Goal: Task Accomplishment & Management: Manage account settings

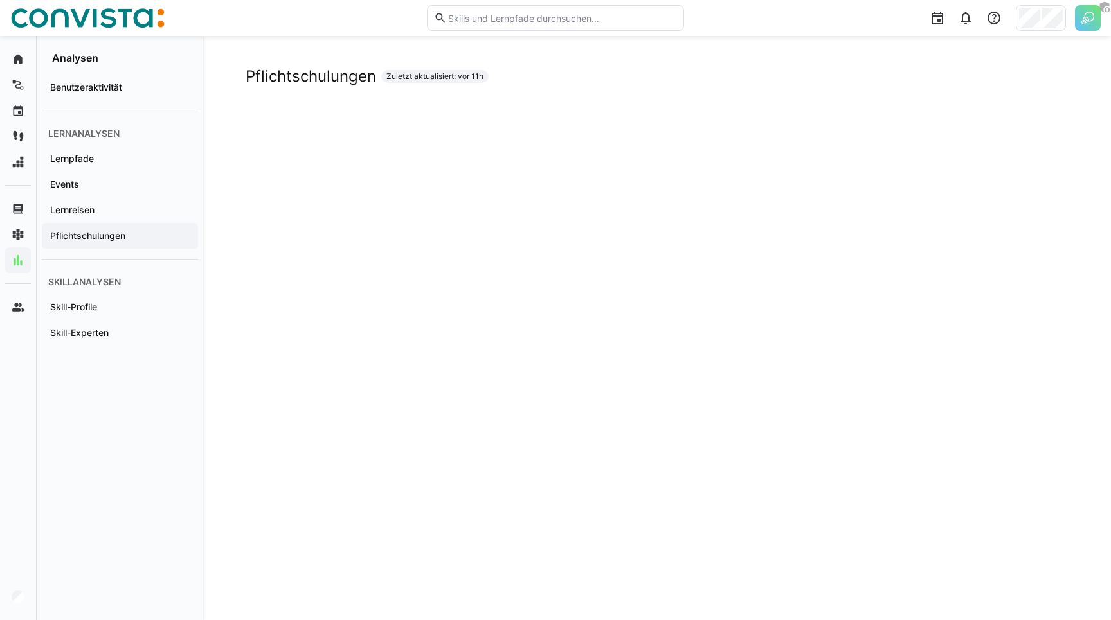
scroll to position [14, 0]
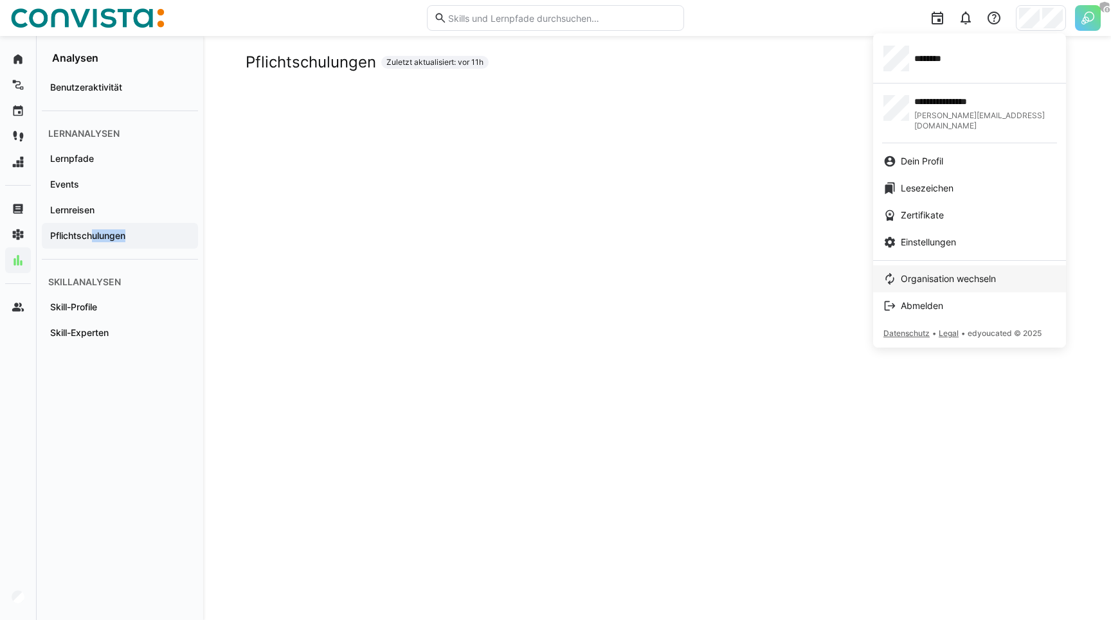
click at [928, 265] on link "Organisation wechseln" at bounding box center [969, 278] width 193 height 27
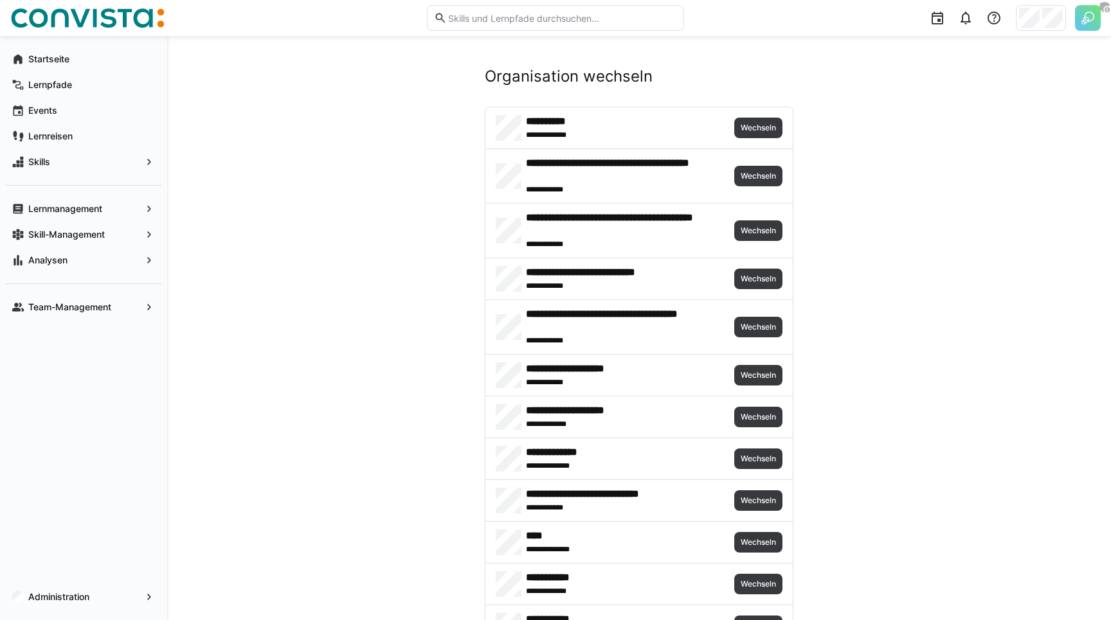
scroll to position [1630, 0]
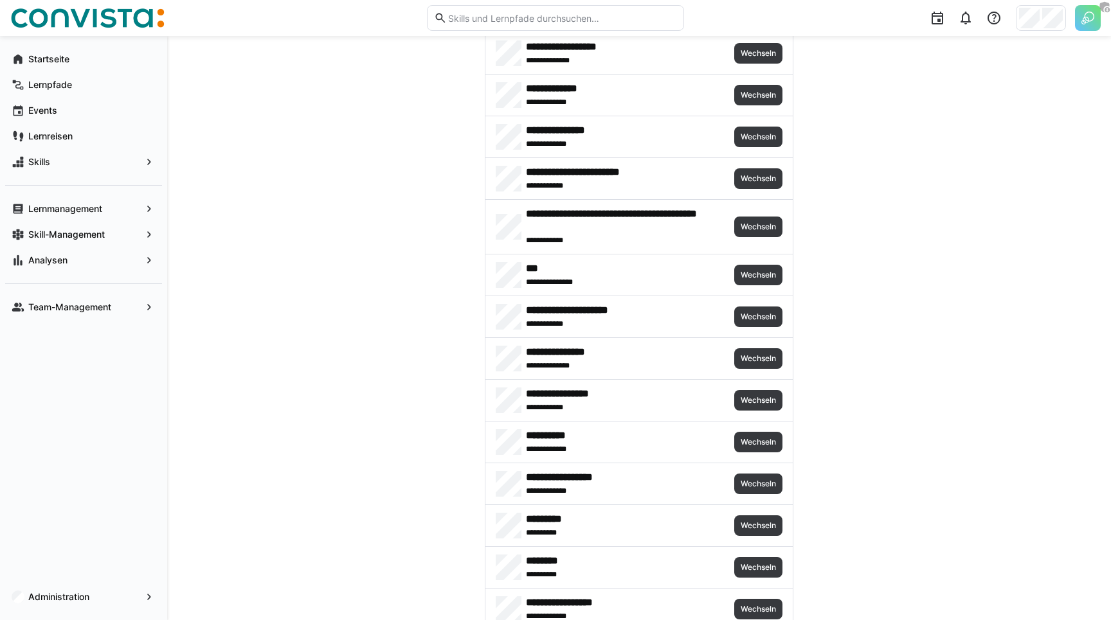
click at [670, 315] on h4 "**********" at bounding box center [615, 310] width 179 height 13
click at [752, 318] on span "Wechseln" at bounding box center [758, 317] width 38 height 10
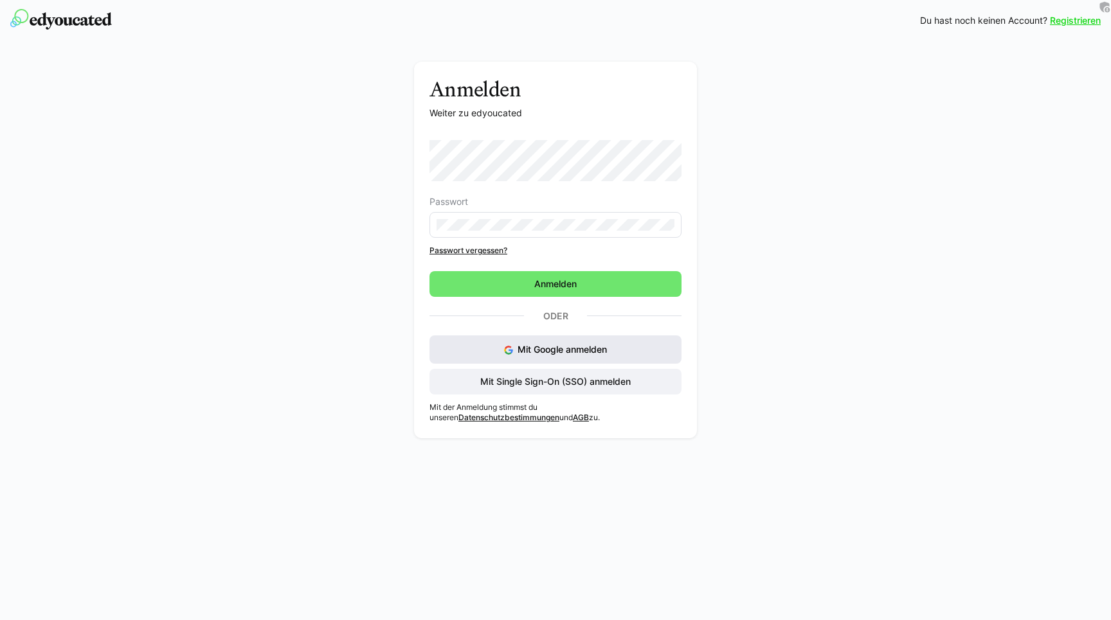
click at [561, 350] on span "Mit Google anmelden" at bounding box center [561, 349] width 89 height 11
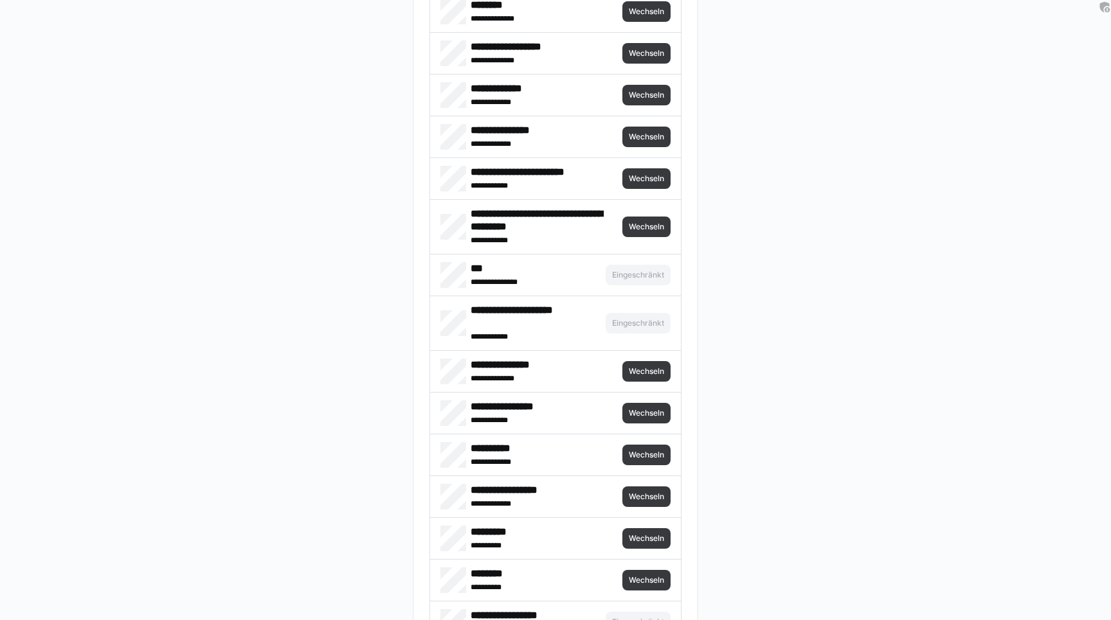
scroll to position [2926, 0]
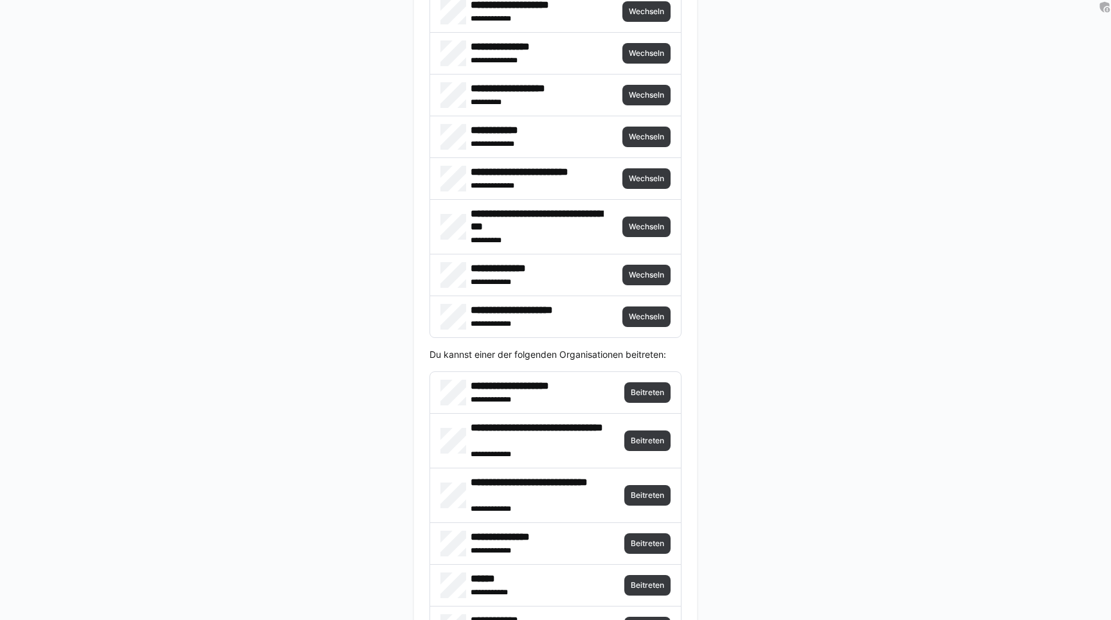
click at [660, 328] on div "**********" at bounding box center [555, 316] width 251 height 41
click at [654, 324] on span "Wechseln" at bounding box center [646, 317] width 48 height 21
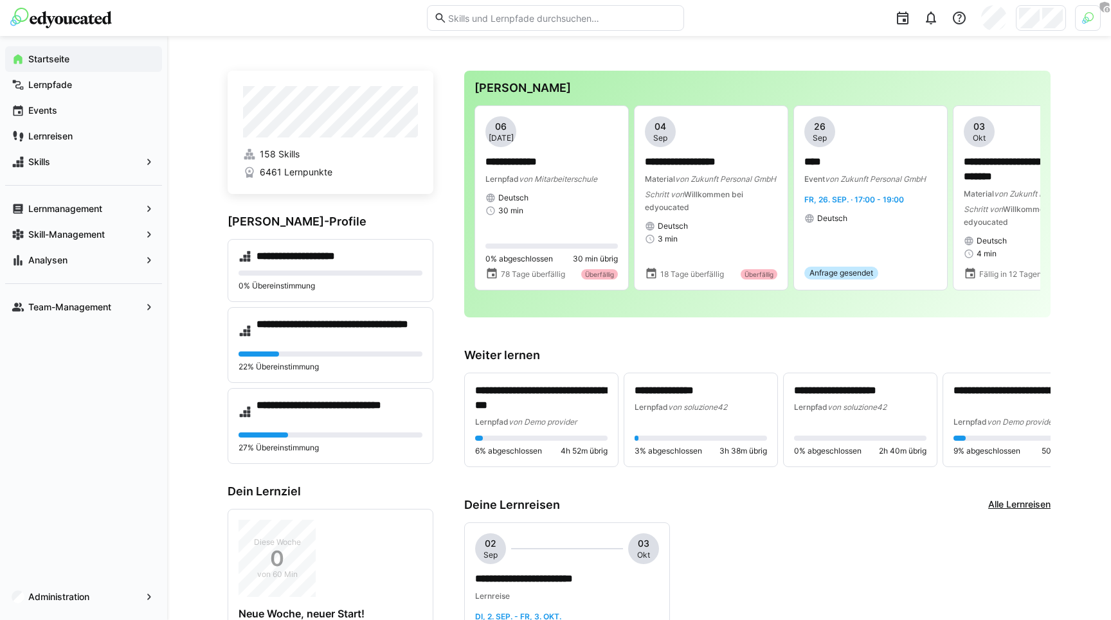
click at [1096, 12] on div at bounding box center [1088, 18] width 26 height 26
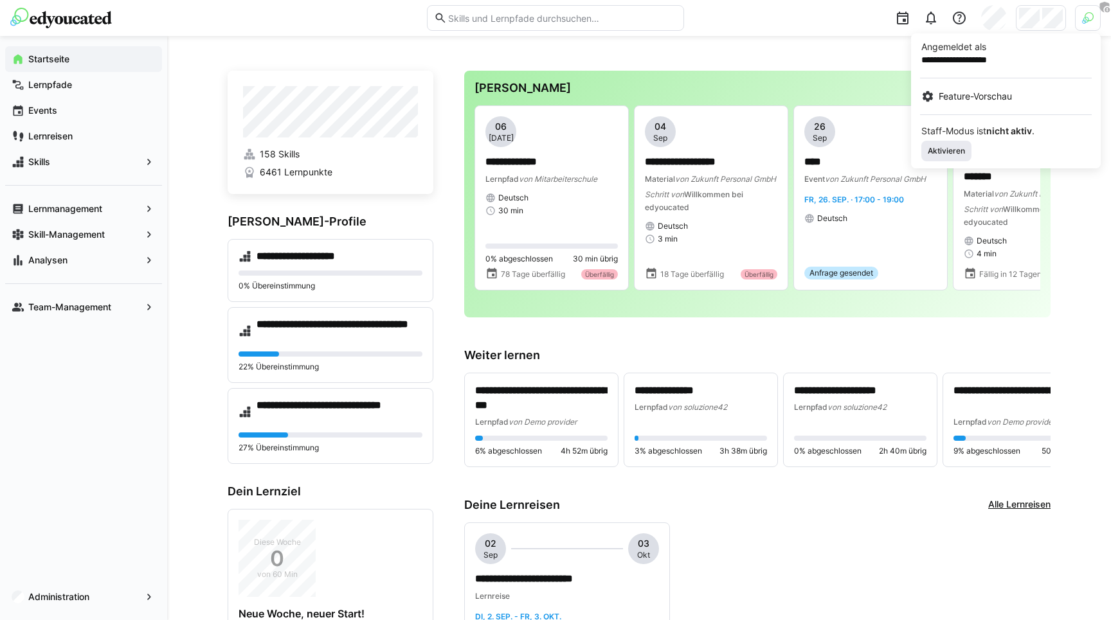
click at [951, 156] on span "Aktivieren" at bounding box center [946, 151] width 50 height 21
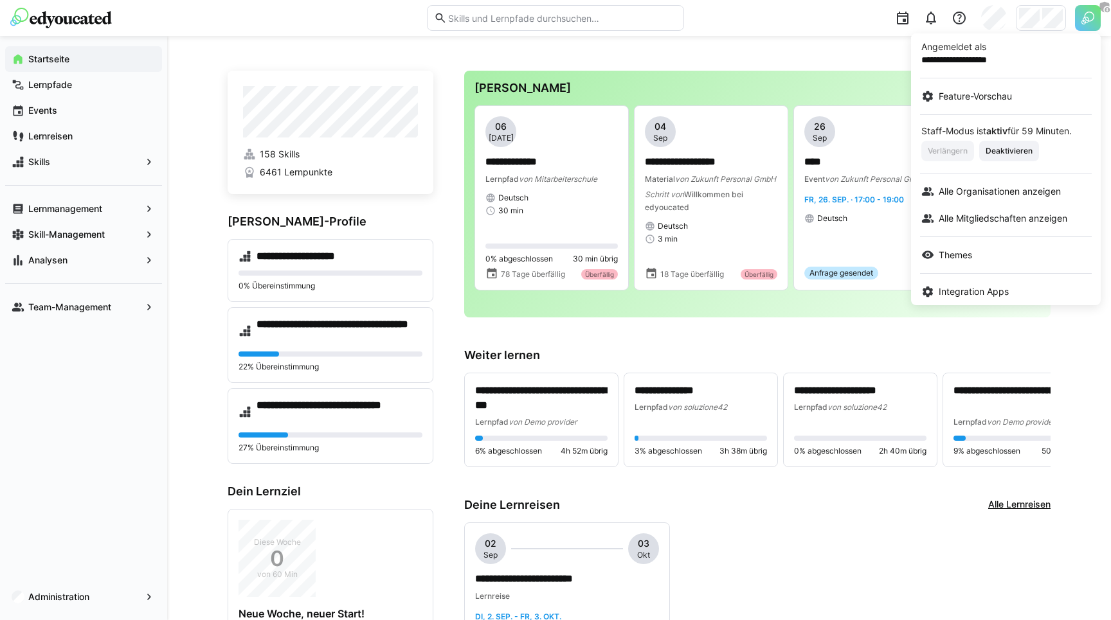
click at [1036, 17] on div at bounding box center [555, 310] width 1111 height 620
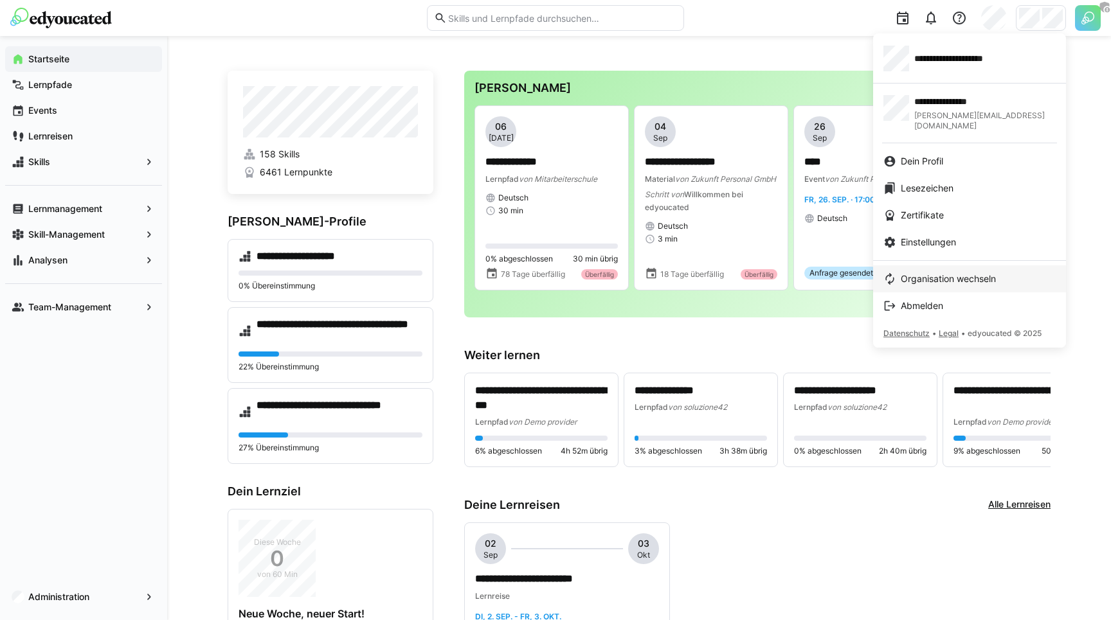
click at [949, 281] on link "Organisation wechseln" at bounding box center [969, 278] width 193 height 27
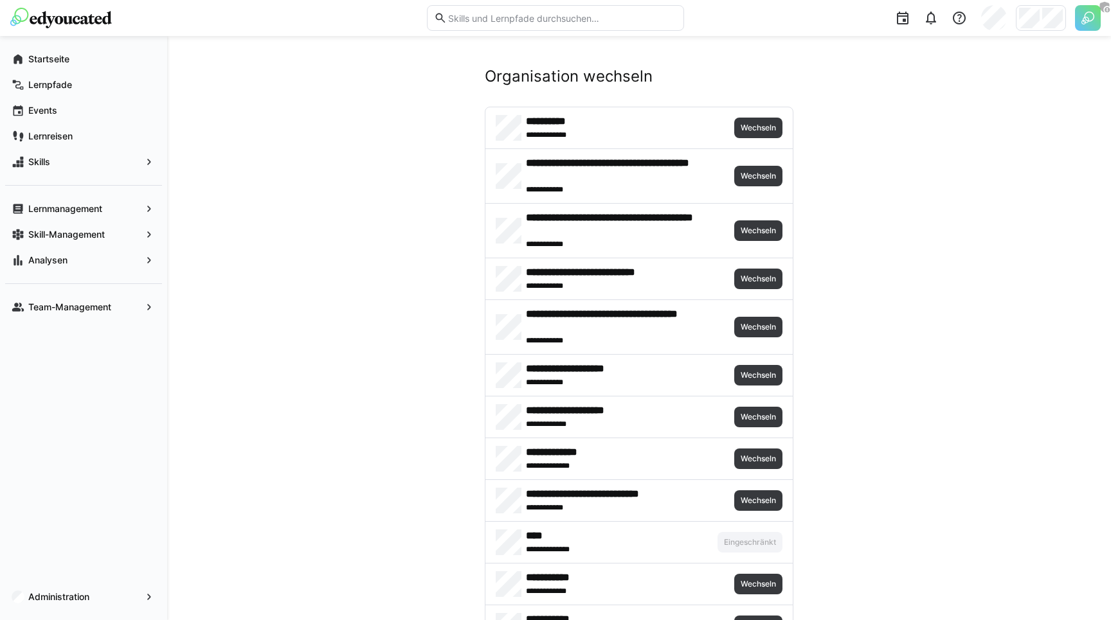
scroll to position [1630, 0]
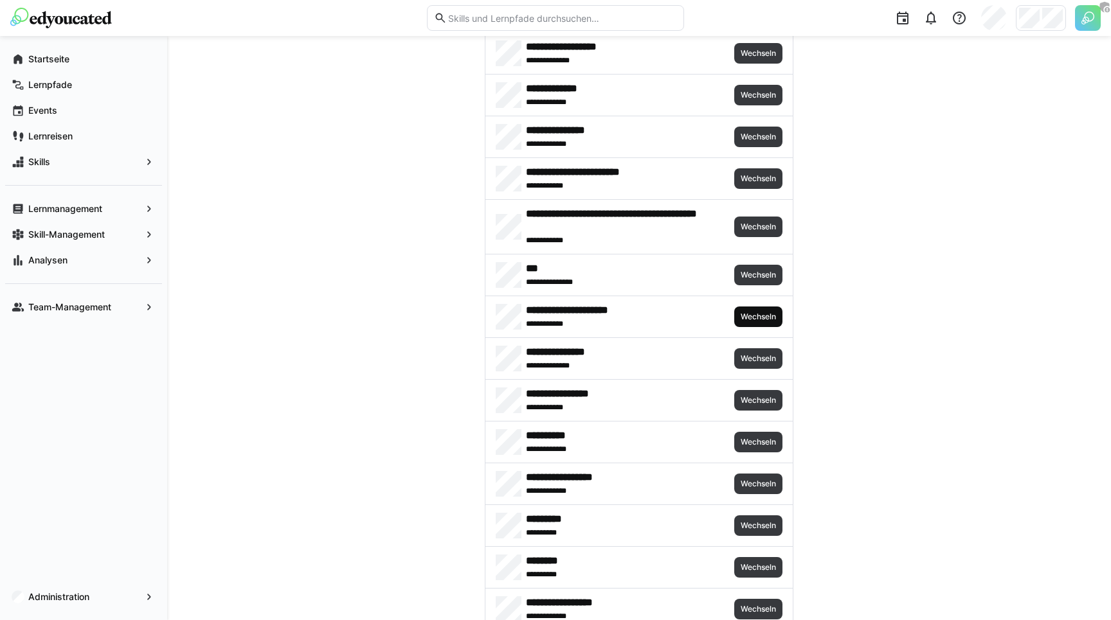
click at [755, 321] on span "Wechseln" at bounding box center [758, 317] width 38 height 10
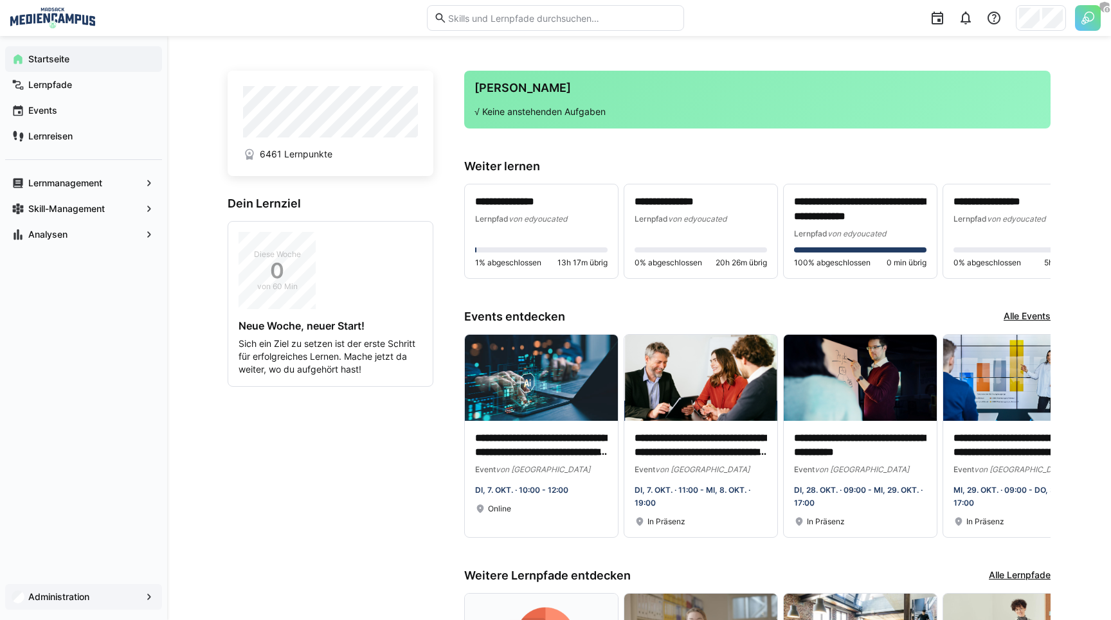
click at [0, 0] on app-navigation-label "Administration" at bounding box center [0, 0] width 0 height 0
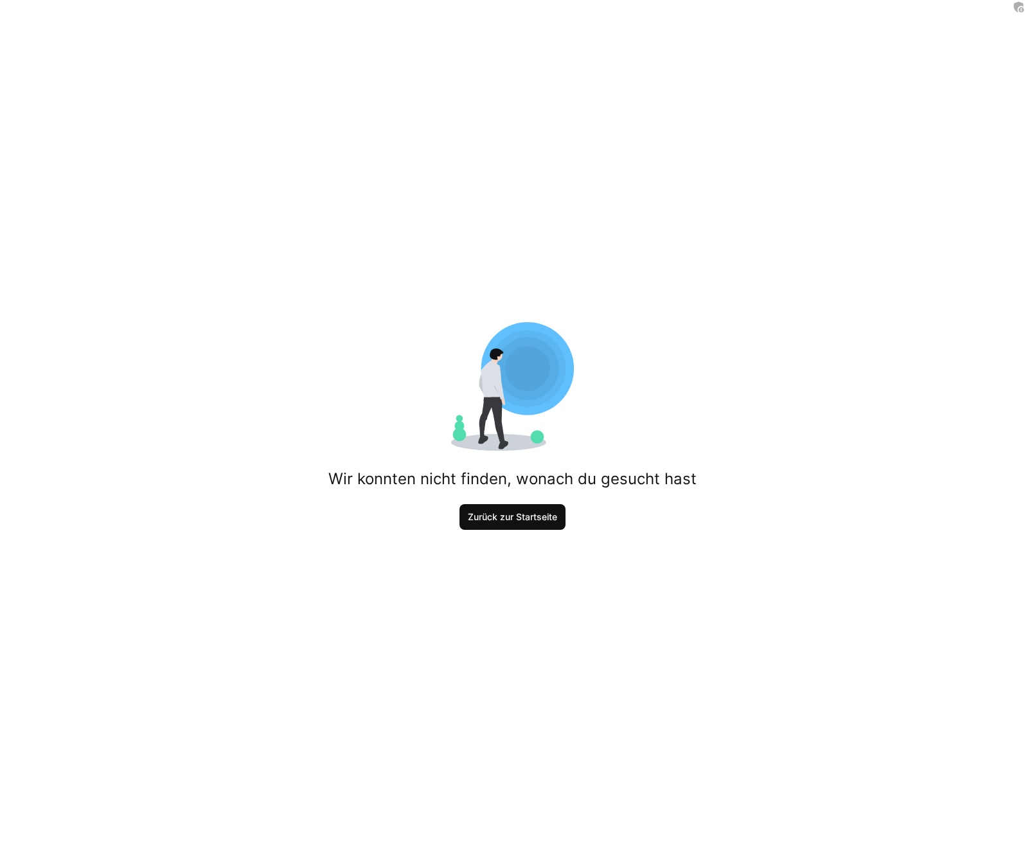
click at [512, 526] on span "Zurück zur Startseite" at bounding box center [513, 517] width 106 height 26
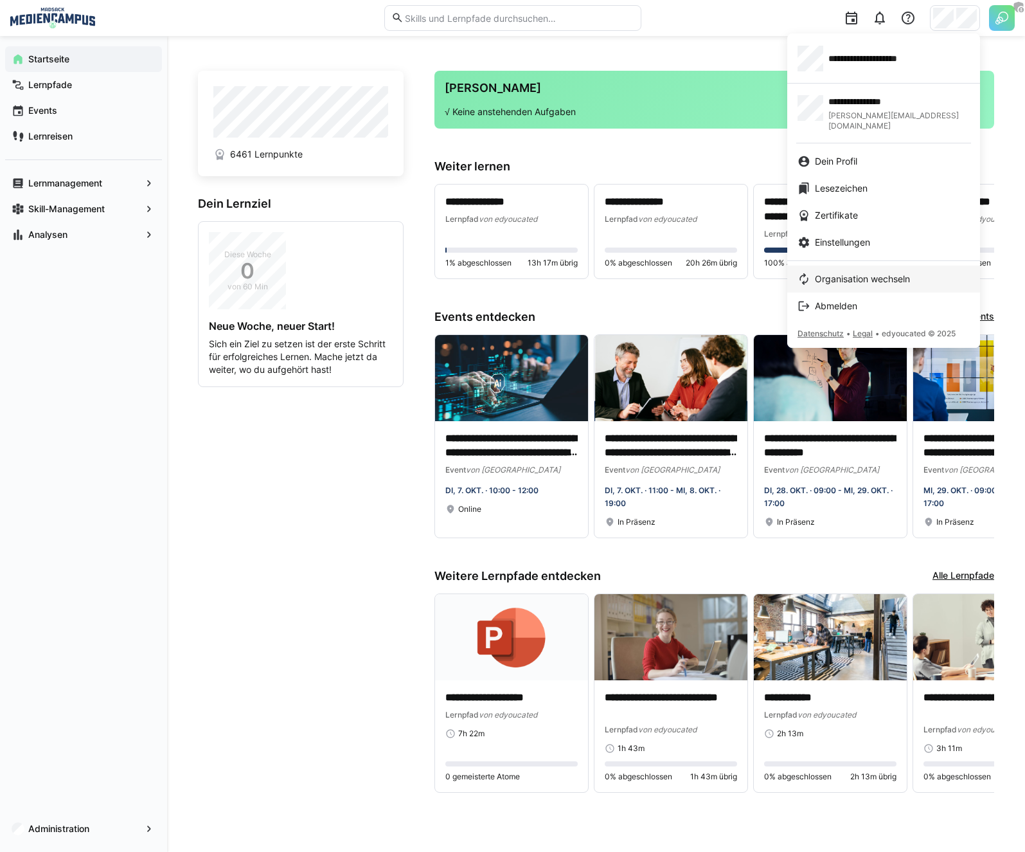
click at [854, 273] on span "Organisation wechseln" at bounding box center [862, 279] width 95 height 13
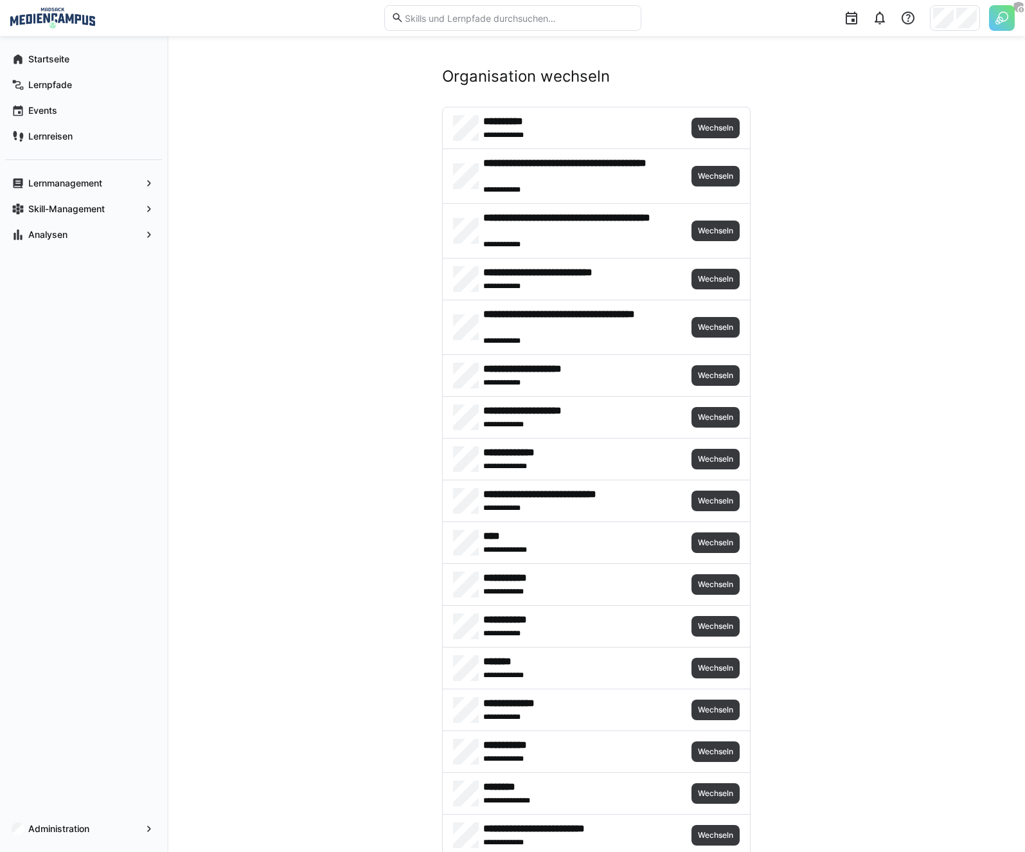
scroll to position [2518, 0]
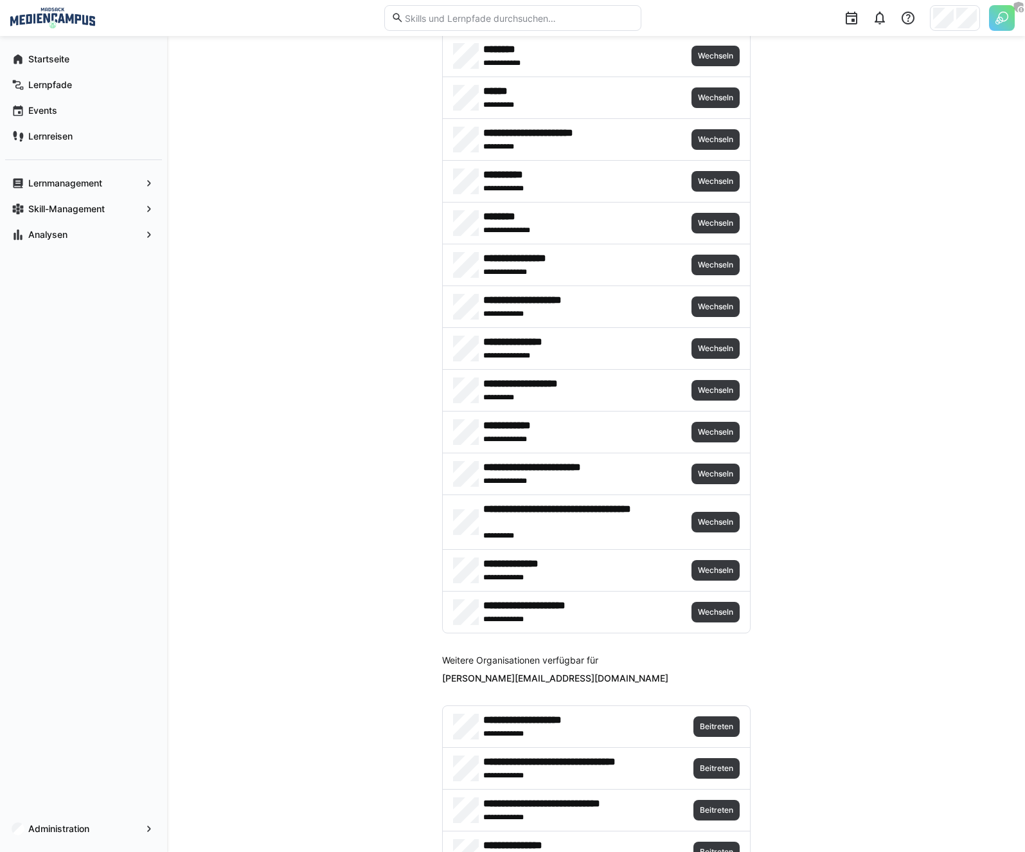
click at [709, 420] on div "**********" at bounding box center [596, 431] width 307 height 41
click at [711, 426] on span "Wechseln" at bounding box center [716, 432] width 48 height 21
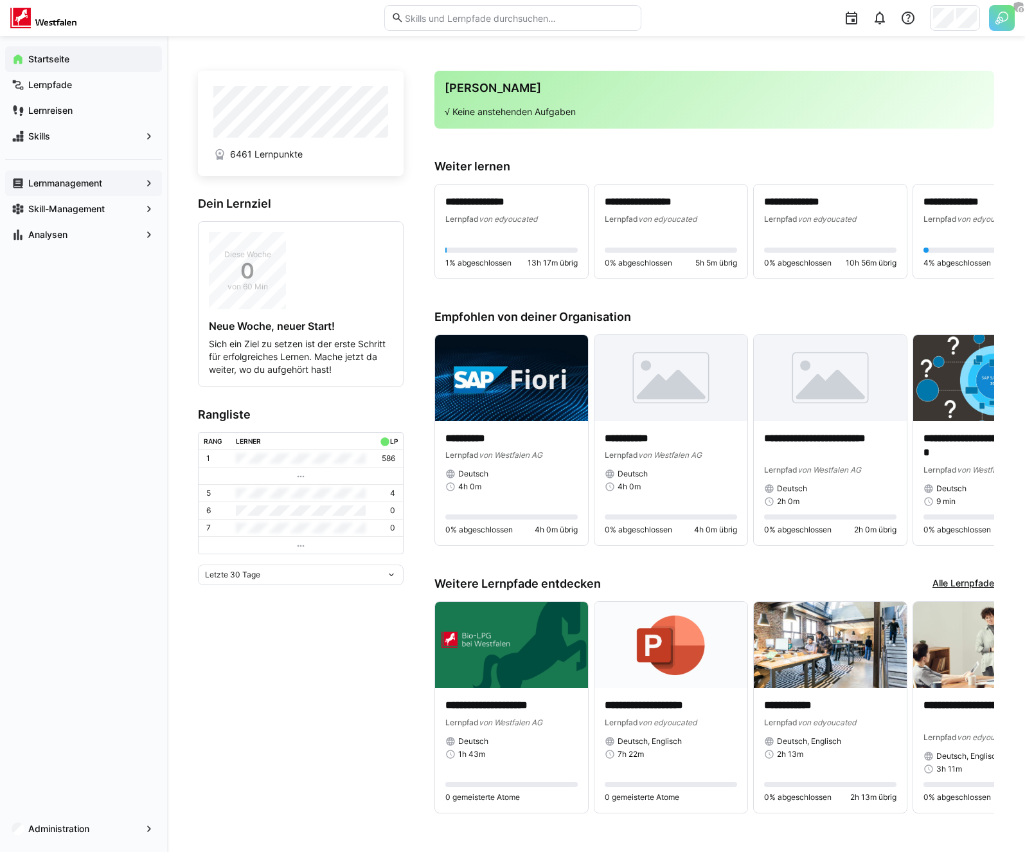
click at [0, 0] on app-navigation-label "Lernmanagement" at bounding box center [0, 0] width 0 height 0
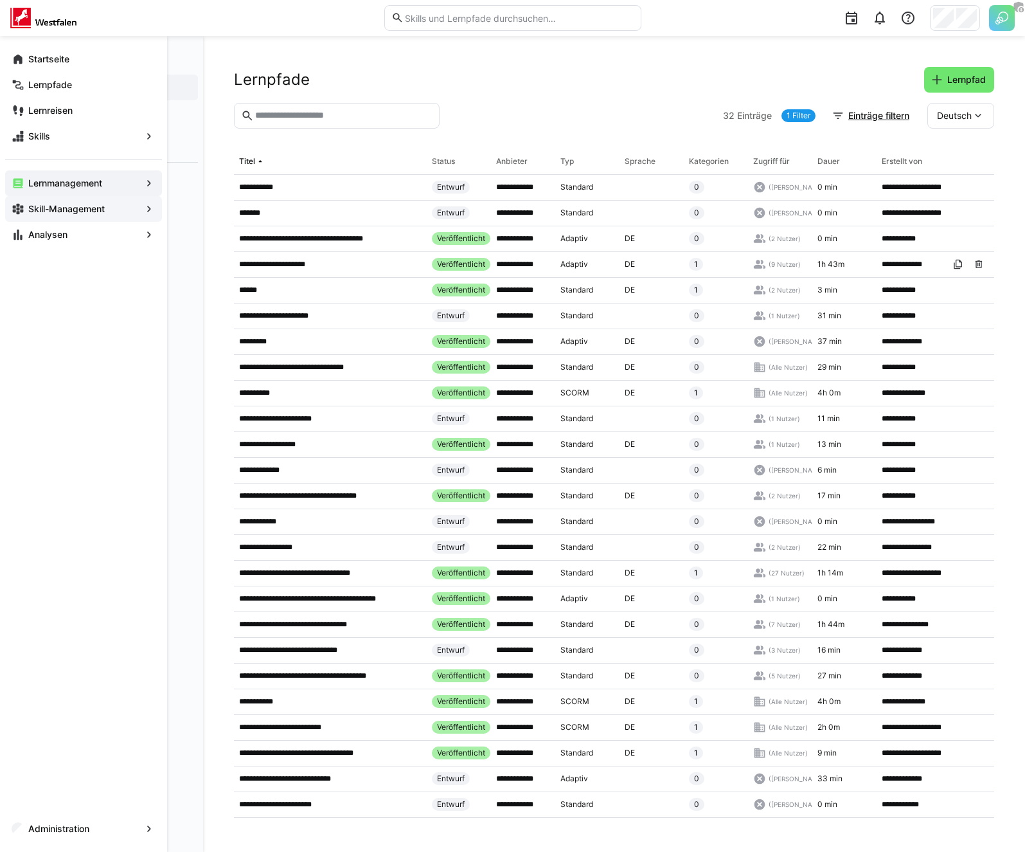
click at [43, 215] on div "Skill-Management" at bounding box center [83, 209] width 157 height 26
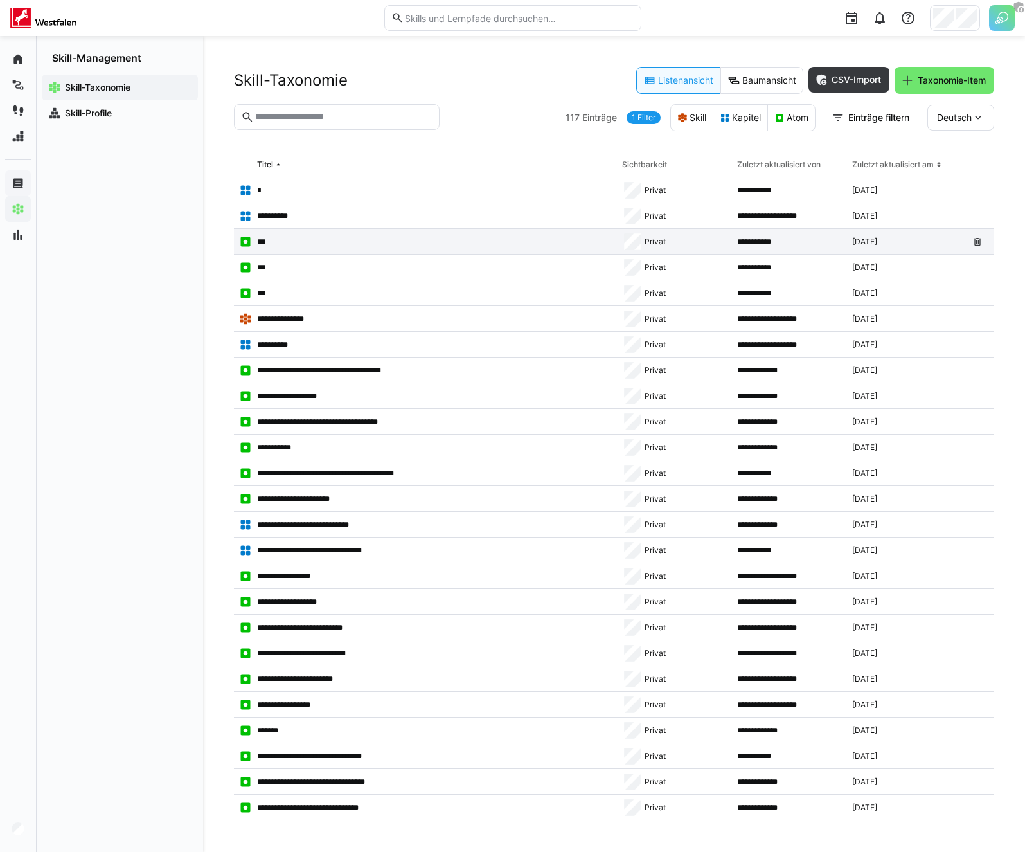
click at [274, 245] on app-table-first-column "***" at bounding box center [425, 241] width 373 height 13
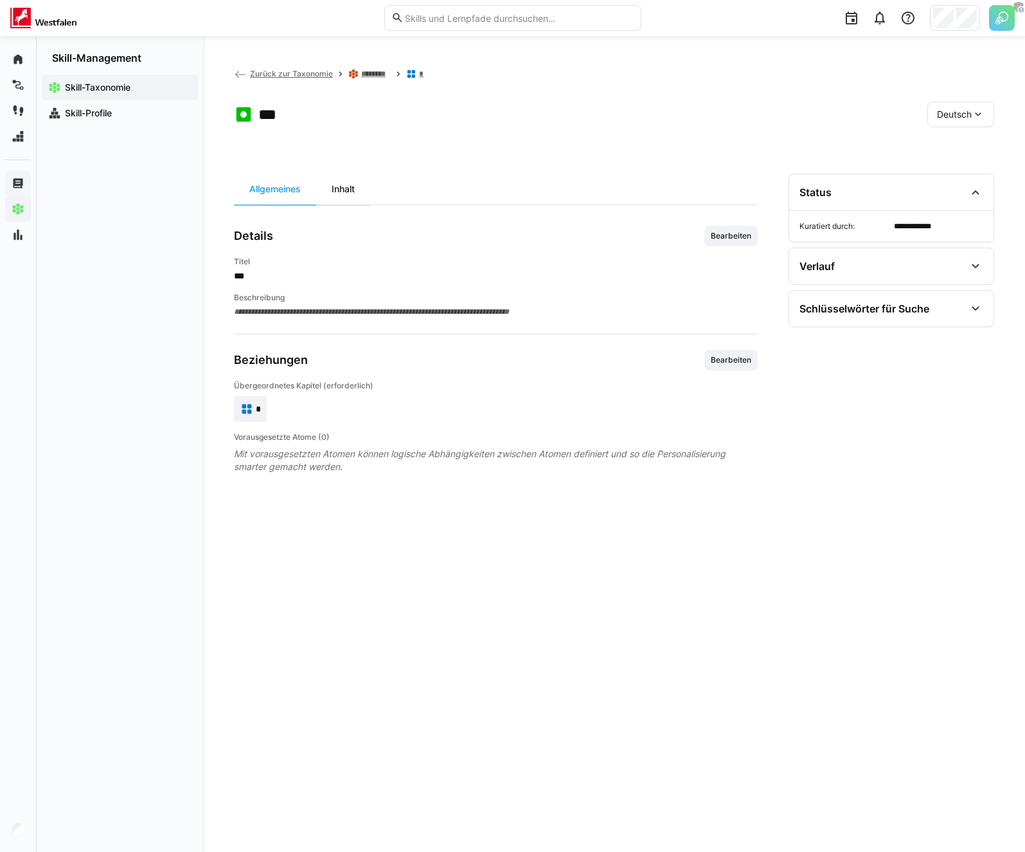
click at [359, 193] on div "Inhalt" at bounding box center [343, 189] width 54 height 31
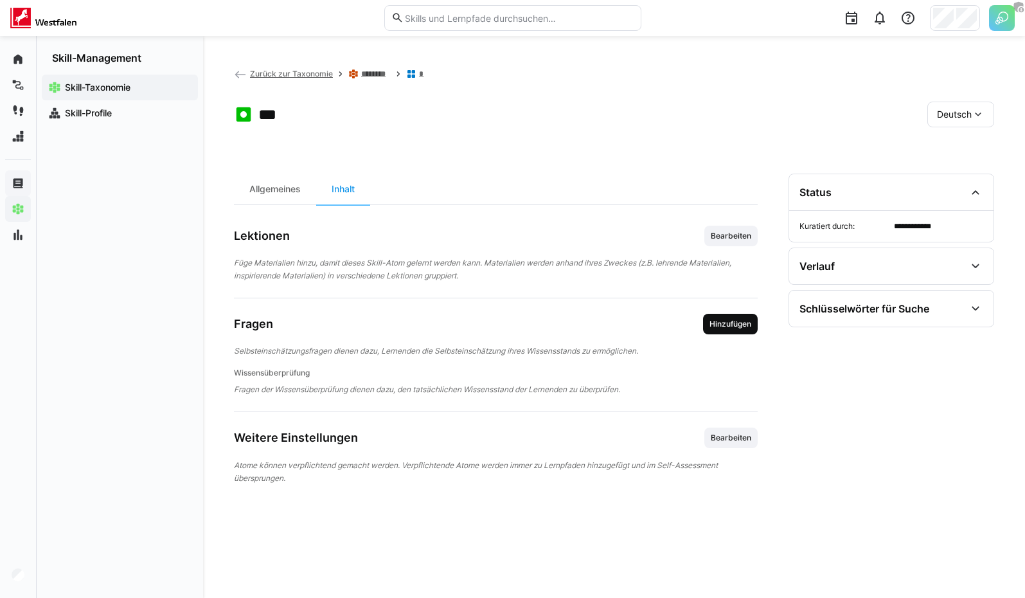
click at [712, 334] on span "Hinzufügen" at bounding box center [730, 324] width 55 height 21
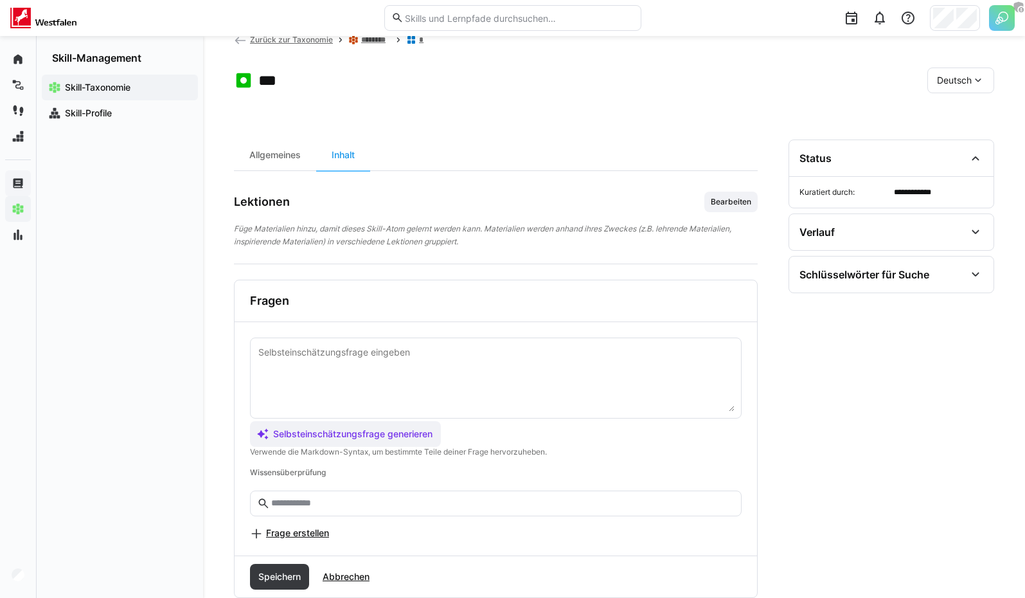
scroll to position [35, 0]
click at [303, 539] on div "Selbsteinschätzungsfrage generieren Verwende die Markdown-Syntax, um bestimmte …" at bounding box center [496, 437] width 523 height 233
click at [301, 534] on span "Frage erstellen" at bounding box center [297, 531] width 63 height 13
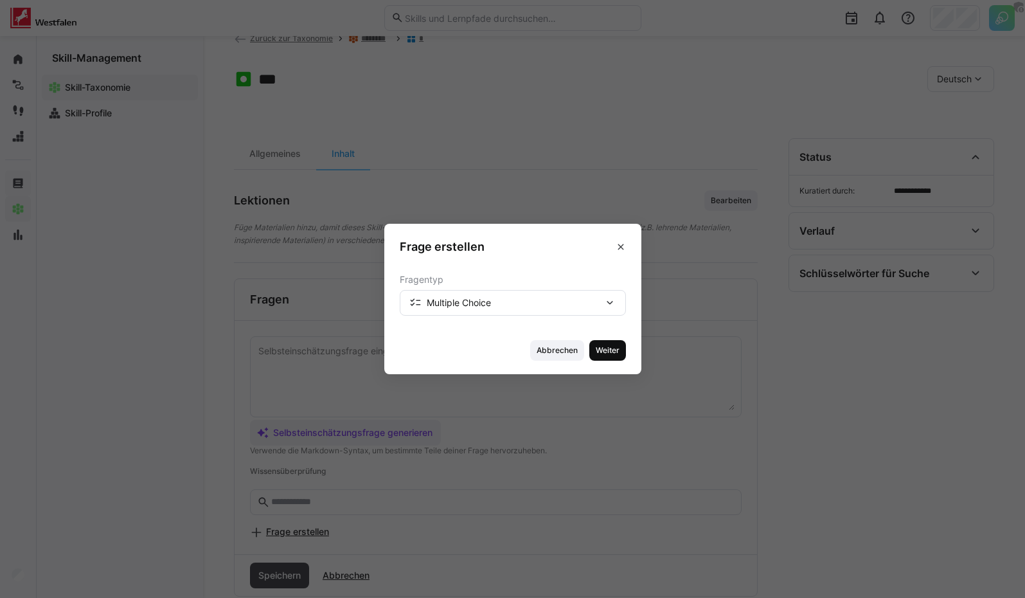
click at [616, 347] on span "Weiter" at bounding box center [608, 350] width 26 height 10
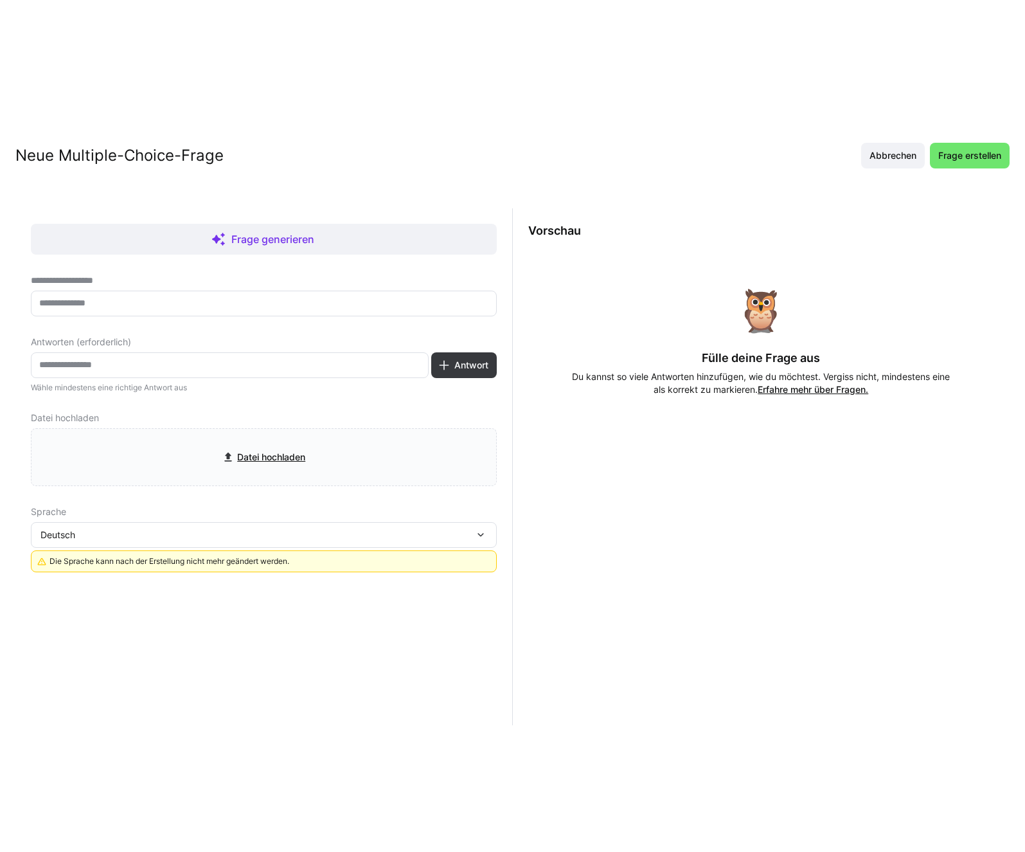
scroll to position [0, 0]
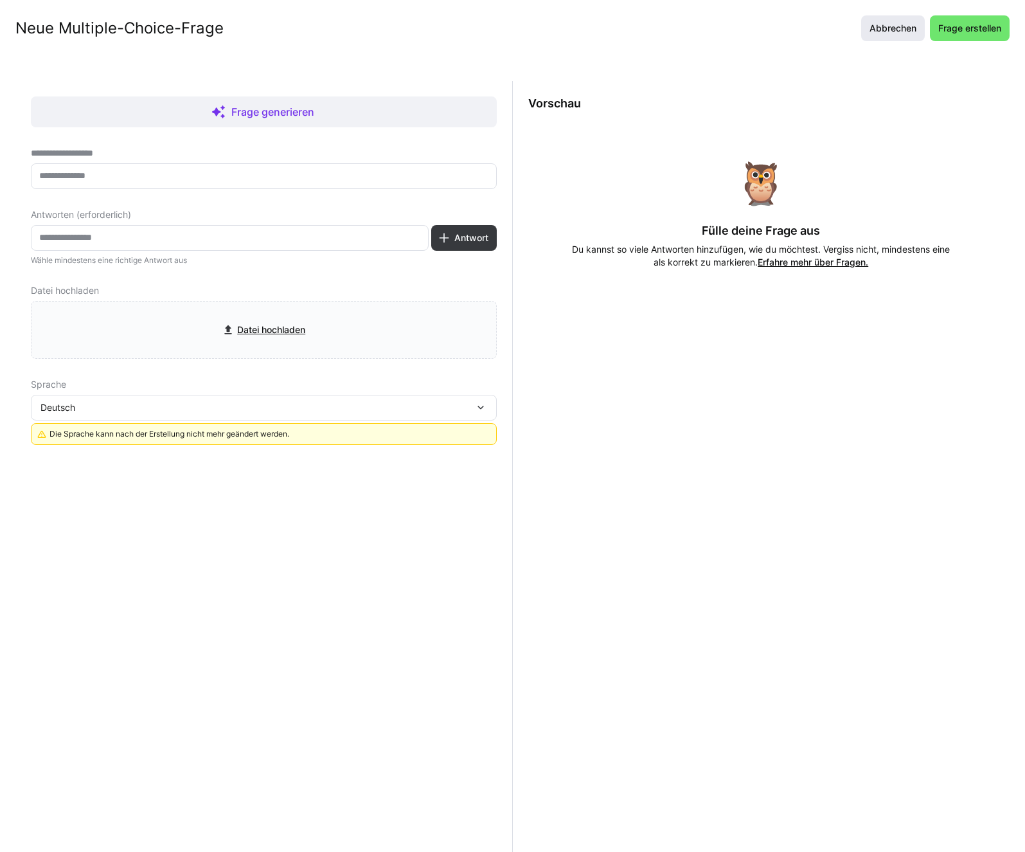
click at [903, 31] on span "Abbrechen" at bounding box center [893, 28] width 51 height 13
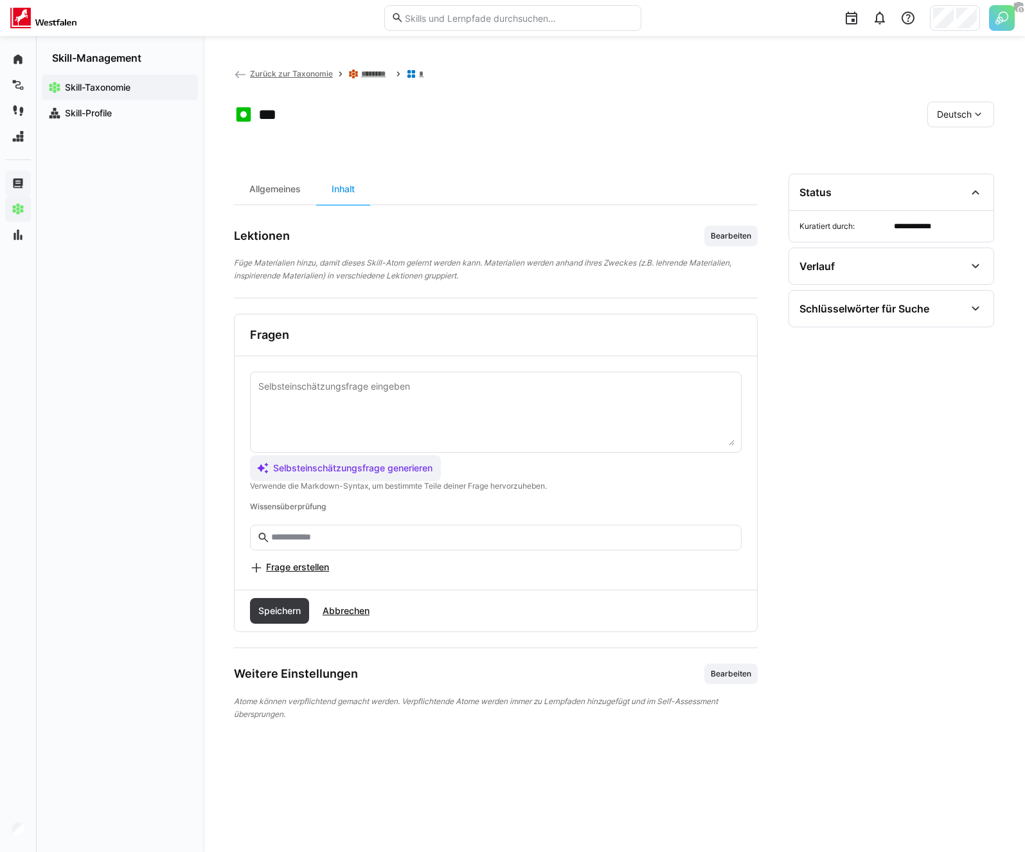
drag, startPoint x: 678, startPoint y: 154, endPoint x: 678, endPoint y: 132, distance: 21.2
click at [678, 151] on app-header-sidebar-layout "**********" at bounding box center [614, 444] width 760 height 754
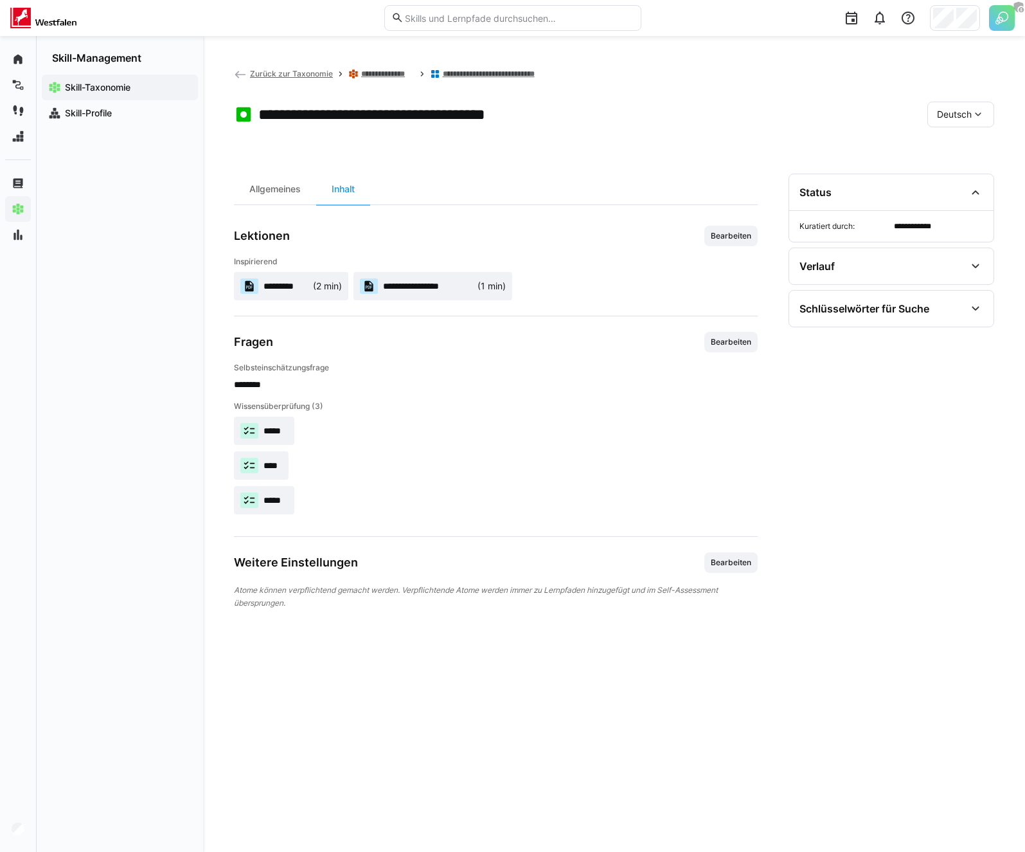
click at [386, 363] on p "Selbsteinschätzungsfrage" at bounding box center [496, 368] width 524 height 10
click at [303, 130] on app-toolbar "**********" at bounding box center [614, 116] width 760 height 51
click at [610, 369] on p "Selbsteinschätzungsfrage" at bounding box center [496, 368] width 524 height 10
click at [747, 179] on app-curation-details-toolbar "Allgemeines Inhalt" at bounding box center [496, 189] width 524 height 31
click at [949, 124] on div "Deutsch" at bounding box center [961, 115] width 67 height 26
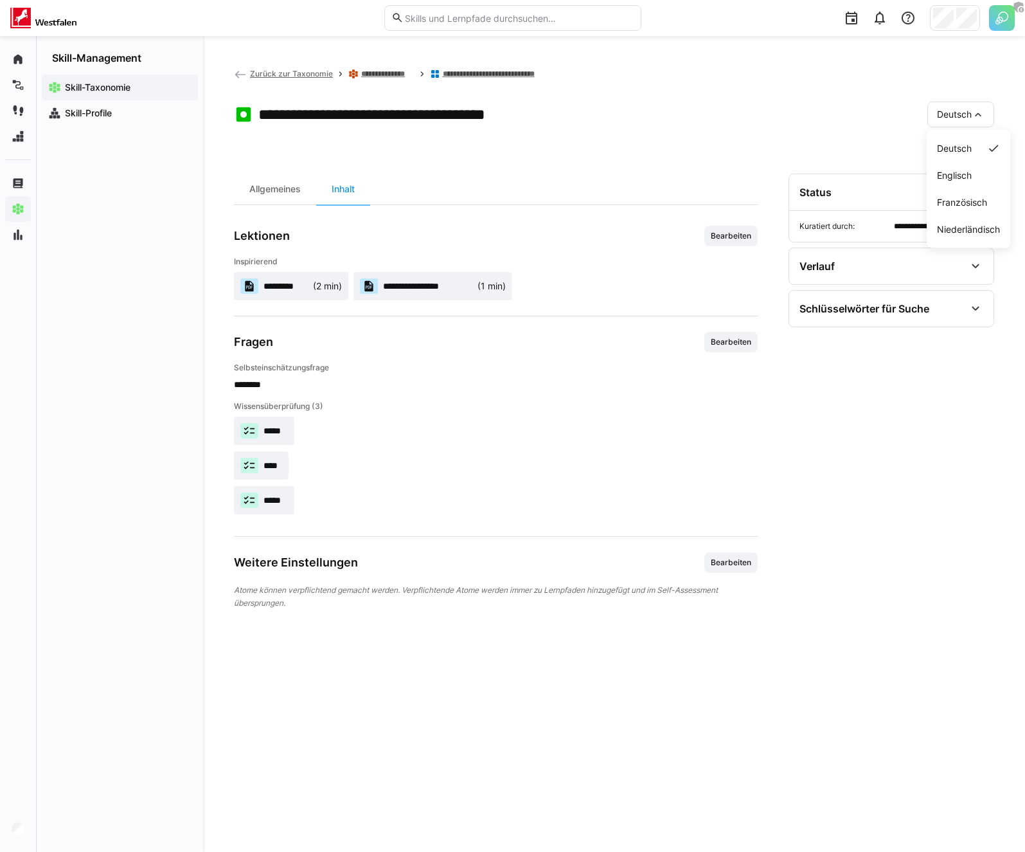
click at [728, 143] on app-header-sidebar-layout "**********" at bounding box center [614, 444] width 760 height 754
click at [962, 110] on span "Deutsch" at bounding box center [954, 114] width 35 height 13
click at [958, 177] on span "Englisch" at bounding box center [954, 175] width 35 height 13
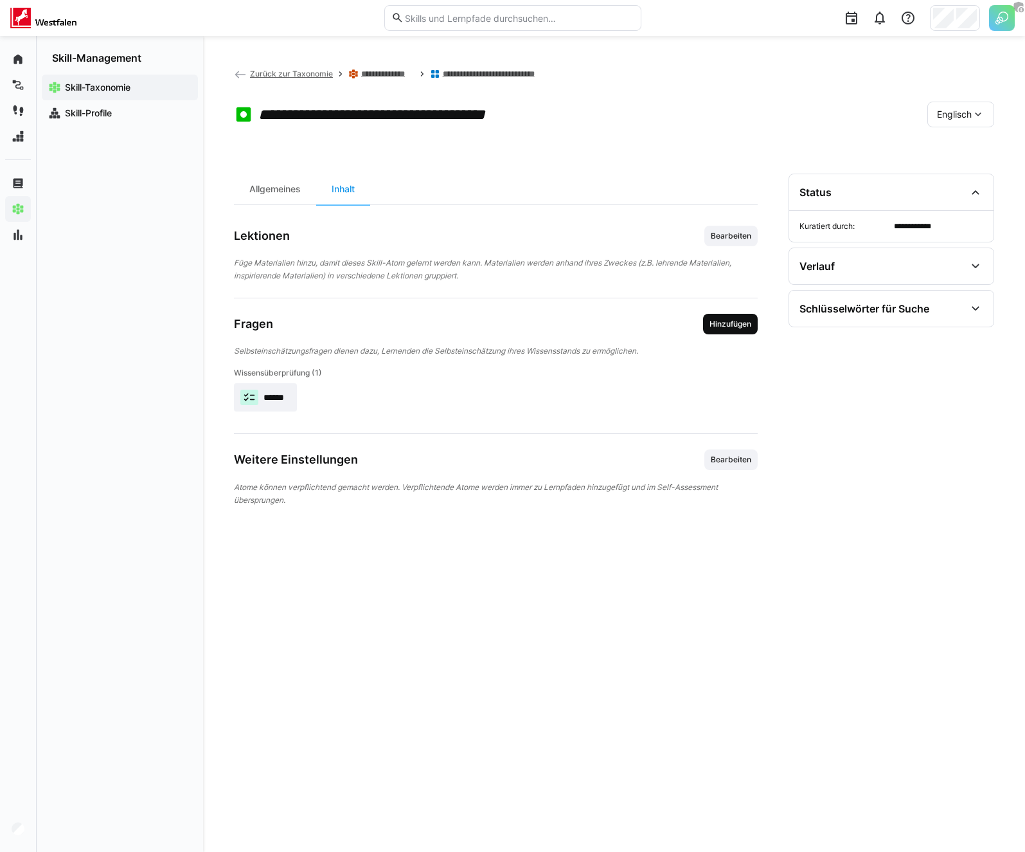
click at [729, 321] on span "Hinzufügen" at bounding box center [730, 324] width 44 height 10
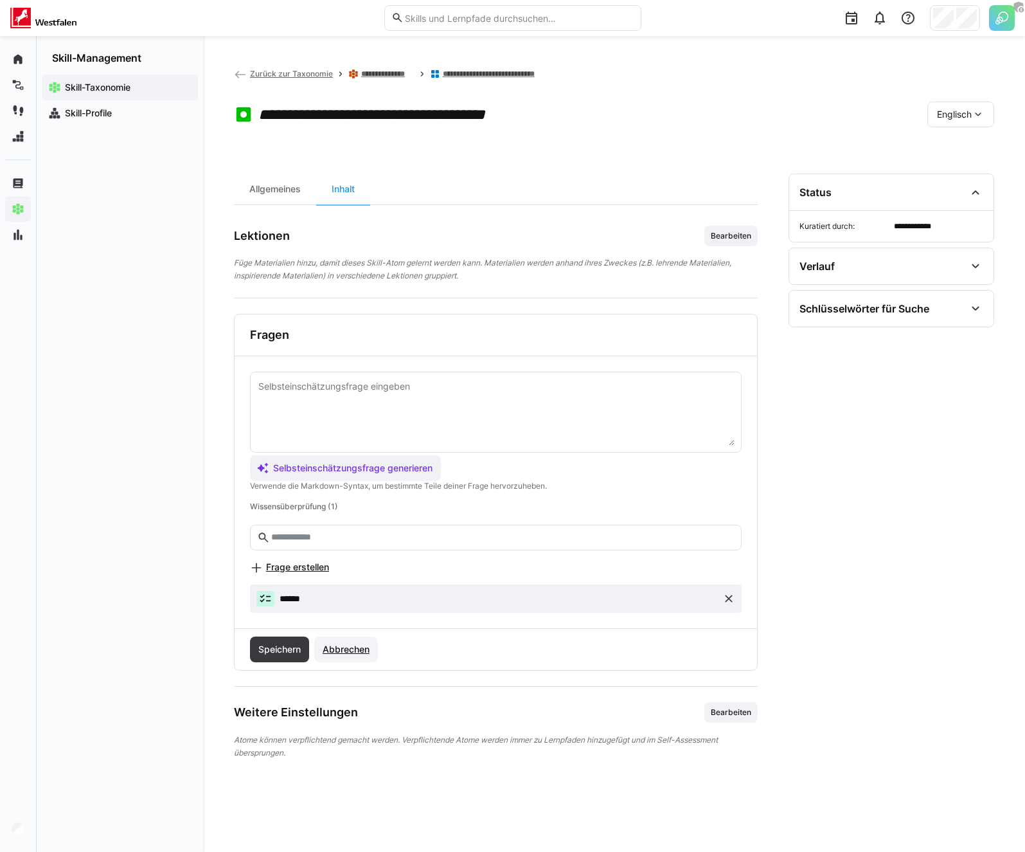
click at [348, 649] on span "Abbrechen" at bounding box center [346, 649] width 51 height 13
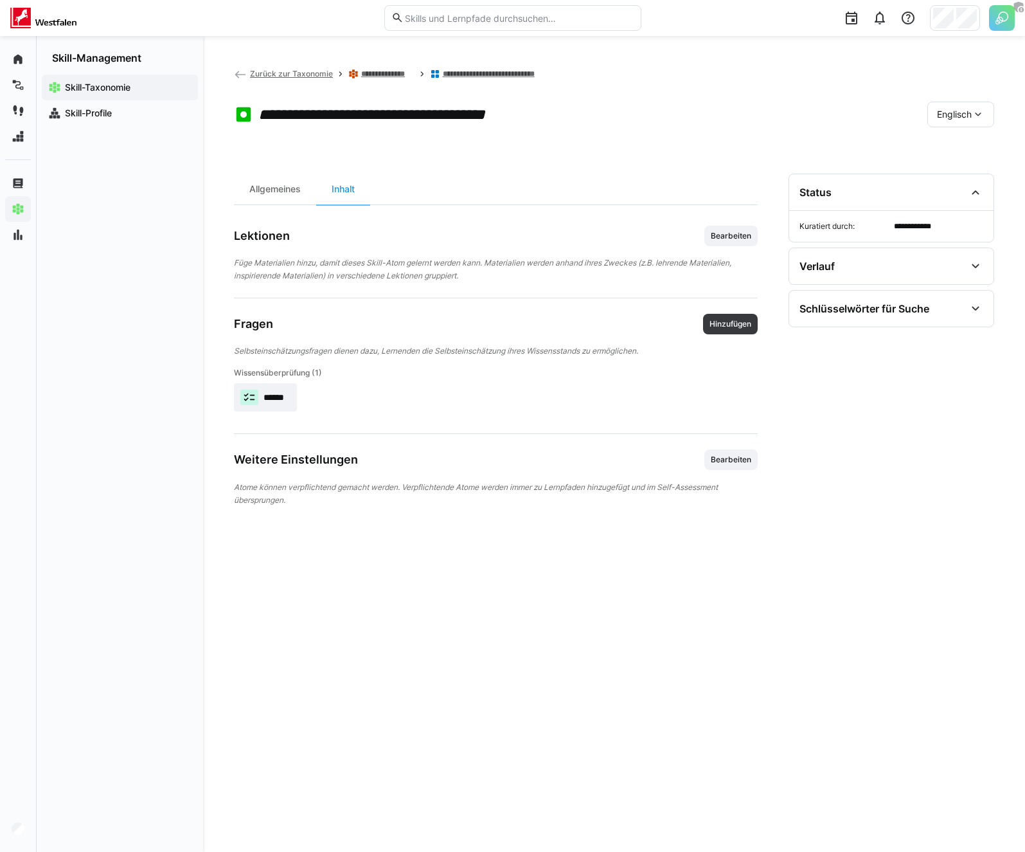
click at [950, 125] on div "Englisch" at bounding box center [961, 115] width 67 height 26
click at [960, 202] on span "Französisch" at bounding box center [962, 202] width 50 height 13
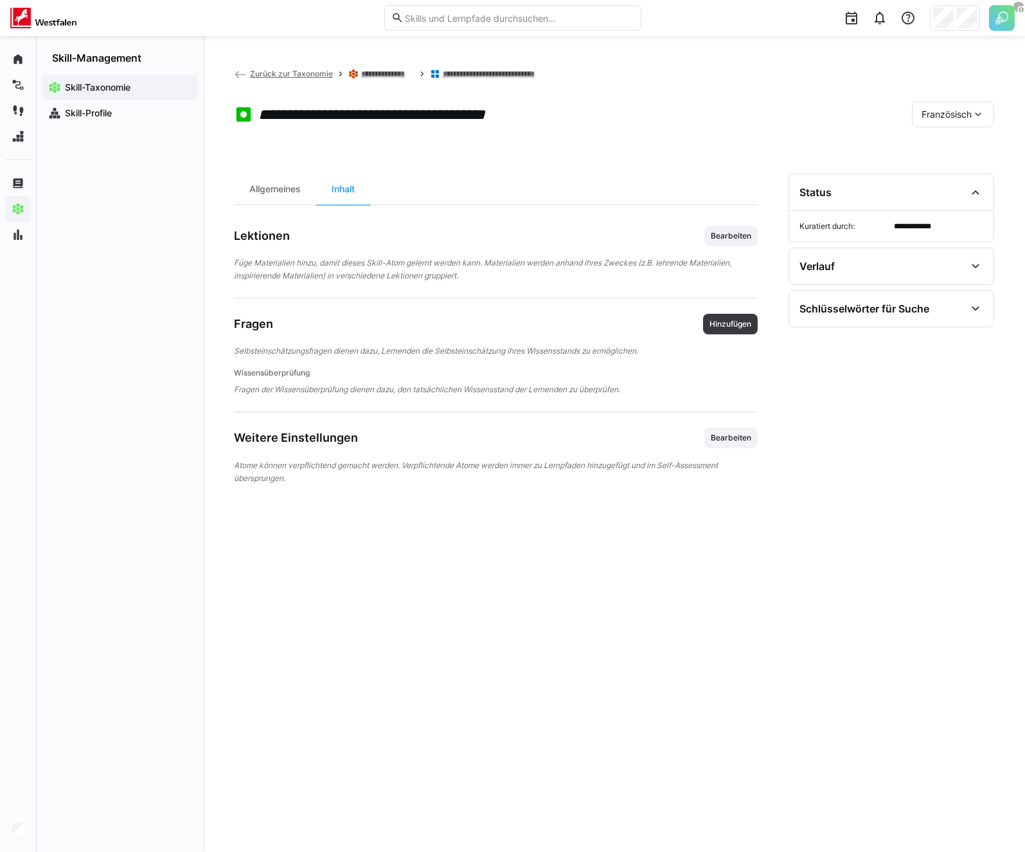
click at [964, 112] on span "Französisch" at bounding box center [947, 114] width 50 height 13
click at [937, 227] on span "Niederländisch" at bounding box center [953, 229] width 63 height 13
click at [940, 107] on div "Niederländisch" at bounding box center [946, 115] width 95 height 26
click at [937, 147] on span "Deutsch" at bounding box center [926, 148] width 35 height 13
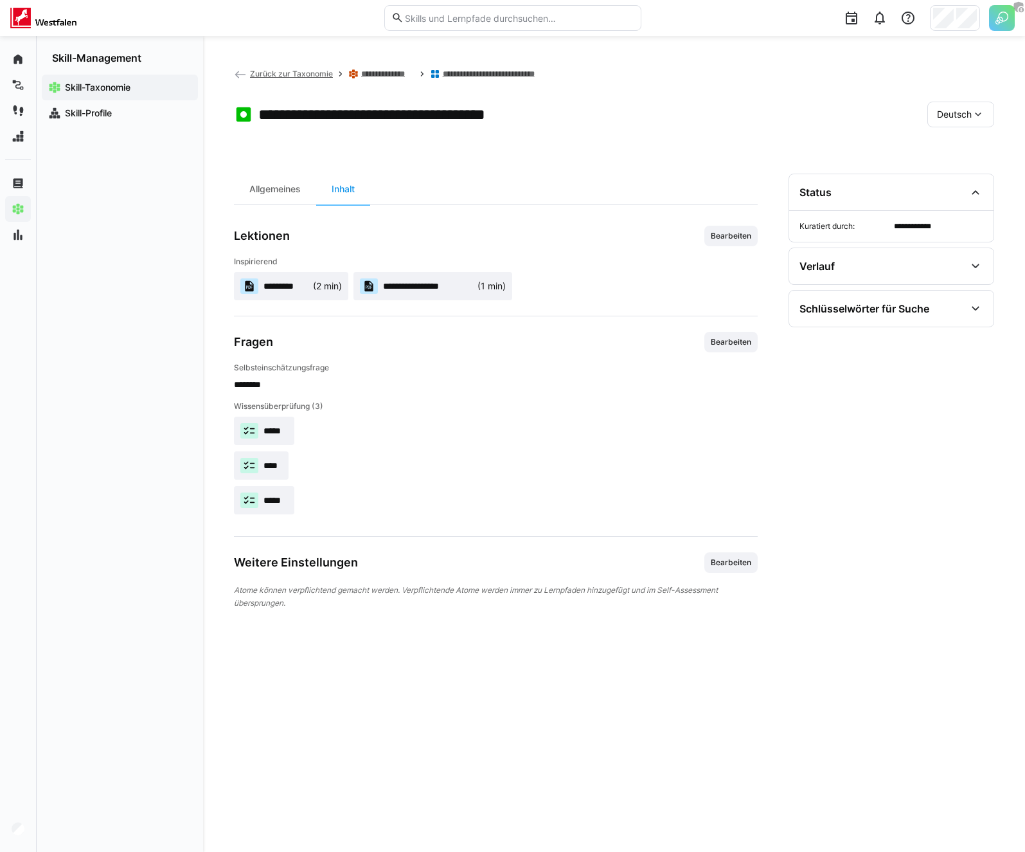
click at [660, 147] on app-header-sidebar-layout "**********" at bounding box center [614, 444] width 760 height 754
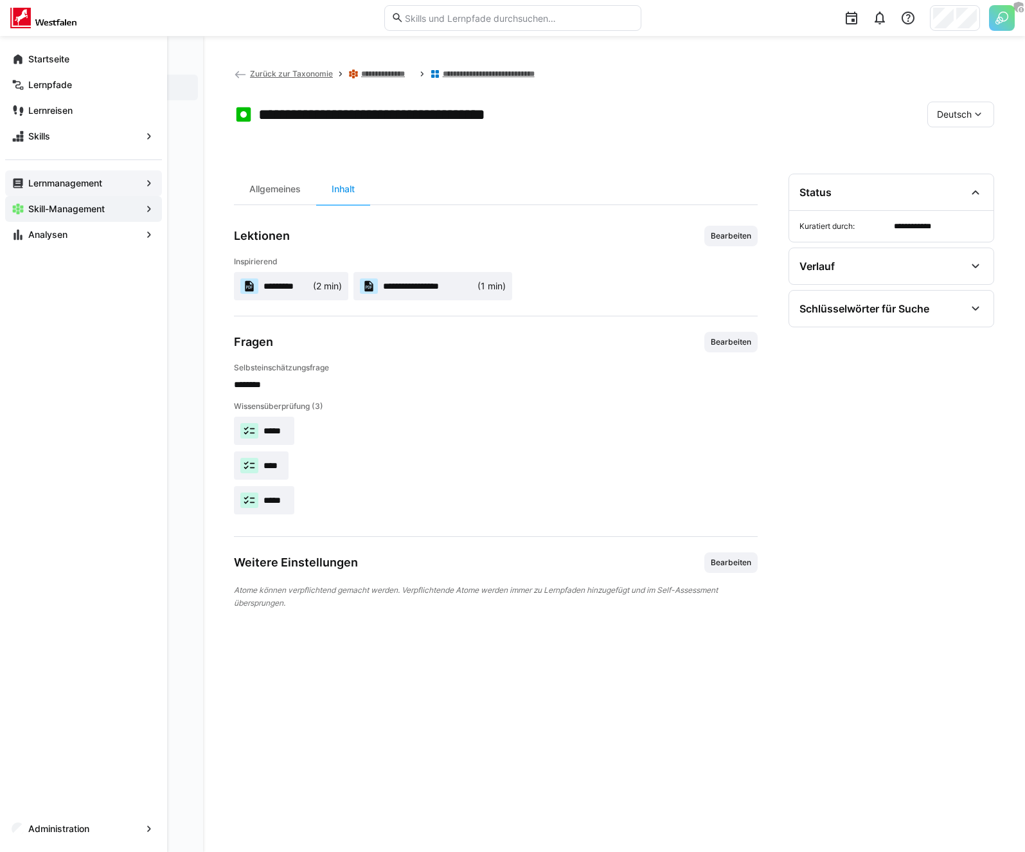
click at [23, 184] on eds-icon at bounding box center [18, 183] width 13 height 13
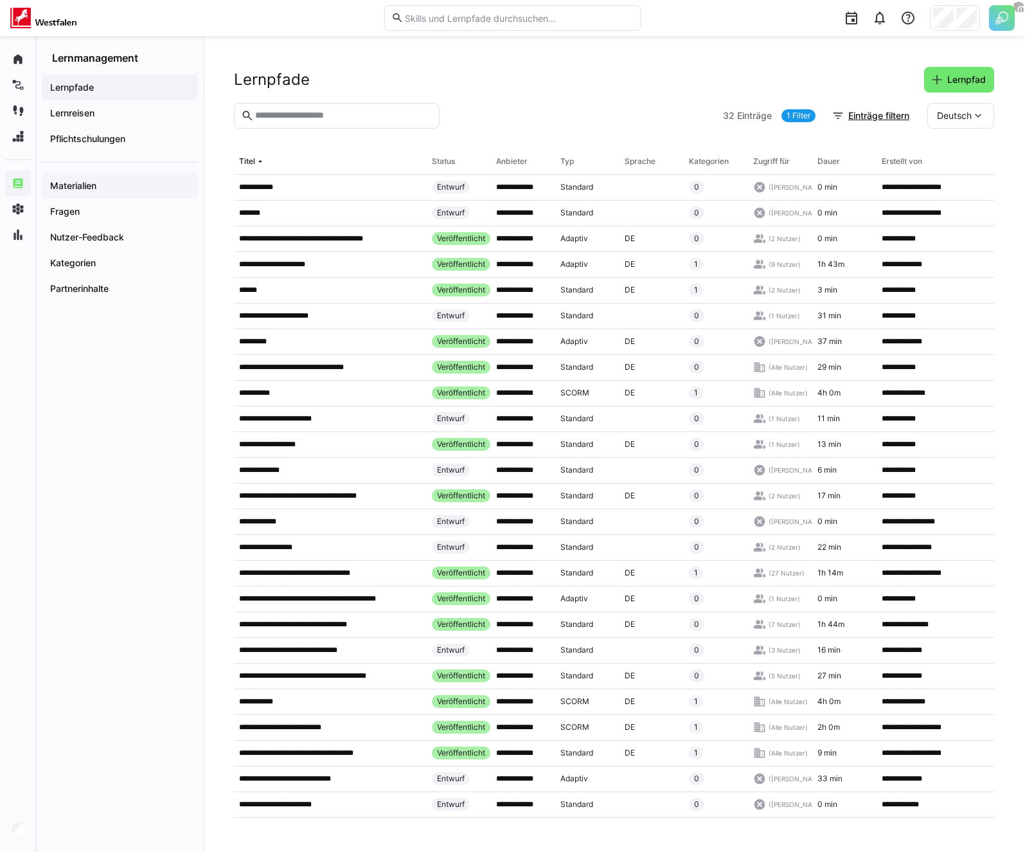
click at [0, 0] on app-navigation-label "Materialien" at bounding box center [0, 0] width 0 height 0
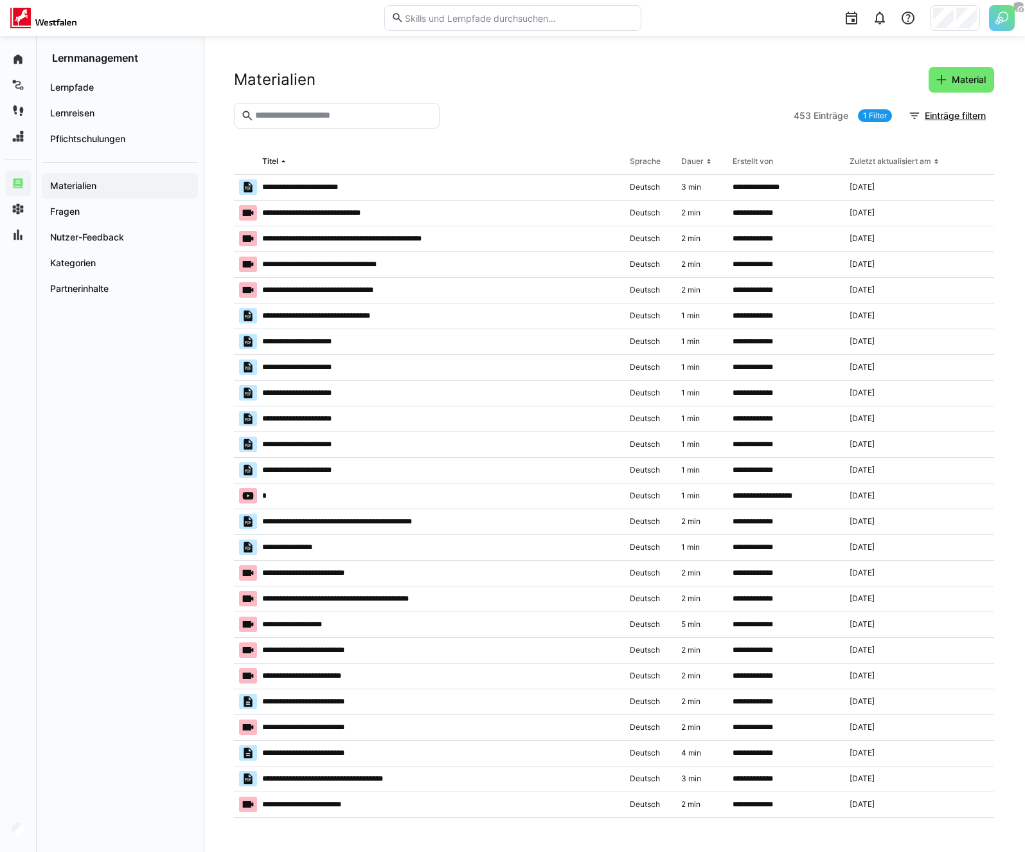
click at [237, 75] on h2 "Materialien" at bounding box center [275, 79] width 82 height 19
click at [273, 82] on h2 "Materialien" at bounding box center [275, 79] width 82 height 19
click at [341, 59] on div "**********" at bounding box center [614, 444] width 822 height 816
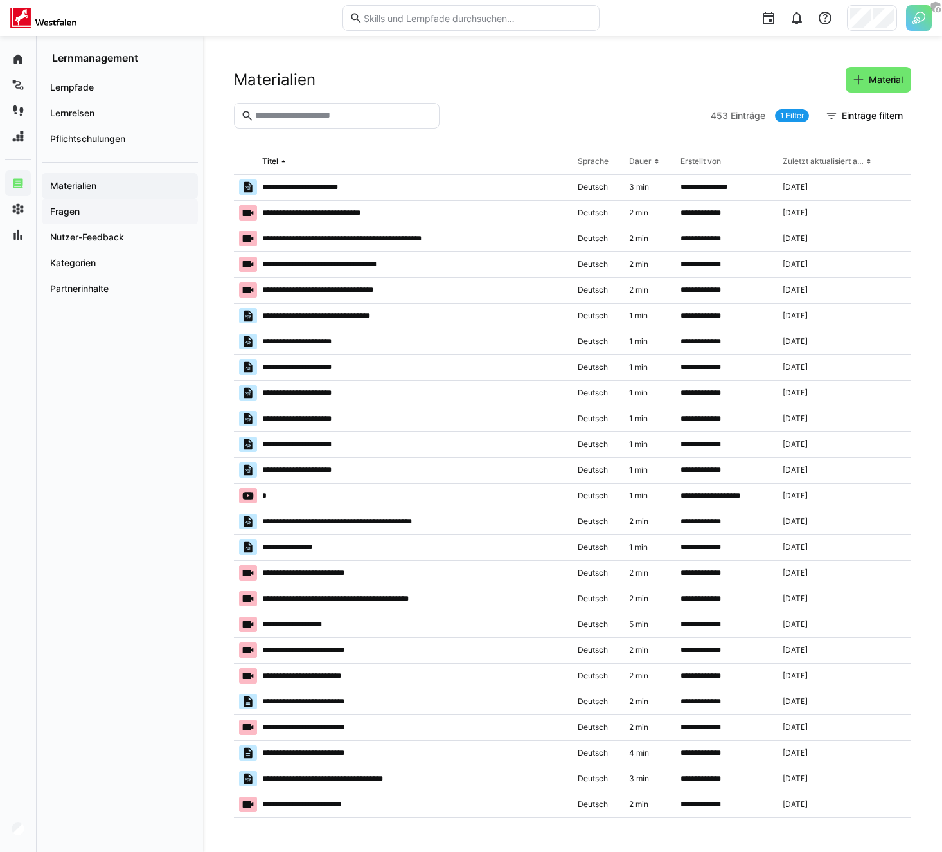
click at [96, 210] on span "Fragen" at bounding box center [119, 211] width 143 height 13
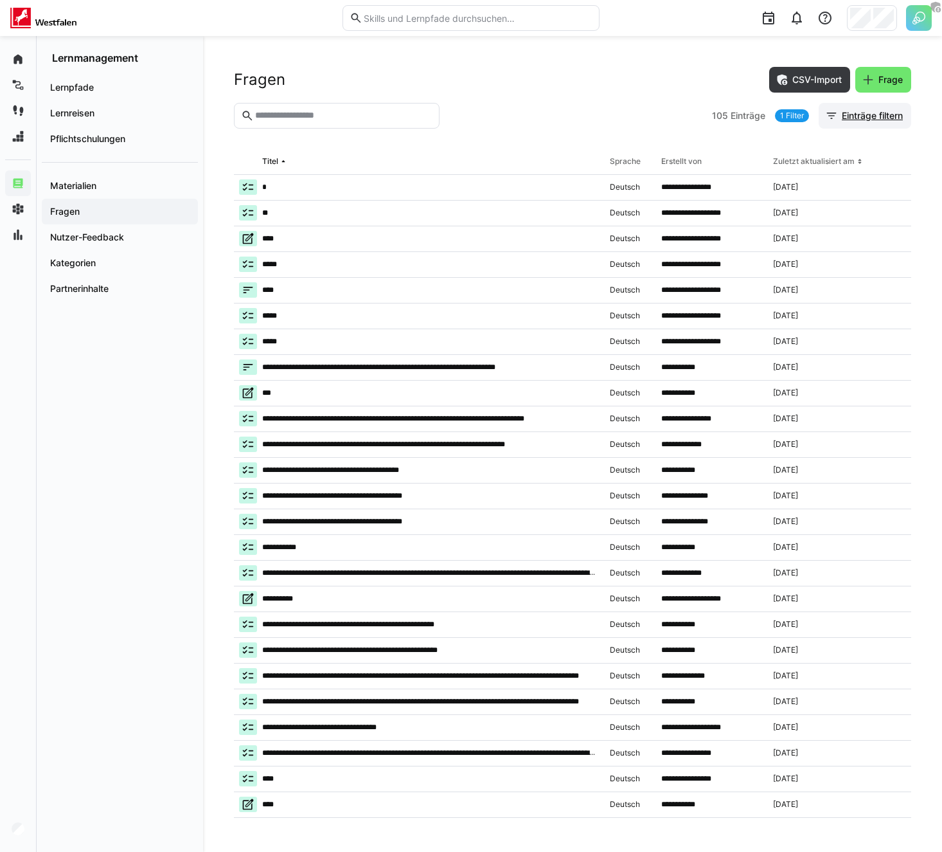
click at [858, 120] on span "Einträge filtern" at bounding box center [872, 115] width 65 height 13
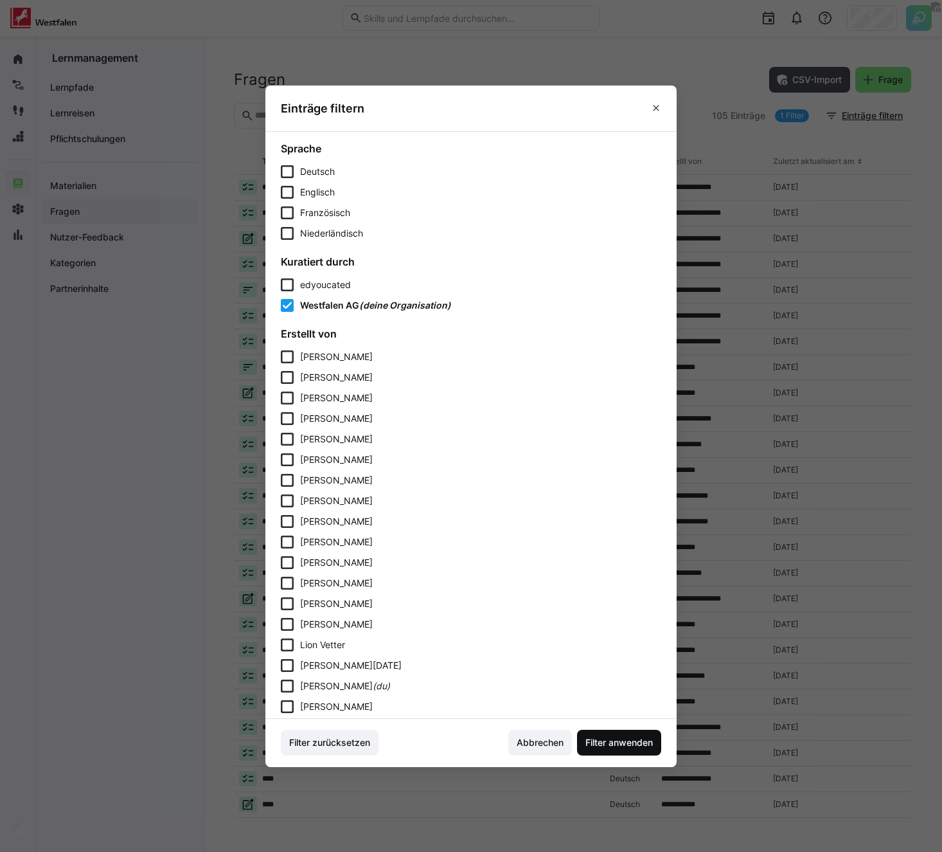
click at [636, 738] on span "Filter anwenden" at bounding box center [619, 742] width 71 height 13
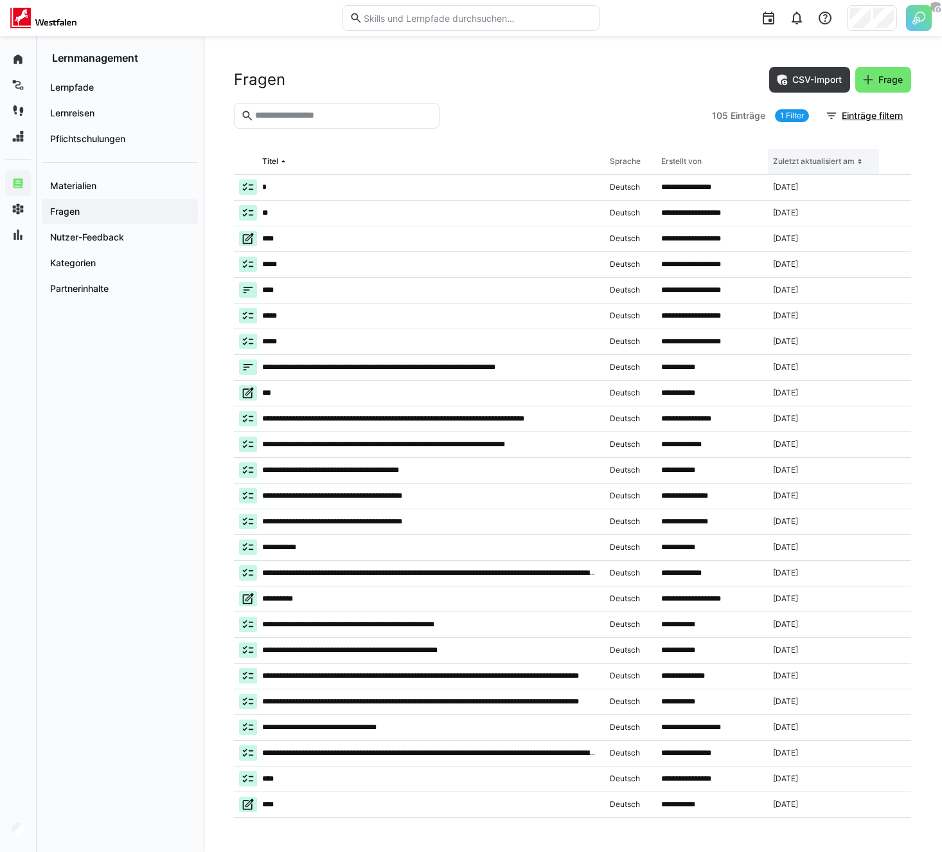
click at [829, 161] on div "Zuletzt aktualisiert am" at bounding box center [814, 161] width 82 height 10
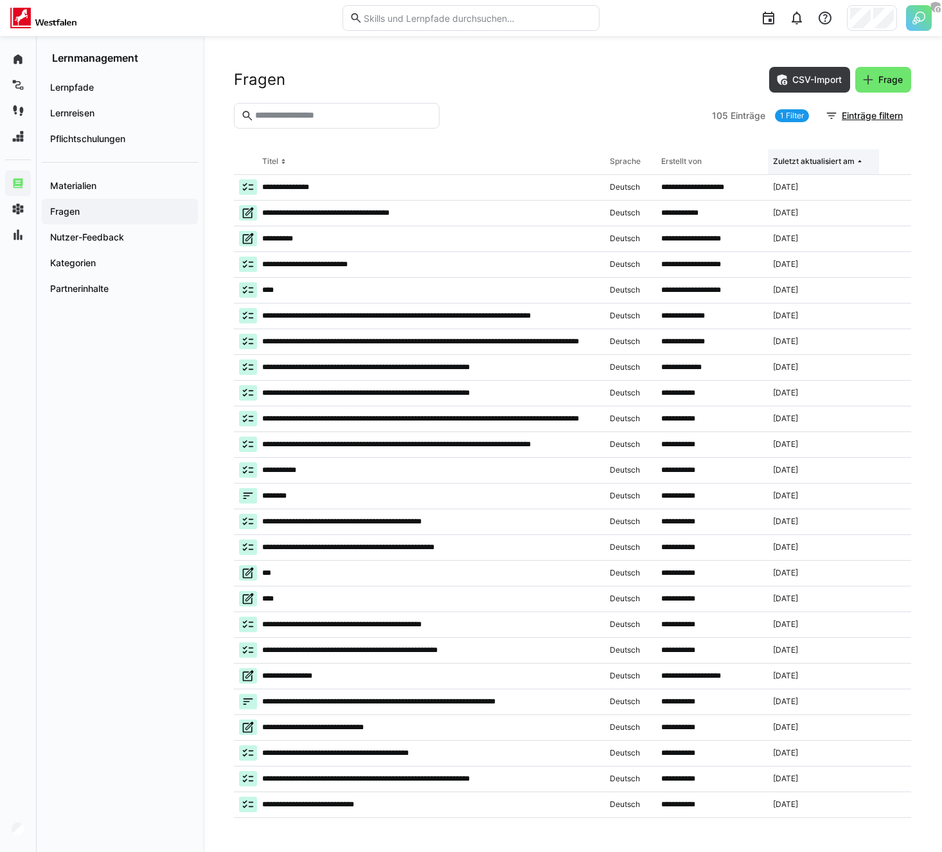
click at [829, 161] on div "Zuletzt aktualisiert am" at bounding box center [814, 161] width 82 height 10
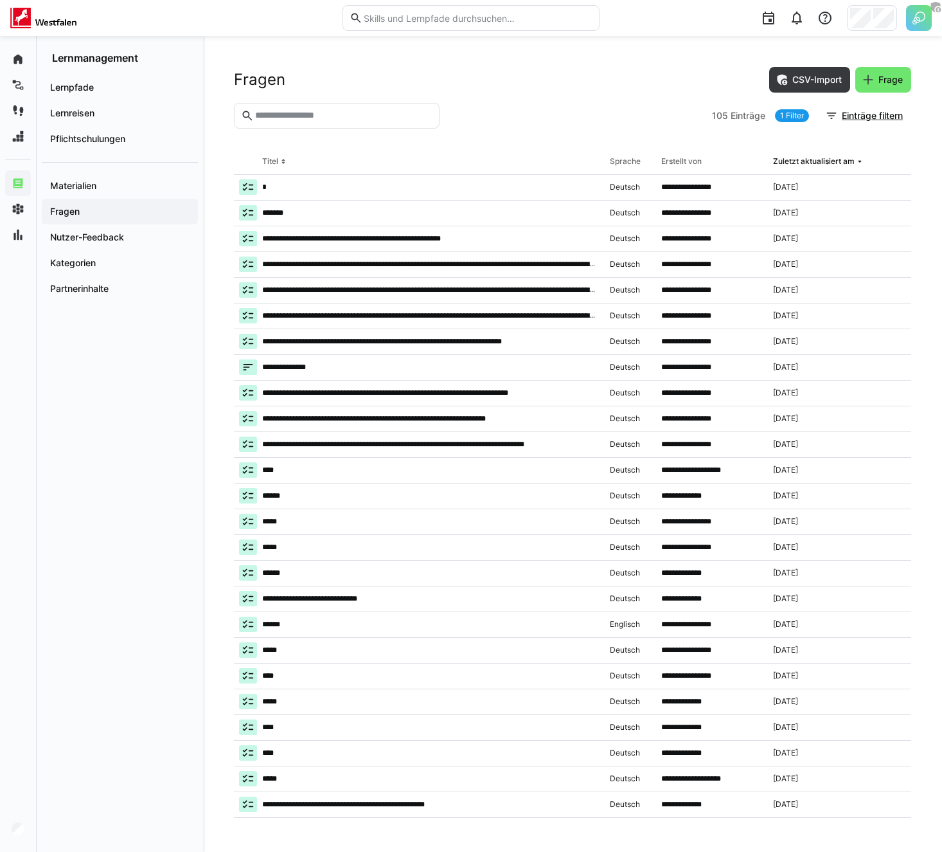
click at [521, 131] on section "105 Einträge 1 Filter Einträge filtern" at bounding box center [573, 126] width 678 height 46
click at [318, 213] on app-table-first-column "*******" at bounding box center [419, 212] width 361 height 15
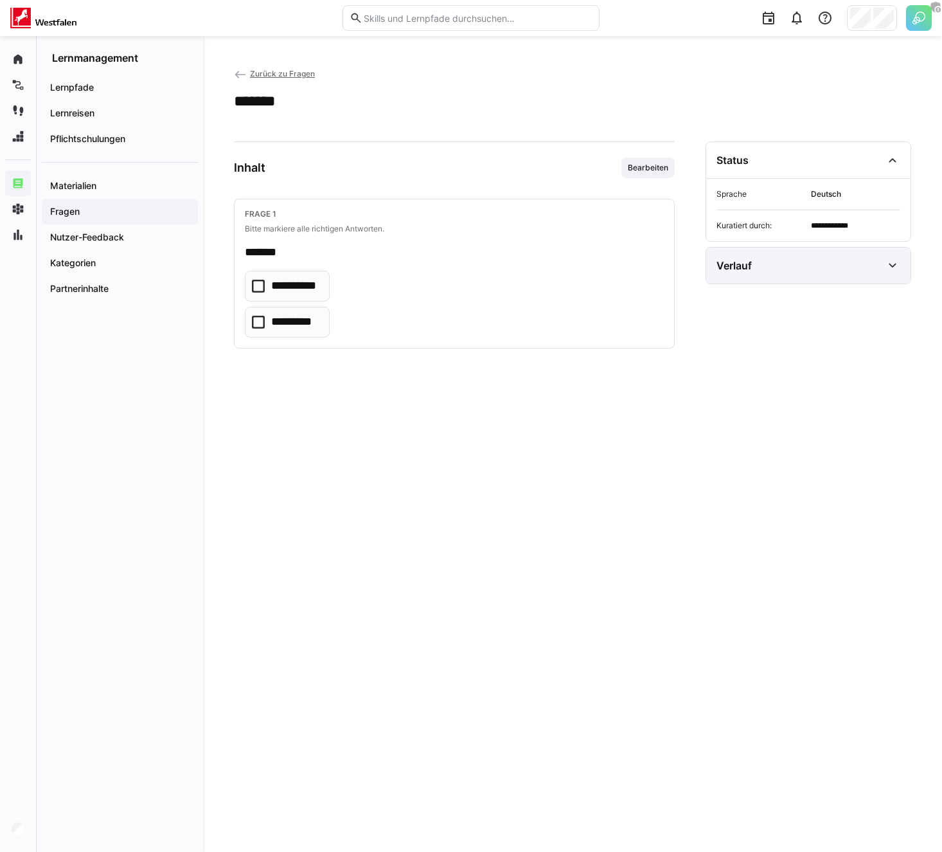
click at [849, 278] on div "Verlauf" at bounding box center [808, 265] width 204 height 36
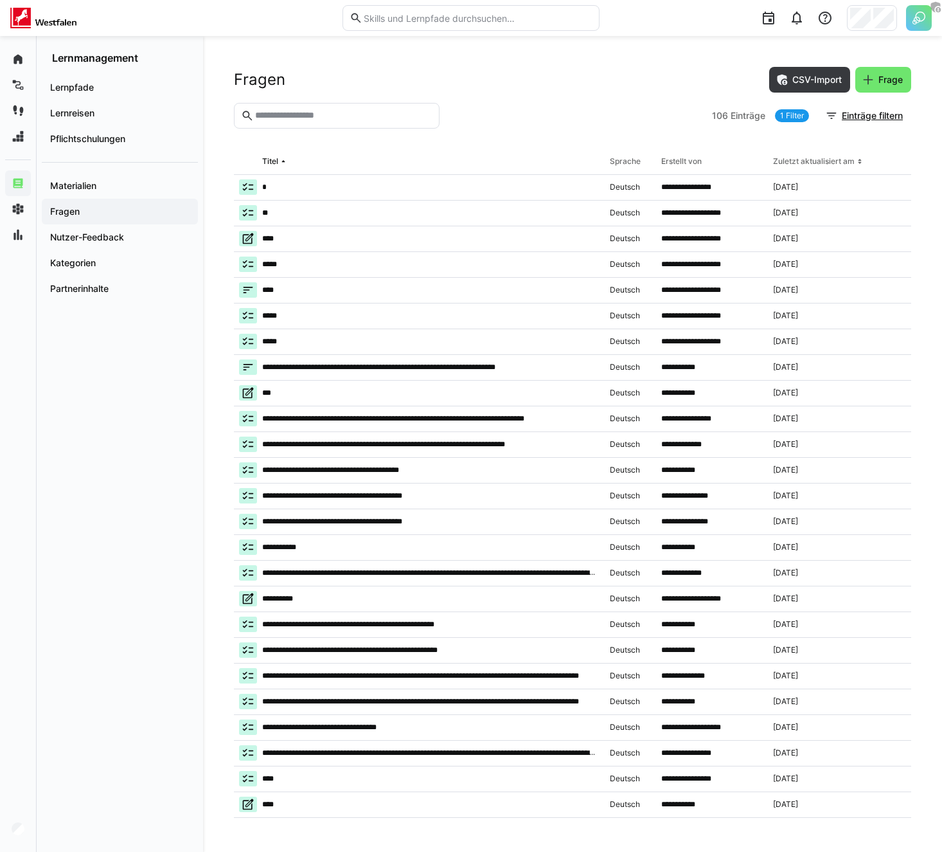
click at [562, 130] on section "106 Einträge 1 Filter Einträge filtern" at bounding box center [573, 126] width 678 height 46
click at [831, 158] on div "Zuletzt aktualisiert am" at bounding box center [814, 161] width 82 height 10
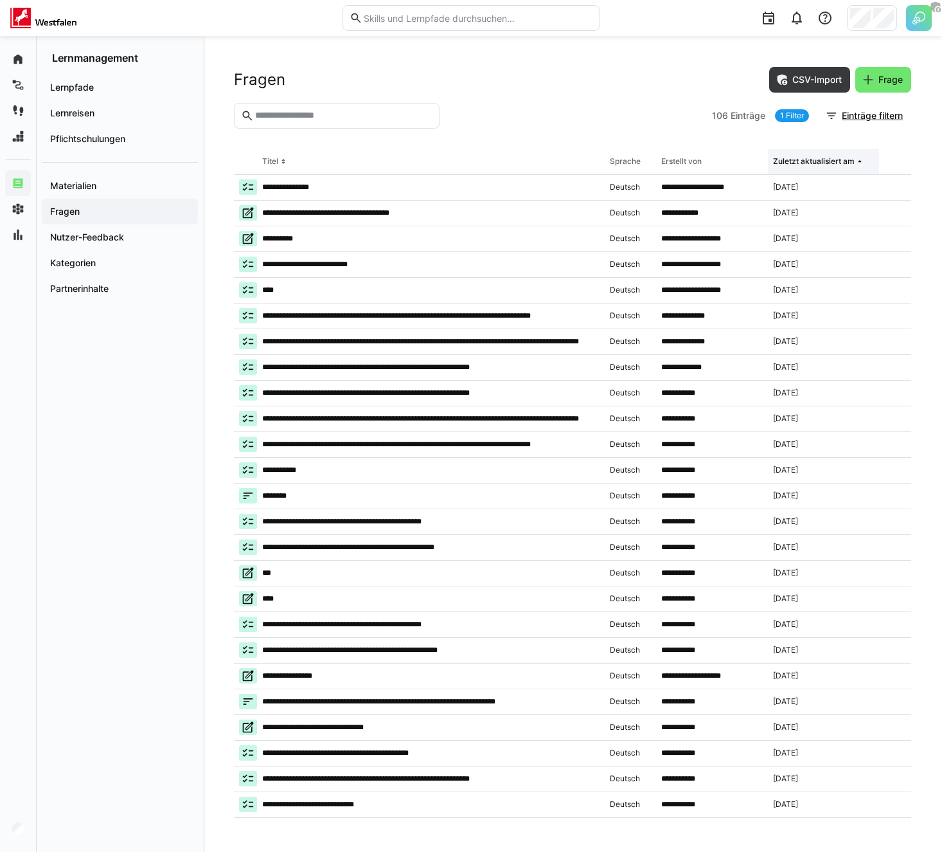
click at [831, 158] on div "Zuletzt aktualisiert am" at bounding box center [814, 161] width 82 height 10
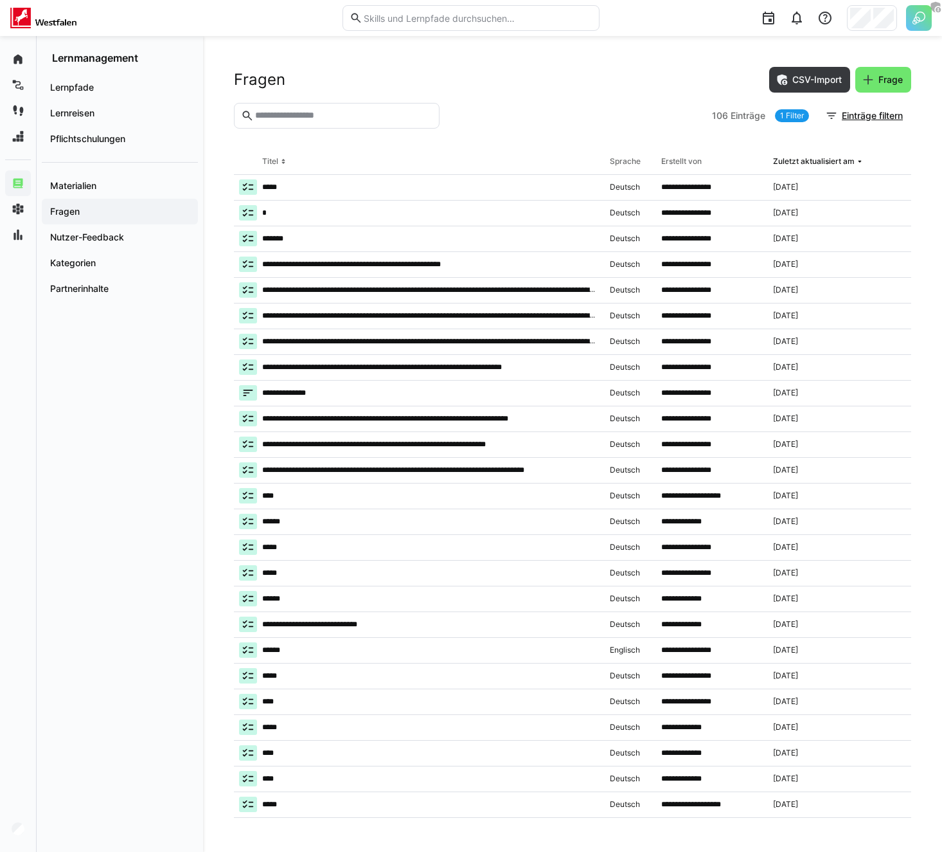
click at [575, 103] on div at bounding box center [576, 116] width 262 height 26
click at [859, 118] on span "Einträge filtern" at bounding box center [872, 115] width 65 height 13
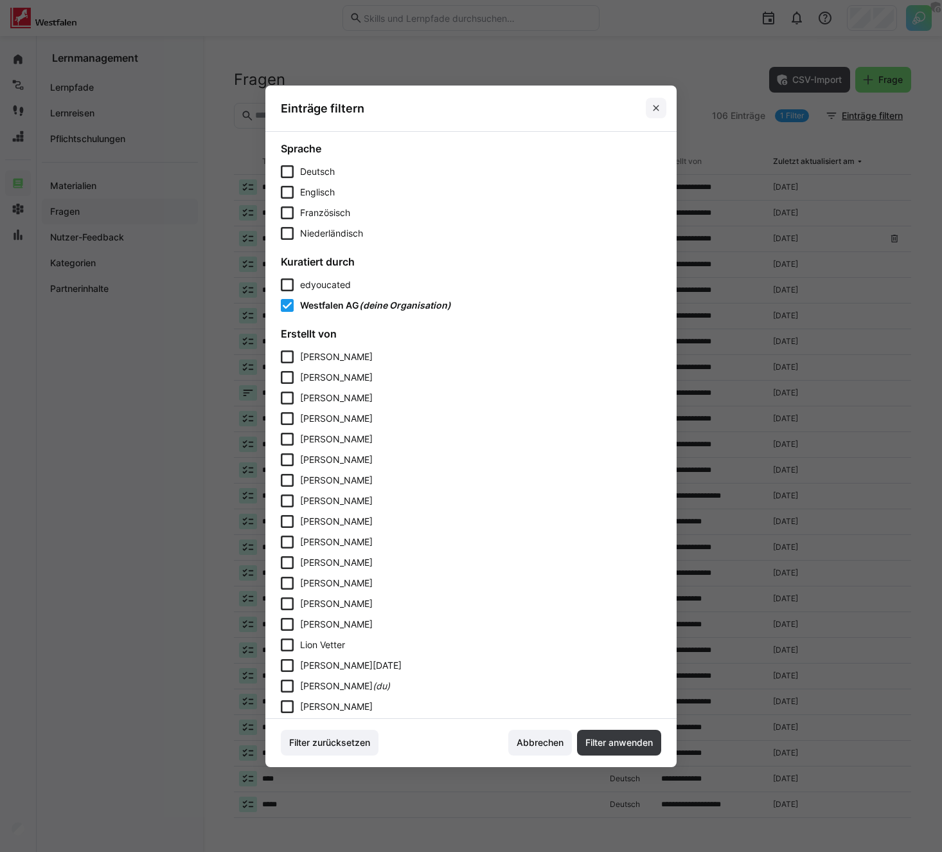
click at [659, 105] on eds-icon at bounding box center [656, 108] width 10 height 10
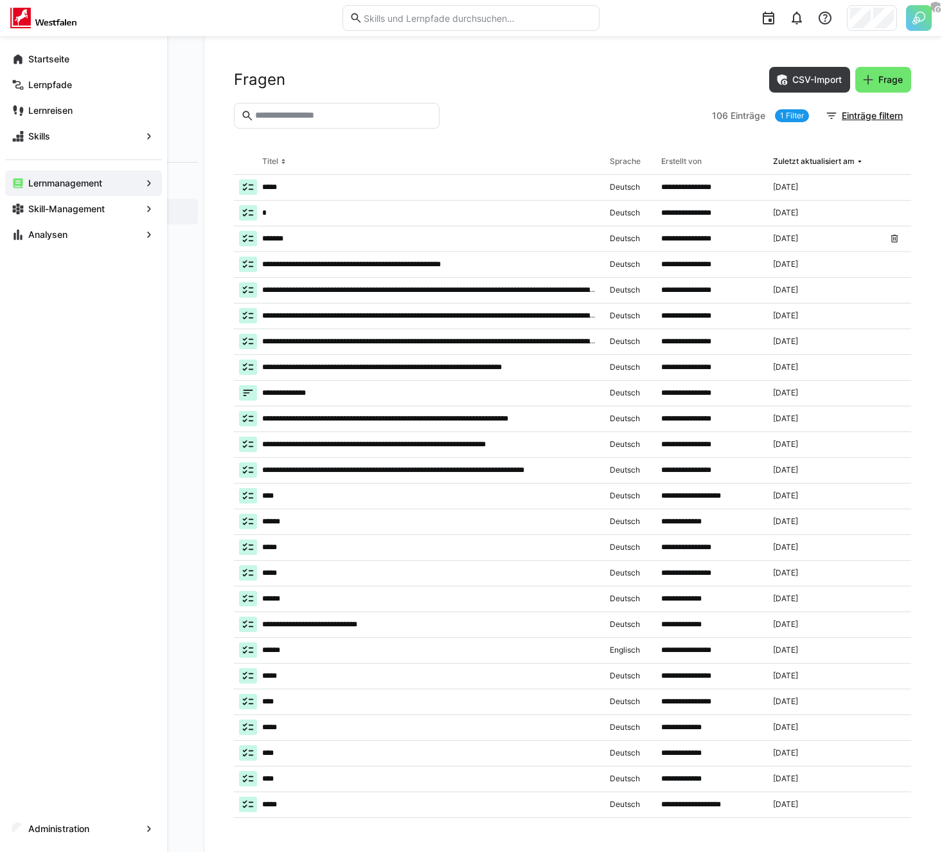
click at [27, 827] on span "Administration" at bounding box center [83, 828] width 114 height 13
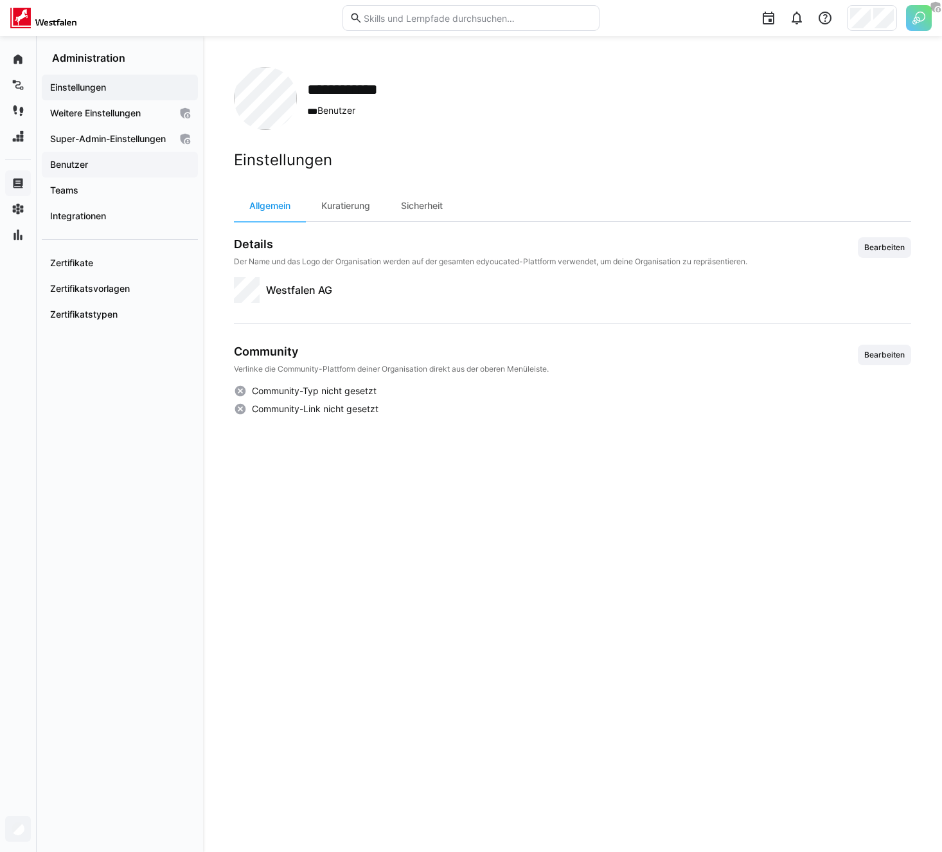
click at [0, 0] on app-navigation-label "Benutzer" at bounding box center [0, 0] width 0 height 0
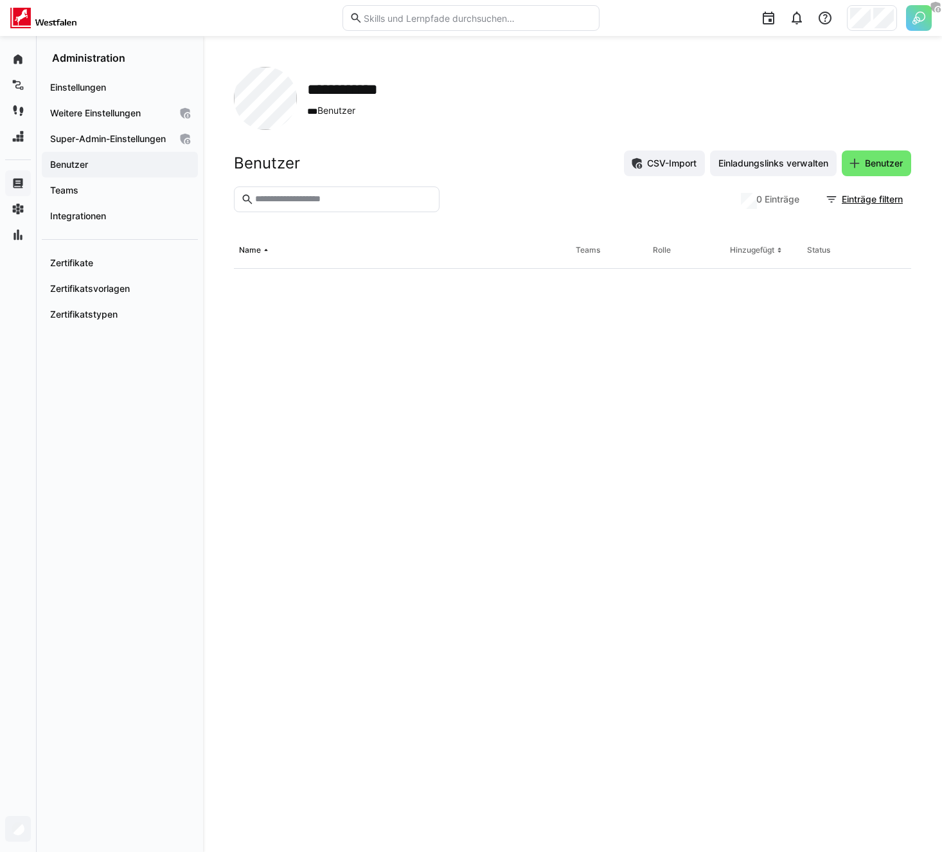
click at [324, 197] on input "text" at bounding box center [343, 199] width 179 height 12
type input "*******"
click at [472, 178] on header "Benutzer CSV-Import Einladungslinks verwalten Benutzer" at bounding box center [573, 168] width 678 height 36
click at [493, 202] on div at bounding box center [599, 199] width 308 height 26
click at [429, 194] on eds-icon at bounding box center [426, 199] width 10 height 10
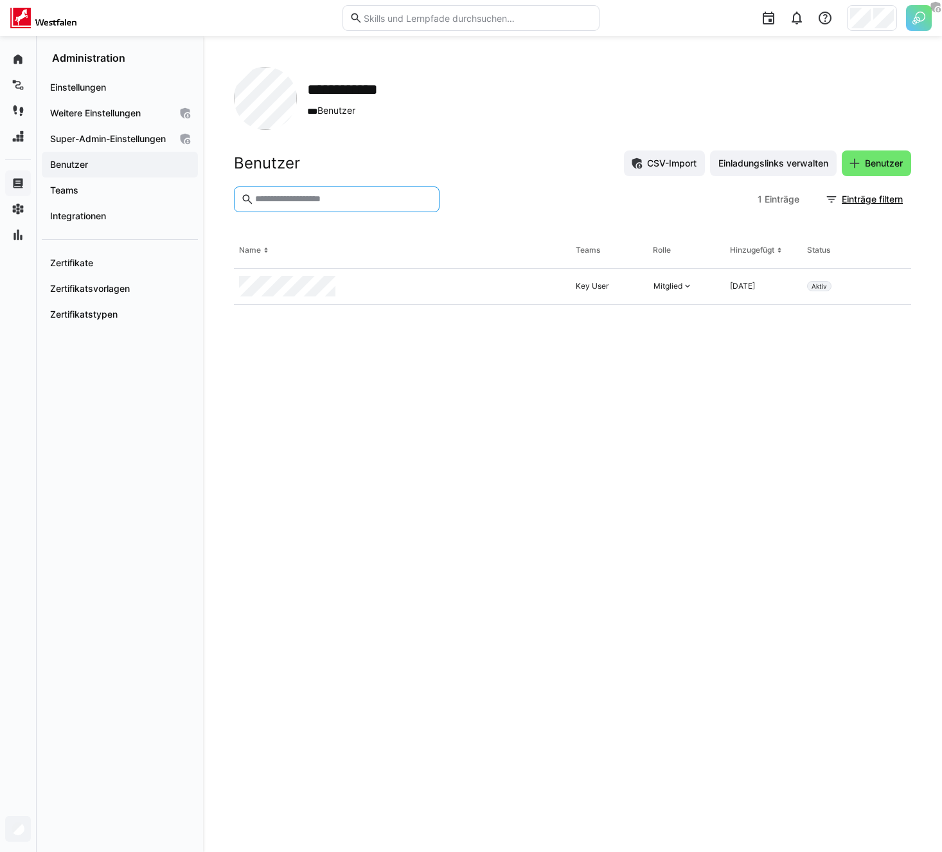
click at [525, 161] on div "Benutzer CSV-Import Einladungslinks verwalten Benutzer" at bounding box center [573, 163] width 678 height 26
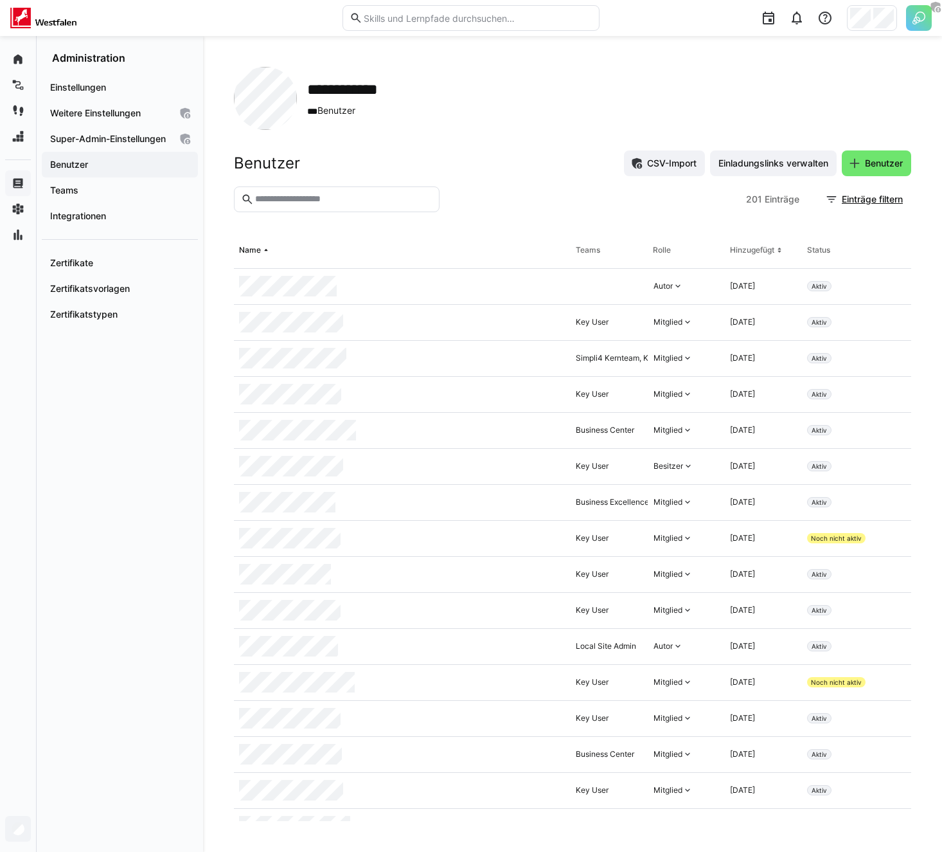
click at [644, 24] on div at bounding box center [770, 18] width 323 height 36
click at [502, 109] on div "**********" at bounding box center [573, 98] width 678 height 63
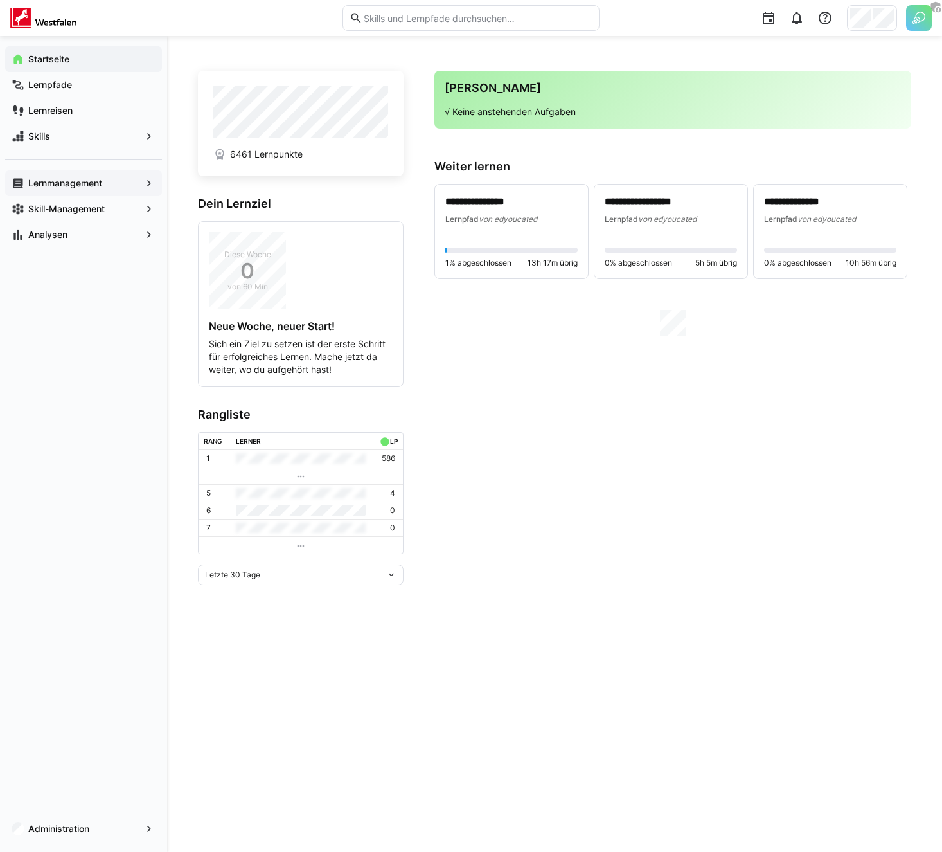
click at [50, 174] on div "Lernmanagement" at bounding box center [83, 183] width 157 height 26
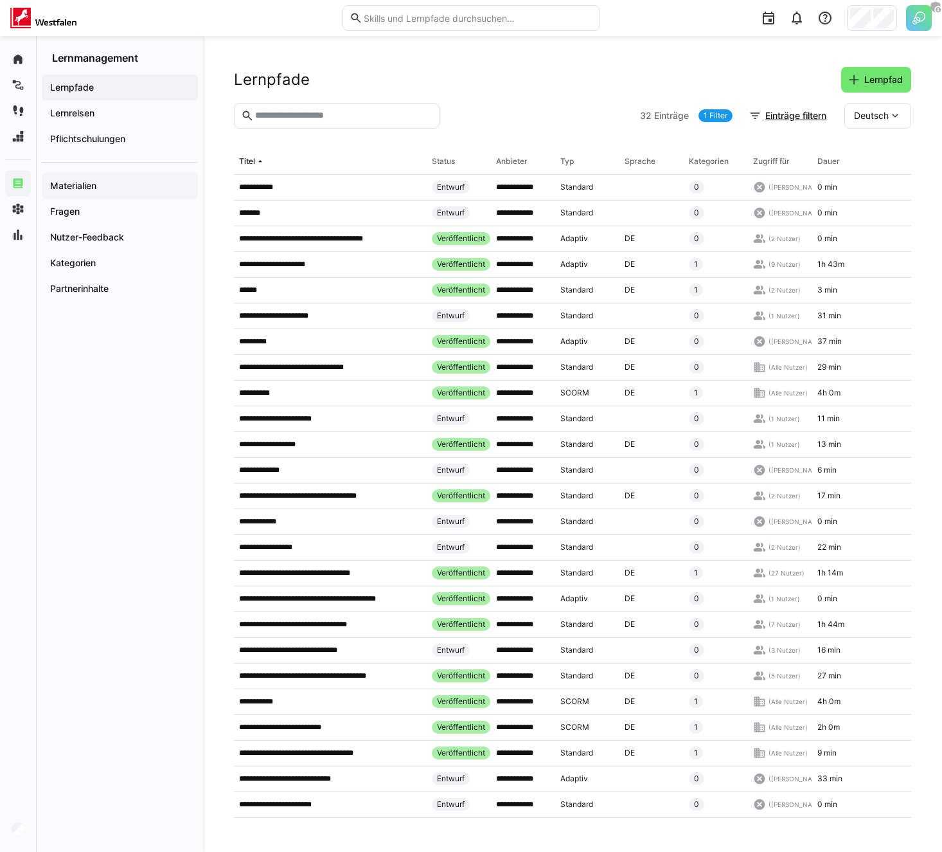
click at [0, 0] on app-navigation-label "Materialien" at bounding box center [0, 0] width 0 height 0
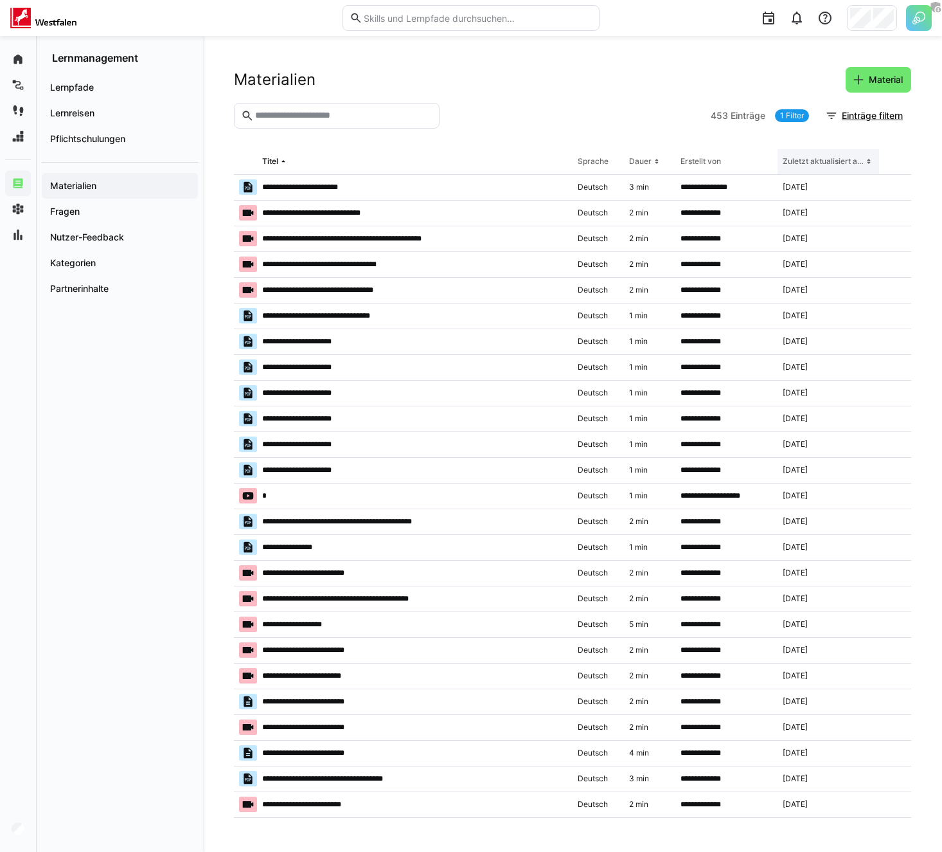
click at [798, 149] on th "Zuletzt aktualisiert am" at bounding box center [829, 162] width 102 height 26
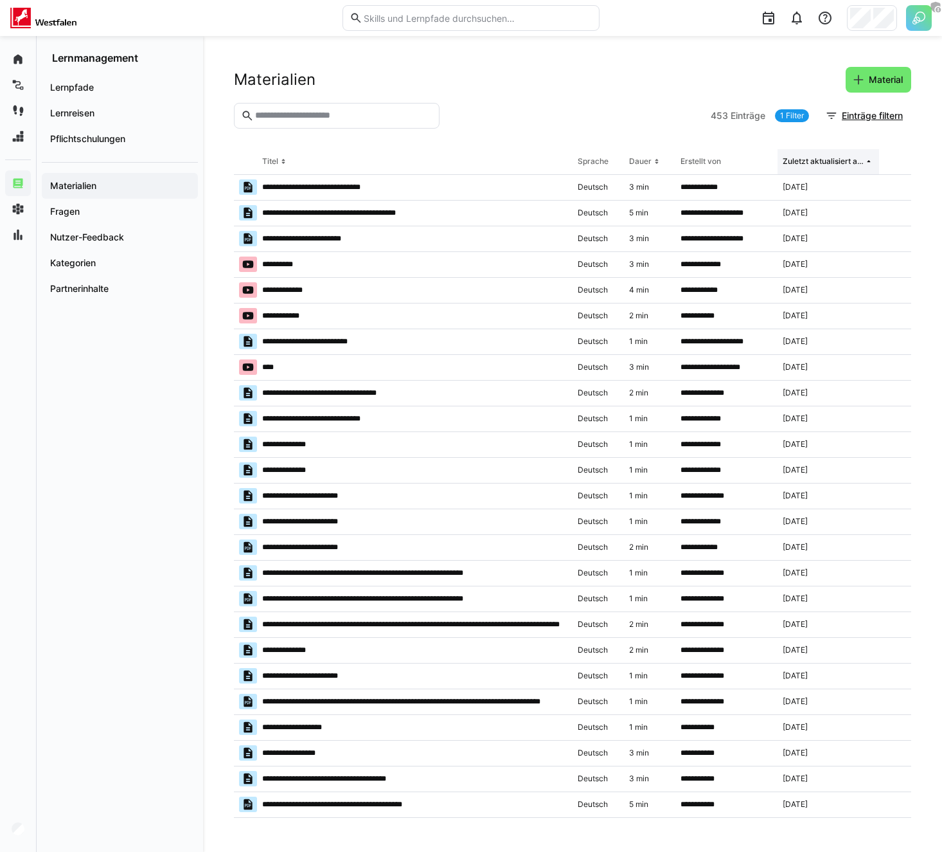
click at [817, 161] on div "Zuletzt aktualisiert am" at bounding box center [823, 161] width 81 height 10
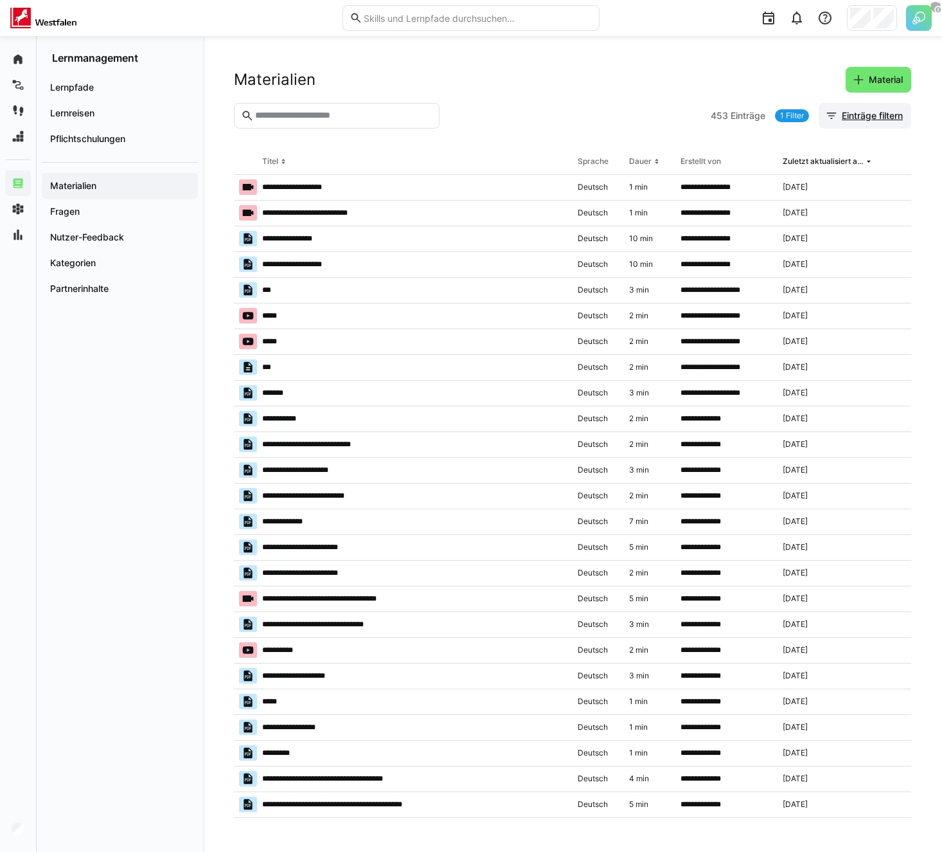
click at [842, 117] on span "Einträge filtern" at bounding box center [872, 115] width 65 height 13
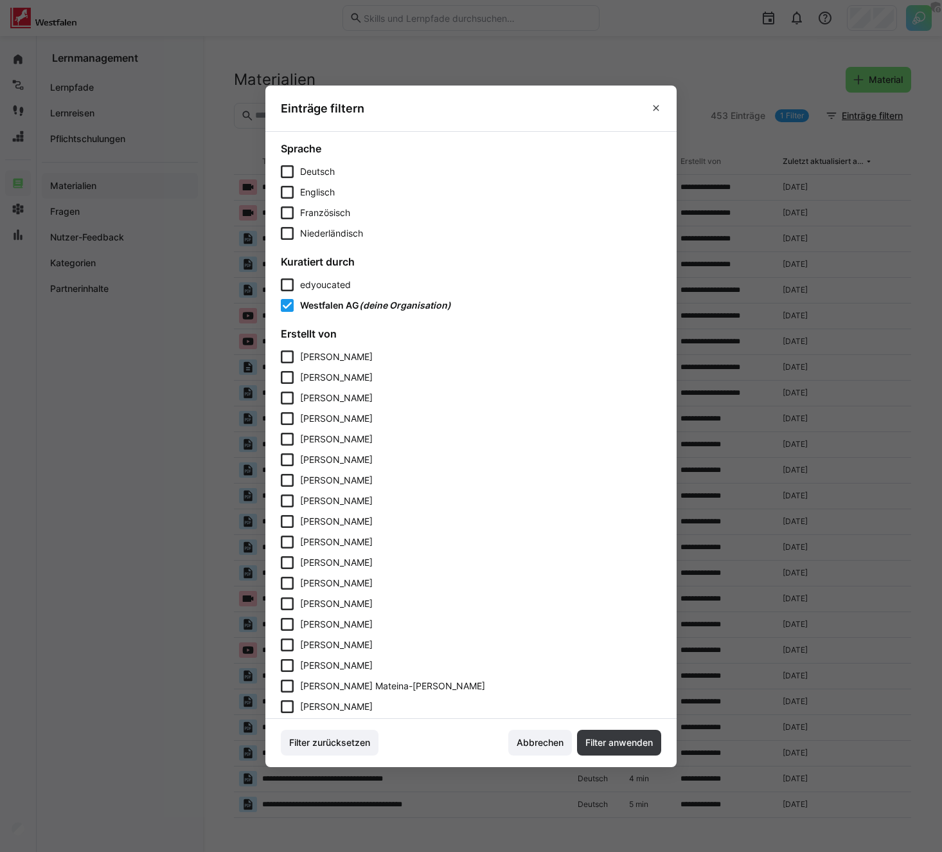
click at [303, 288] on span "edyoucated" at bounding box center [325, 284] width 51 height 11
click at [305, 303] on span "Westfalen AG" at bounding box center [329, 305] width 59 height 11
click at [305, 303] on span "Westfalen AG" at bounding box center [328, 305] width 56 height 11
click at [304, 283] on span "edyoucated" at bounding box center [326, 284] width 52 height 11
click at [654, 105] on eds-icon at bounding box center [656, 108] width 10 height 10
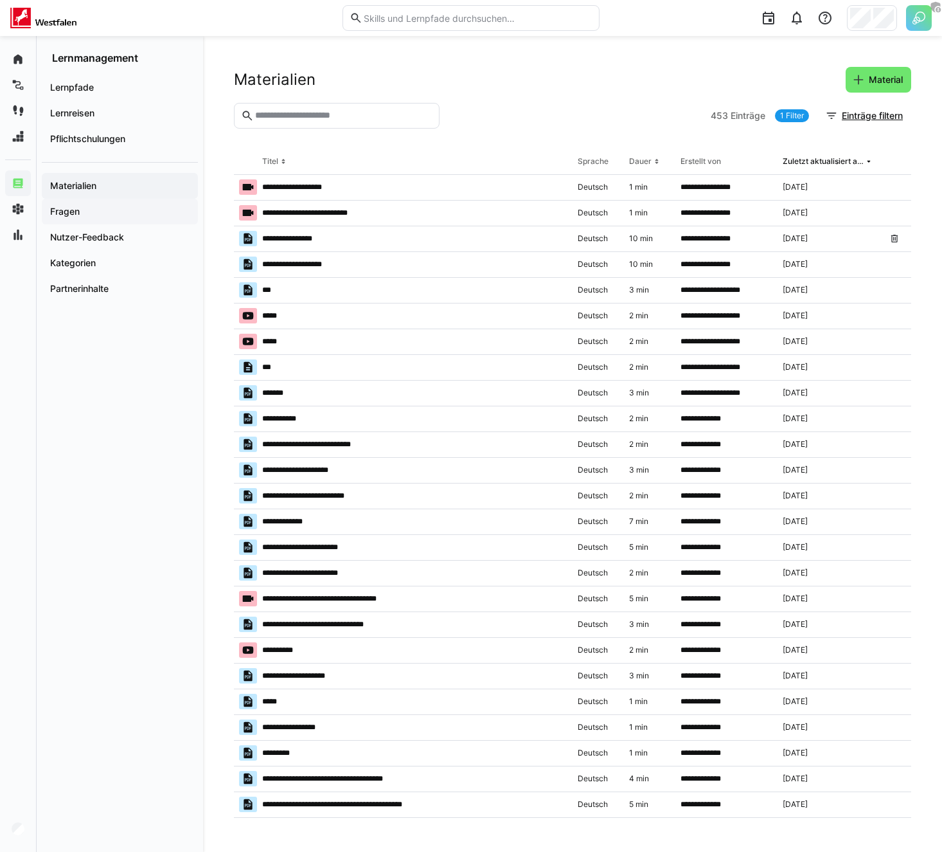
click at [150, 215] on span "Fragen" at bounding box center [119, 211] width 143 height 13
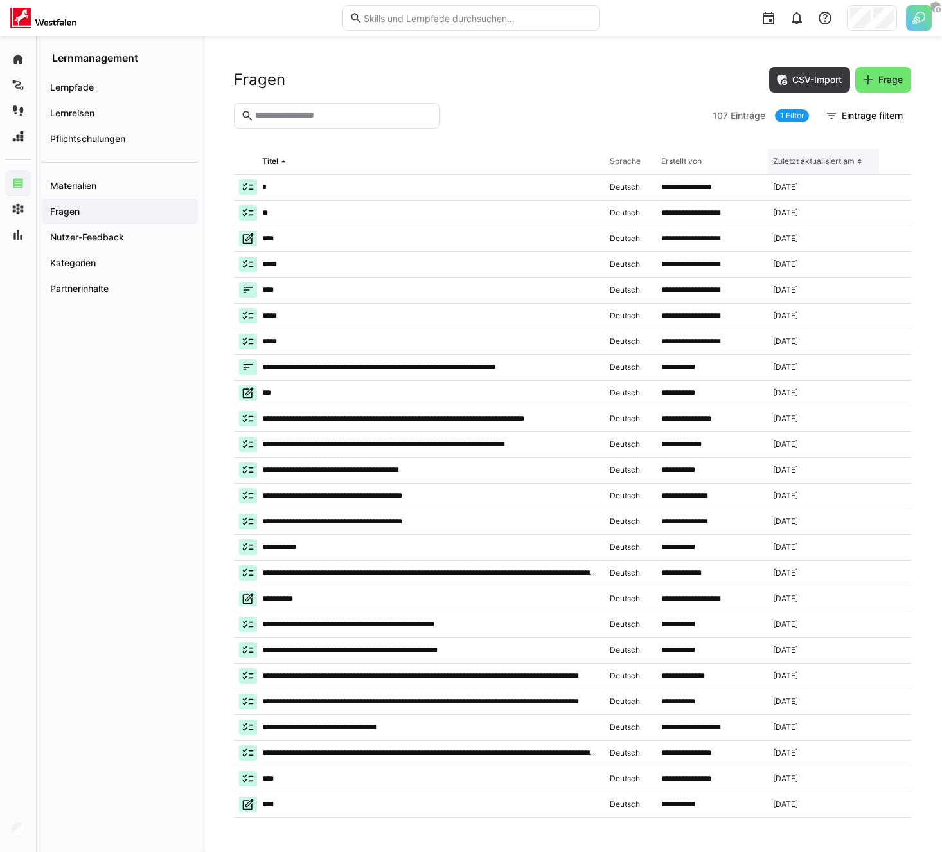
click at [837, 160] on div "Zuletzt aktualisiert am" at bounding box center [814, 161] width 82 height 10
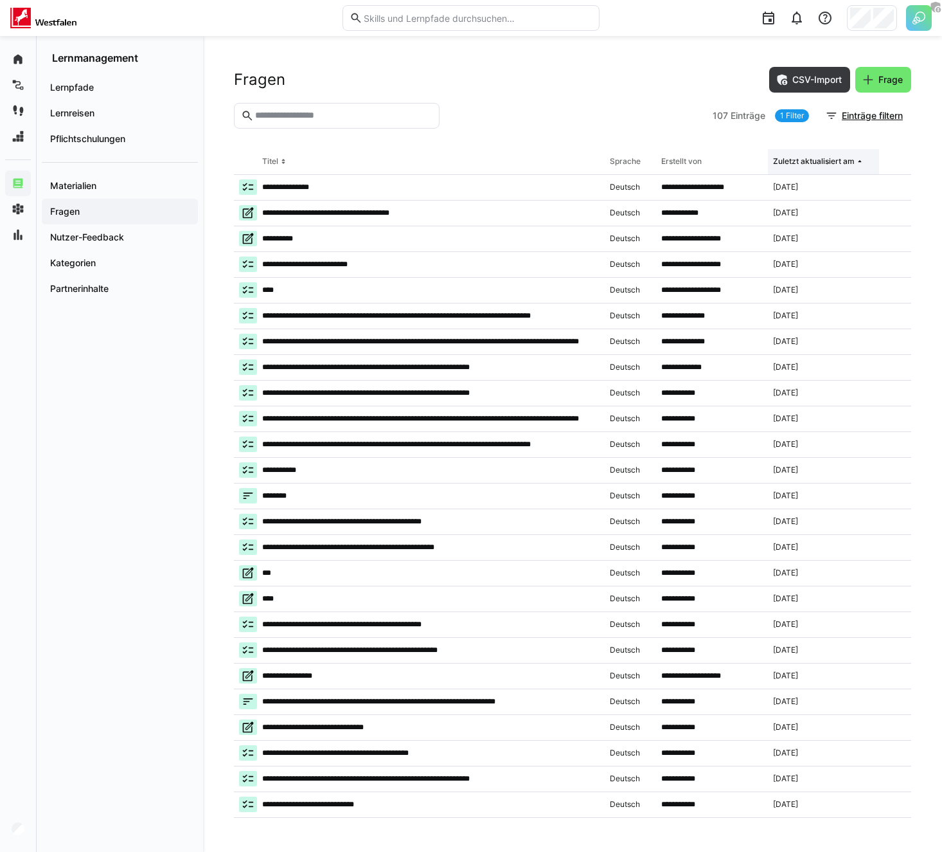
click at [837, 160] on div "Zuletzt aktualisiert am" at bounding box center [814, 161] width 82 height 10
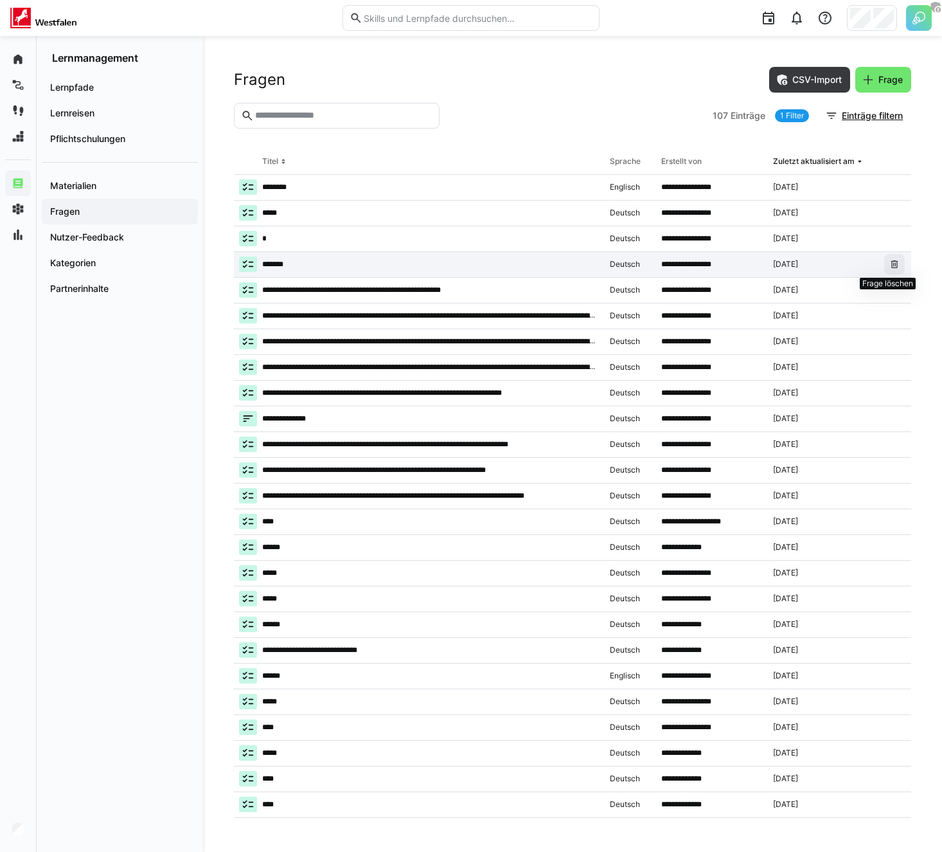
click at [890, 267] on eds-icon at bounding box center [895, 264] width 10 height 10
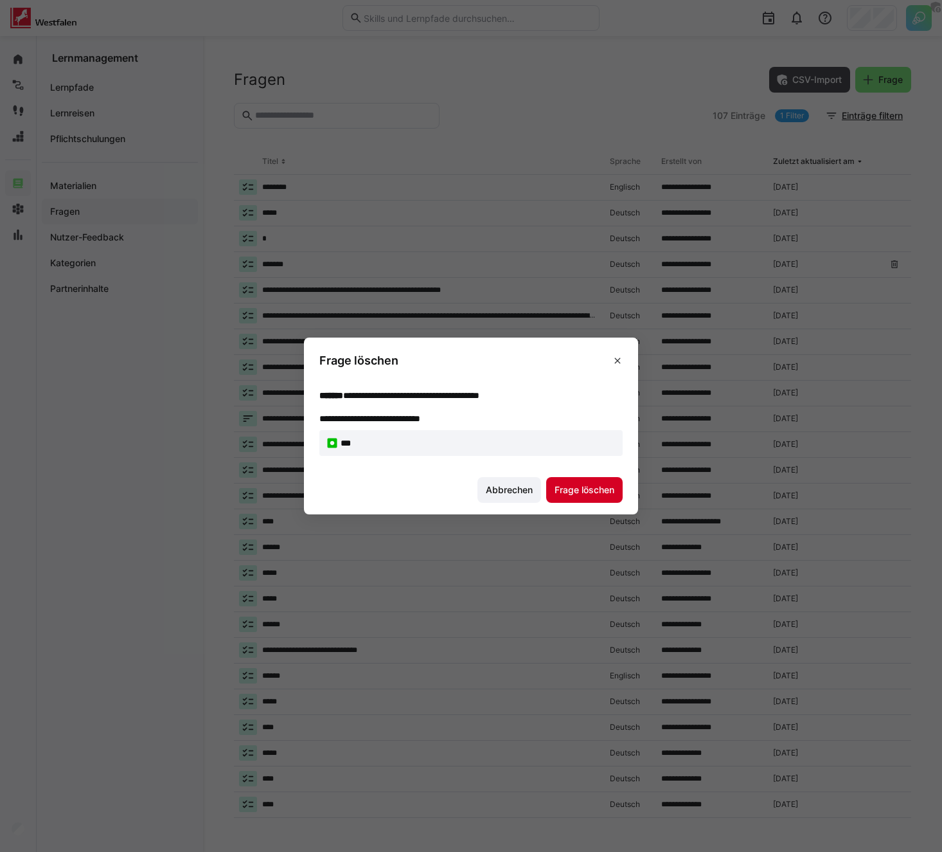
click at [600, 492] on span "Frage löschen" at bounding box center [585, 489] width 64 height 13
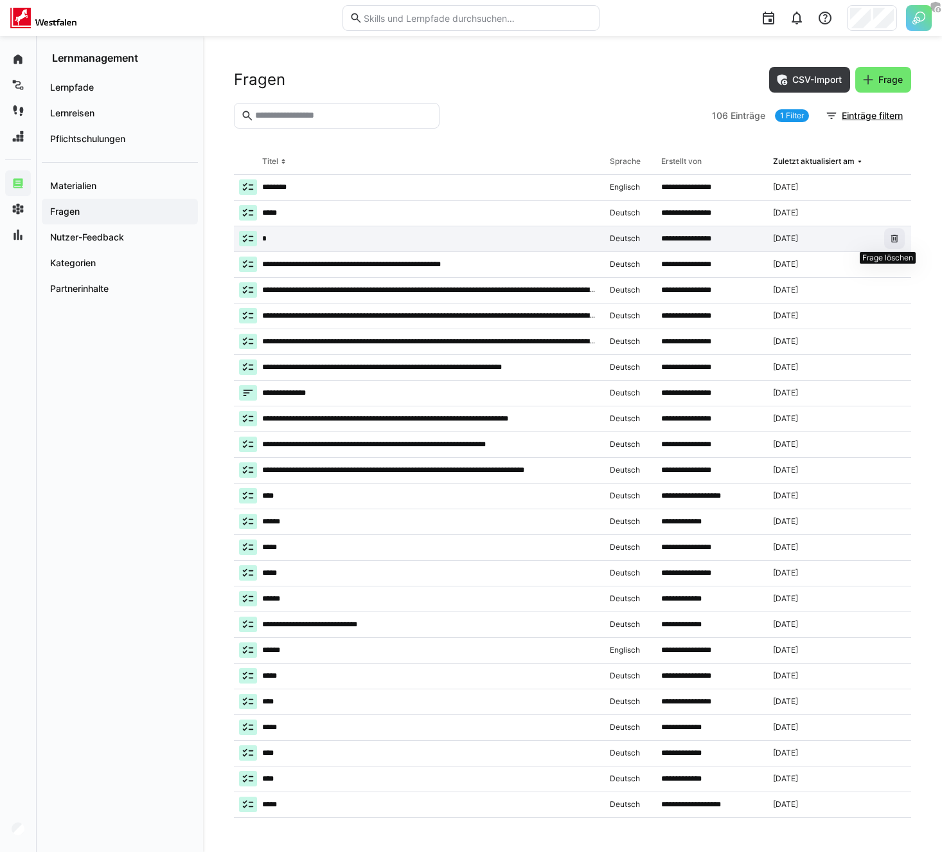
click at [890, 236] on eds-icon at bounding box center [895, 238] width 10 height 10
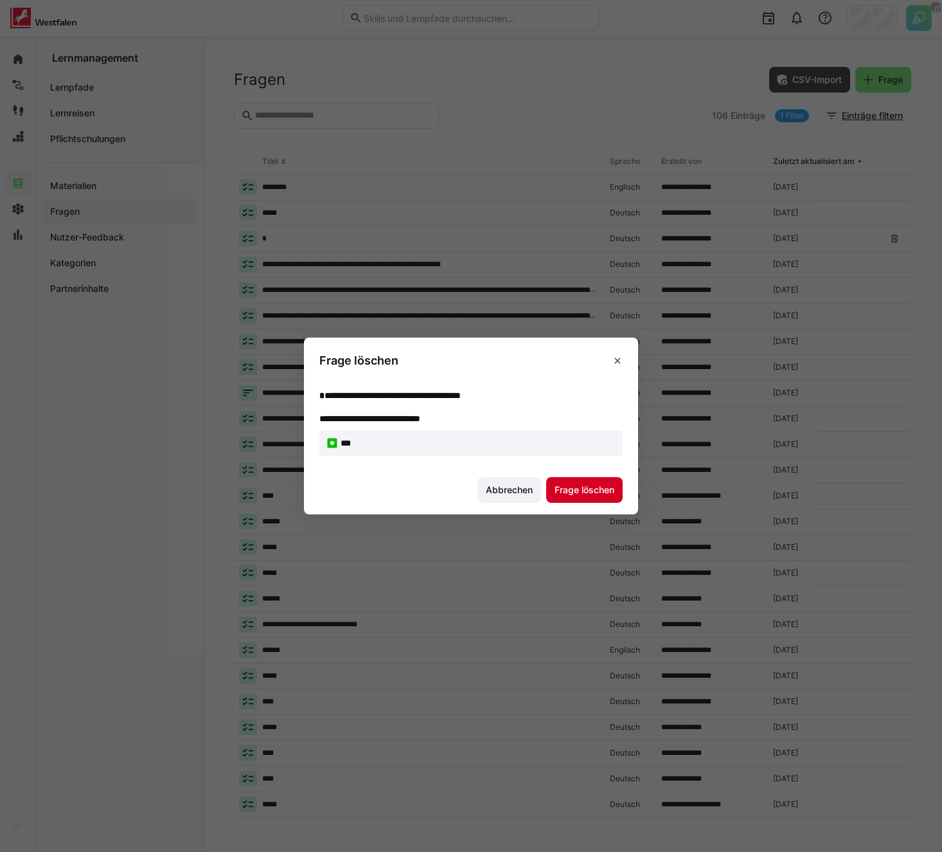
click at [604, 498] on span "Frage löschen" at bounding box center [584, 490] width 76 height 26
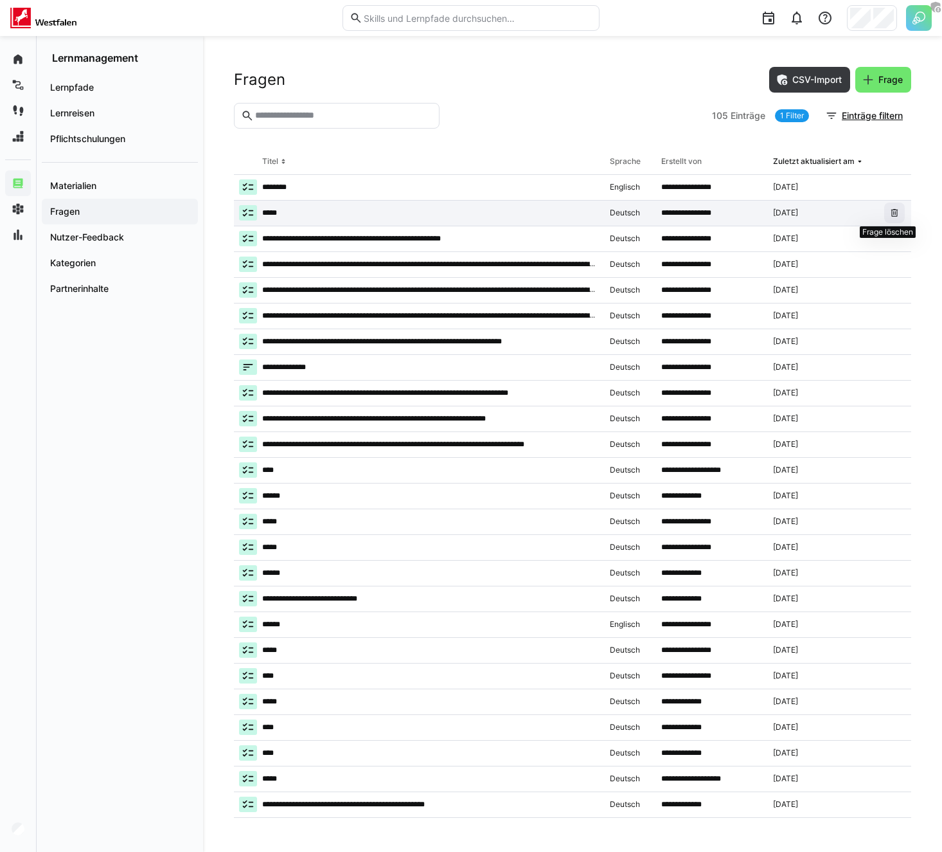
click at [890, 208] on eds-icon at bounding box center [895, 213] width 10 height 10
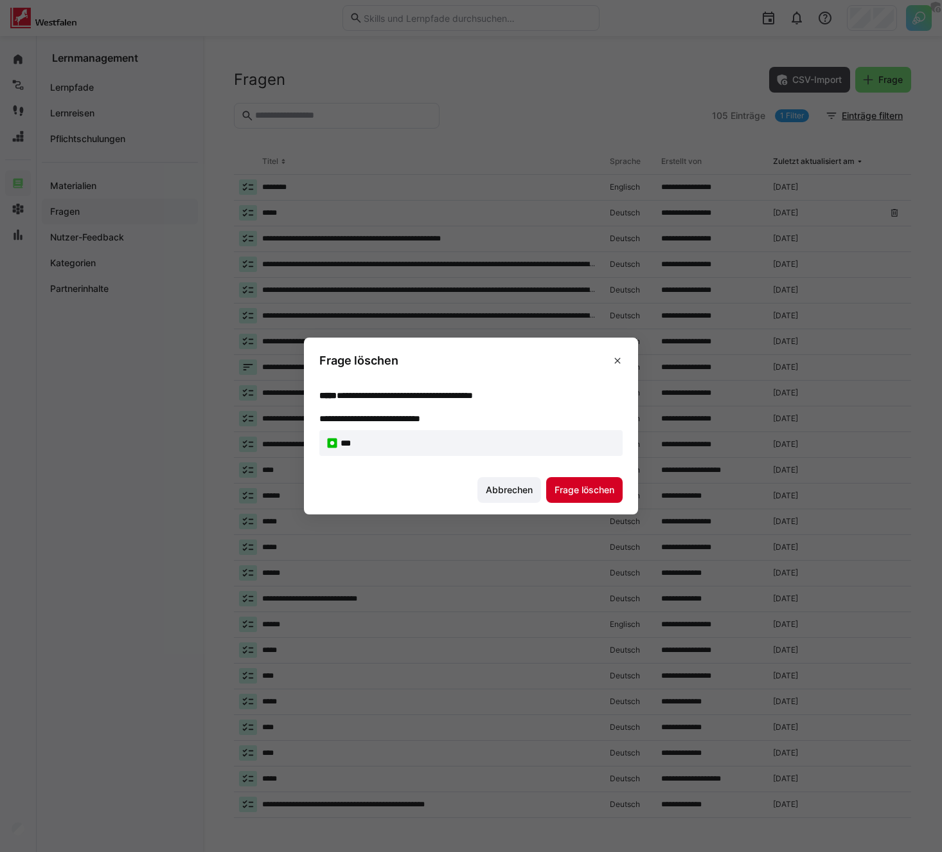
click at [598, 492] on span "Frage löschen" at bounding box center [585, 489] width 64 height 13
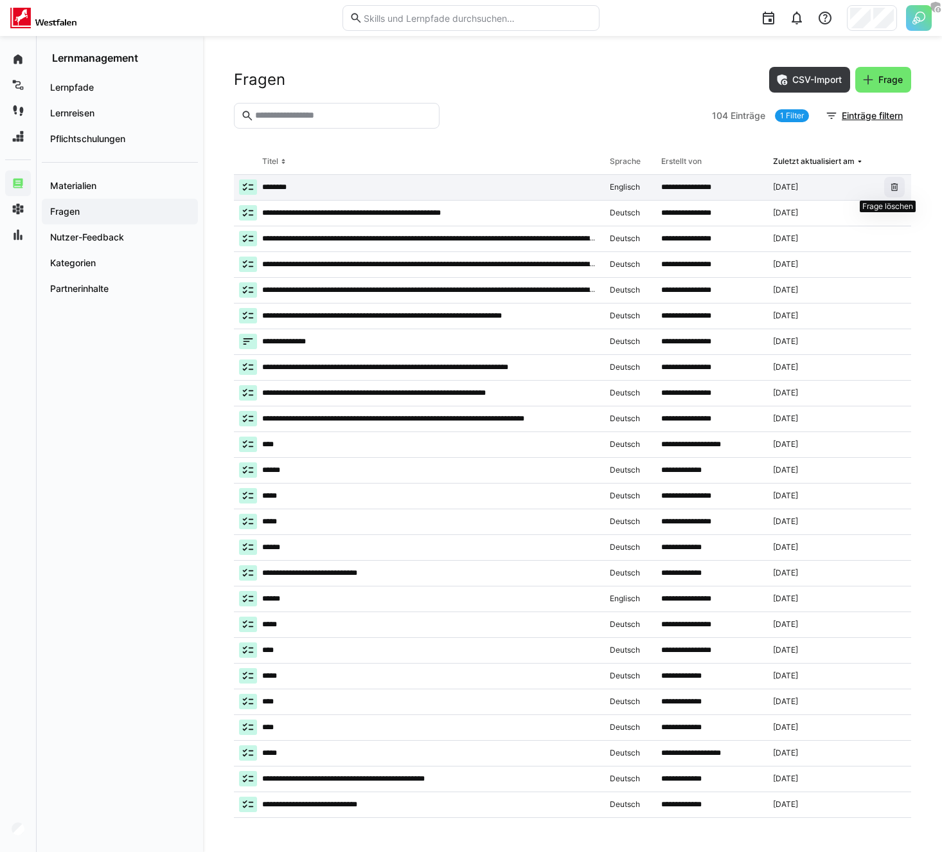
click at [890, 182] on eds-icon at bounding box center [895, 187] width 10 height 10
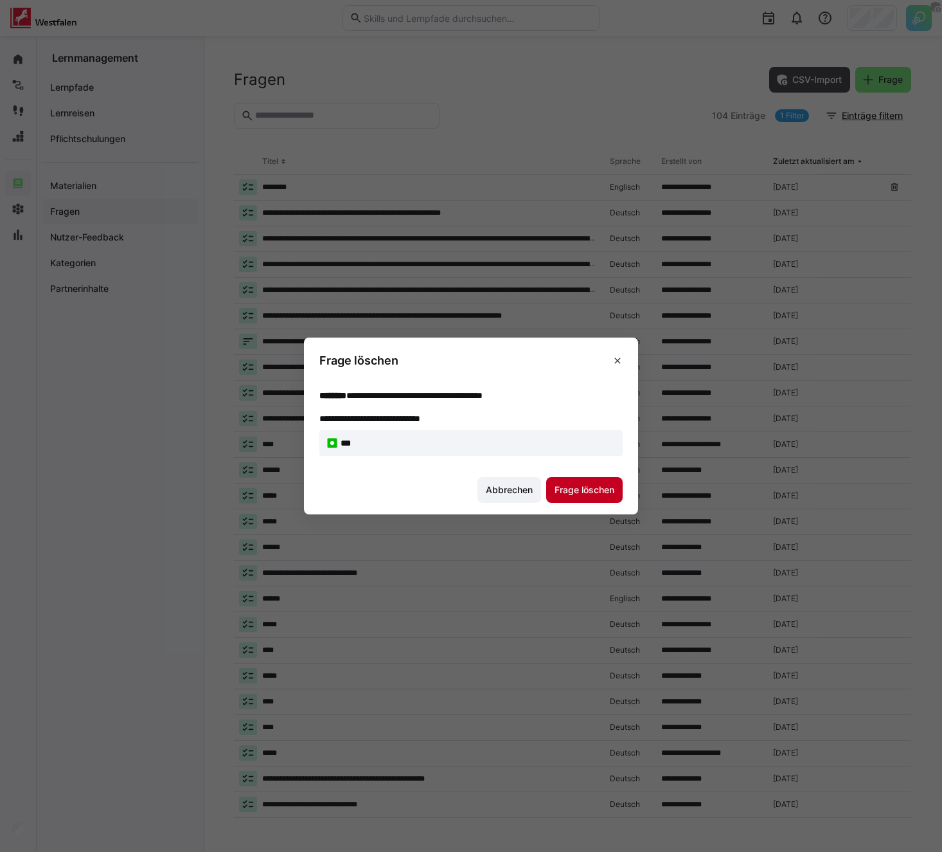
click at [580, 483] on span "Frage löschen" at bounding box center [585, 489] width 64 height 13
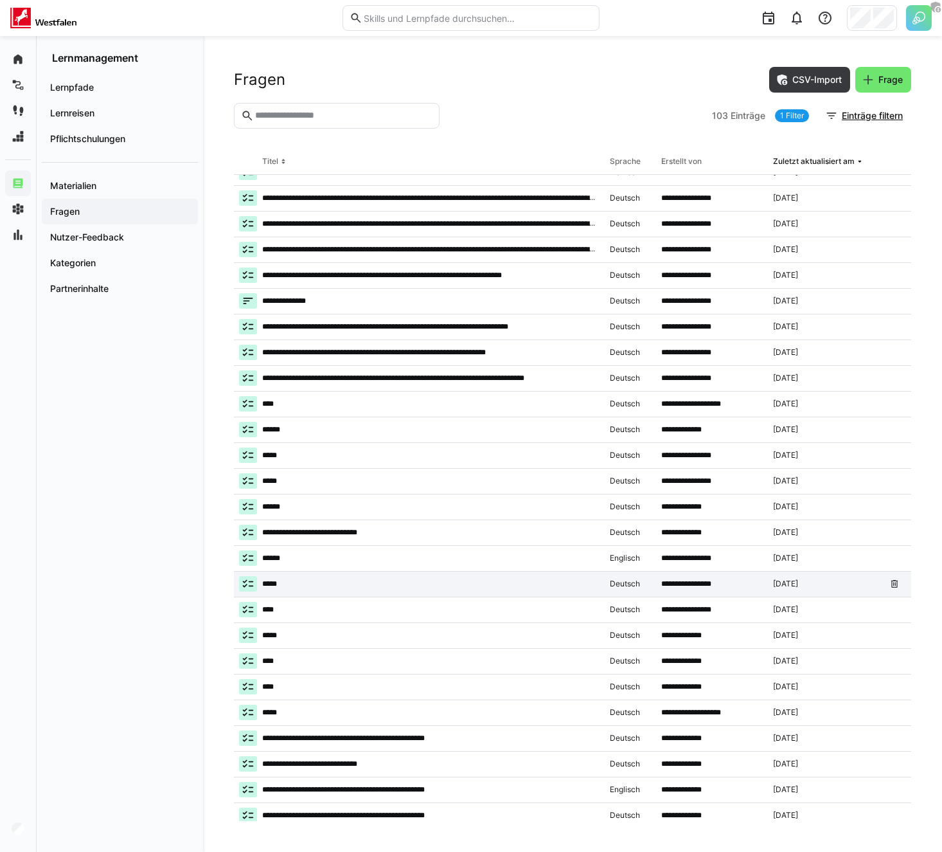
scroll to position [19, 0]
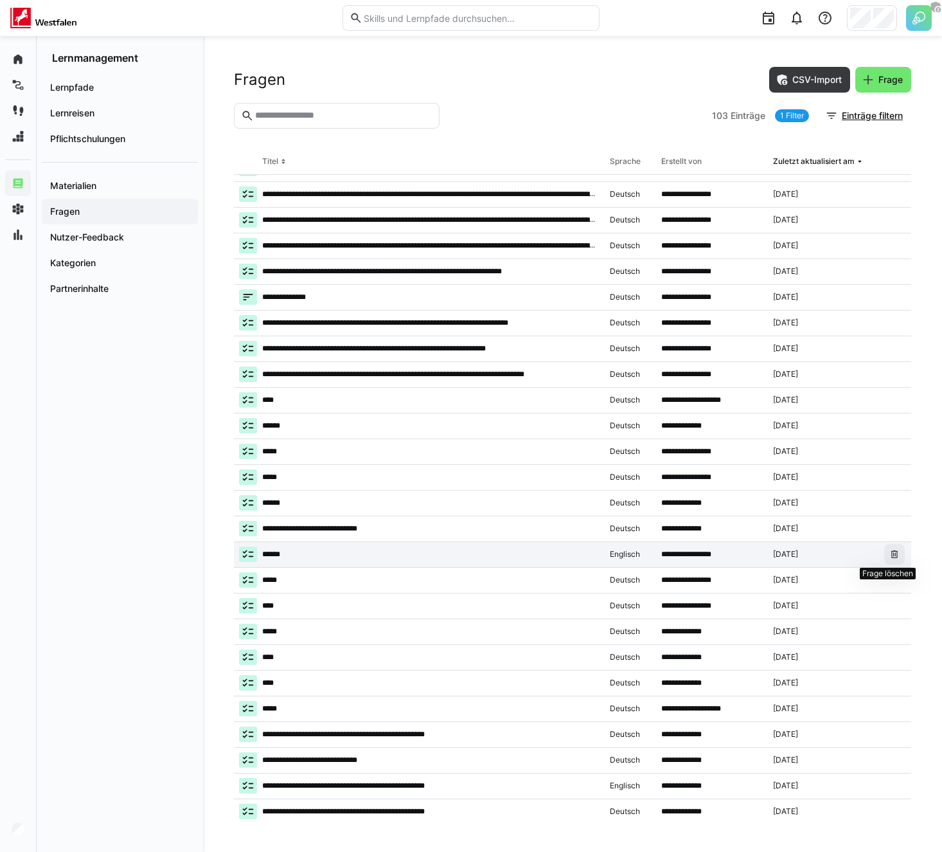
click at [890, 553] on eds-icon at bounding box center [895, 554] width 10 height 10
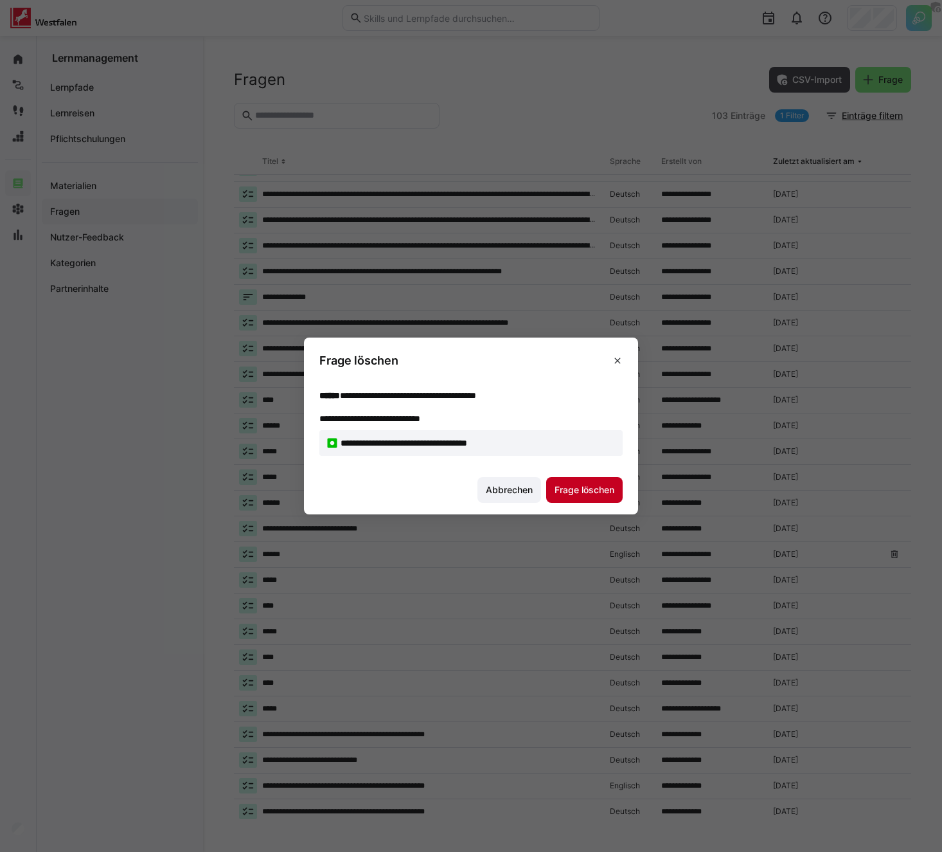
click at [573, 489] on span "Frage löschen" at bounding box center [585, 489] width 64 height 13
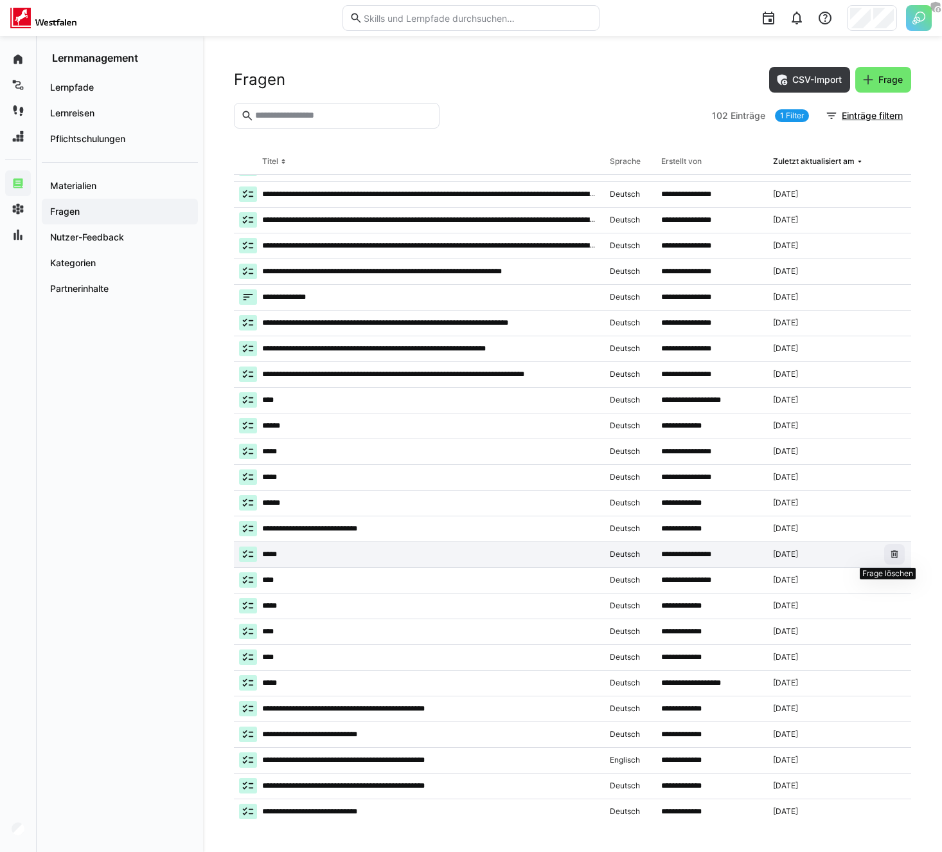
click at [890, 557] on eds-icon at bounding box center [895, 554] width 10 height 10
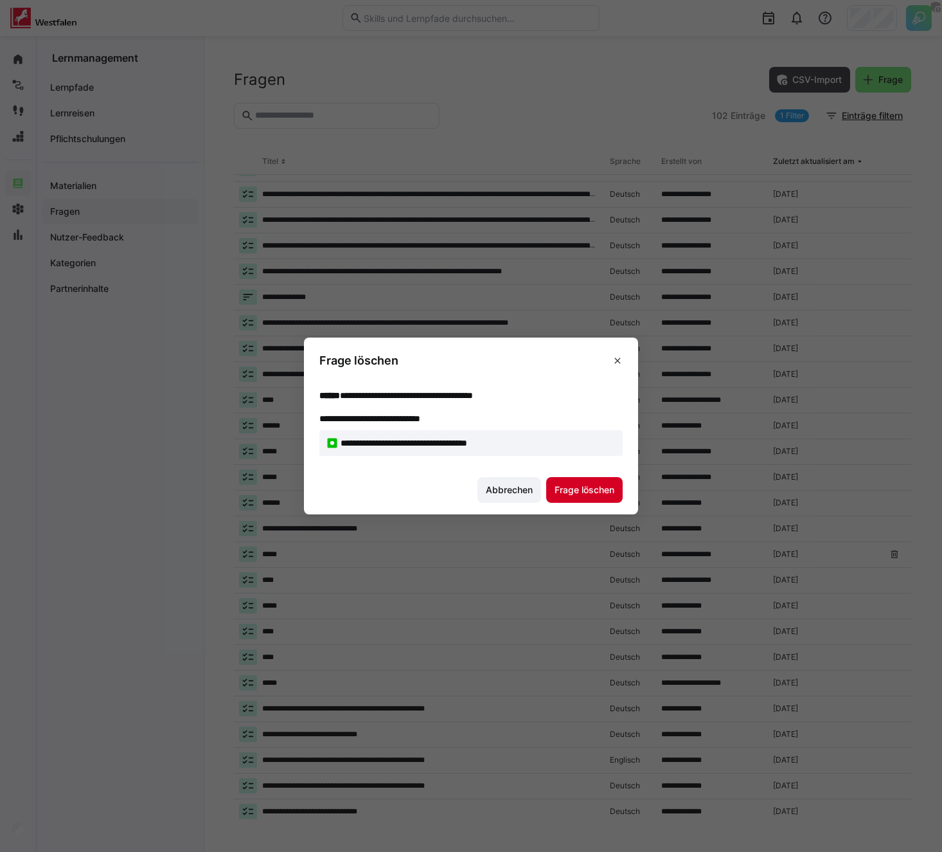
click at [570, 484] on span "Frage löschen" at bounding box center [585, 489] width 64 height 13
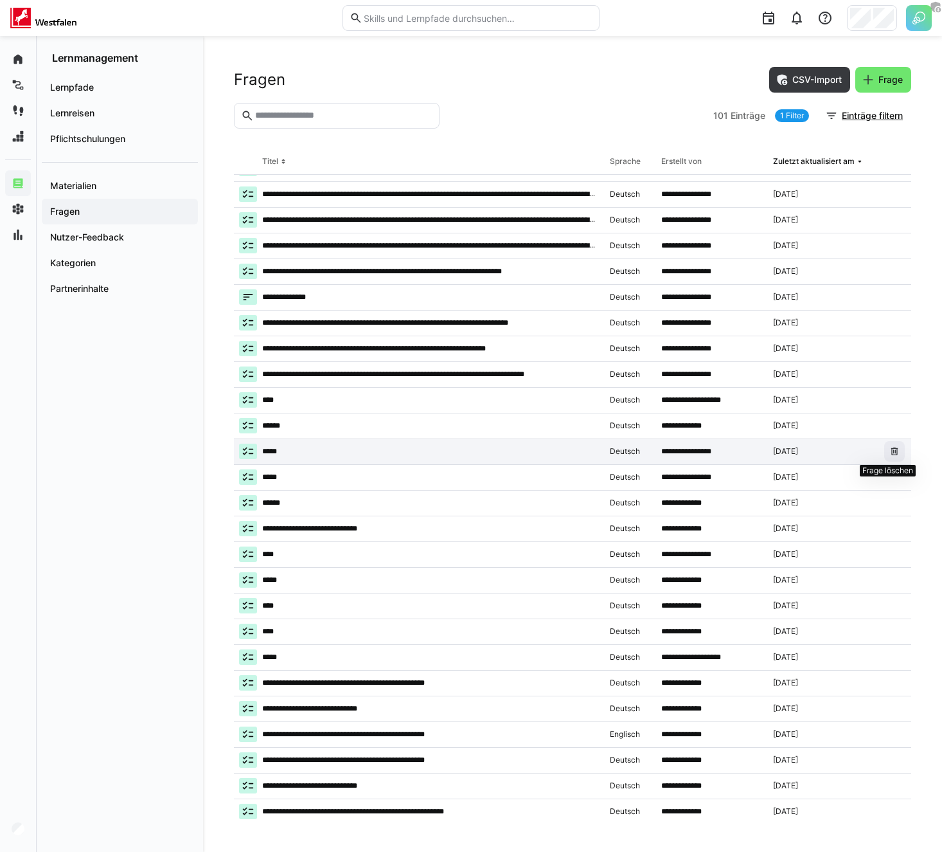
click at [890, 454] on eds-icon at bounding box center [895, 451] width 10 height 10
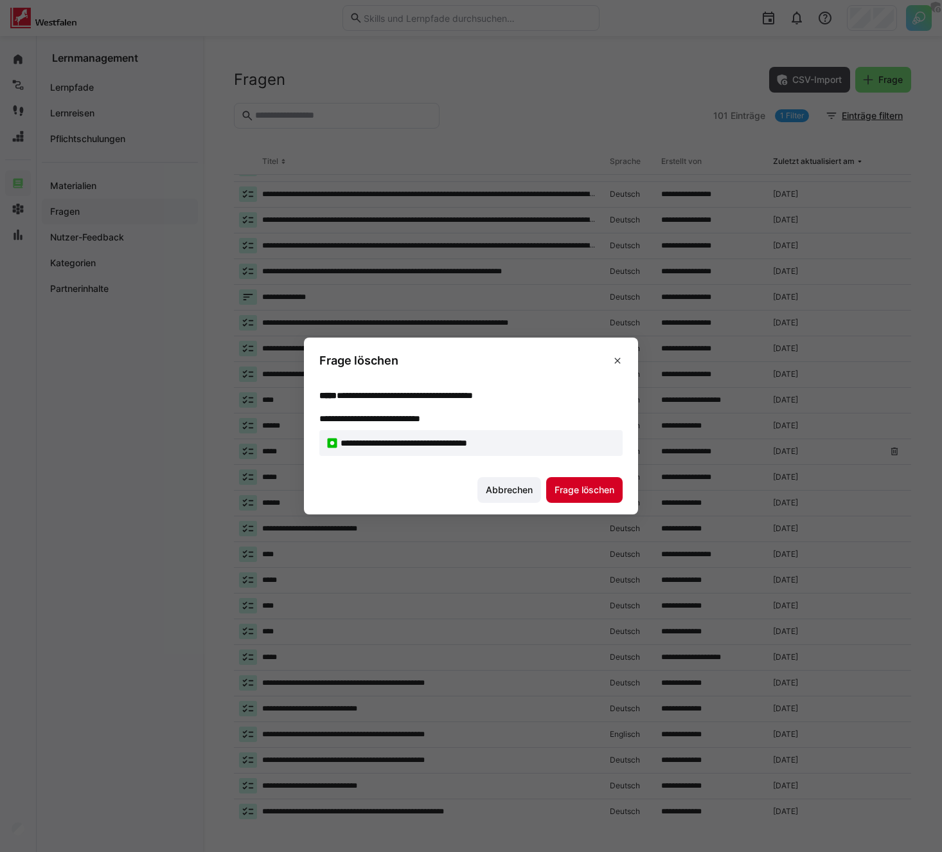
click at [574, 495] on span "Frage löschen" at bounding box center [585, 489] width 64 height 13
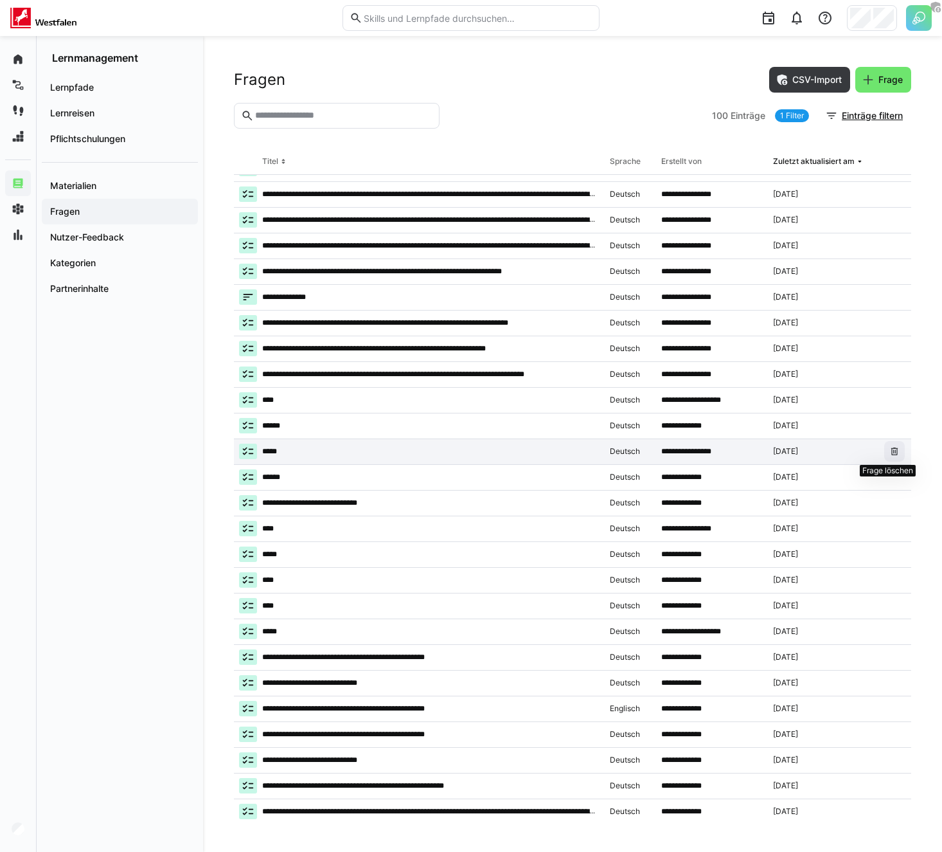
click at [890, 451] on eds-icon at bounding box center [895, 451] width 10 height 10
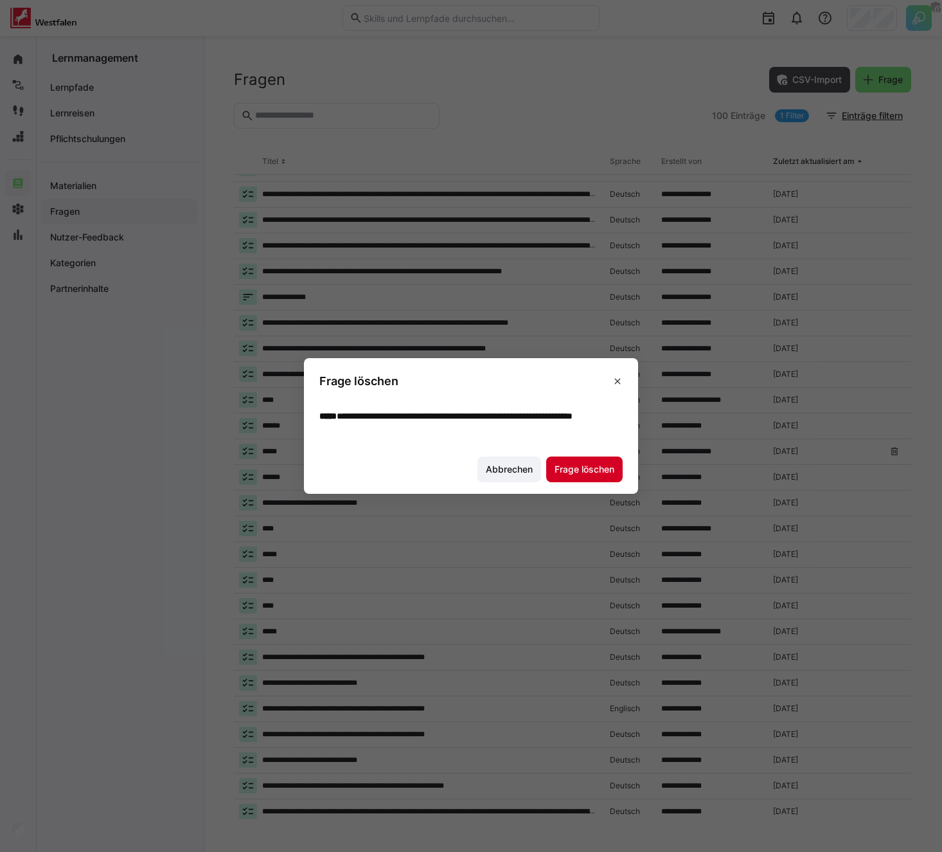
click at [573, 471] on span "Frage löschen" at bounding box center [585, 469] width 64 height 13
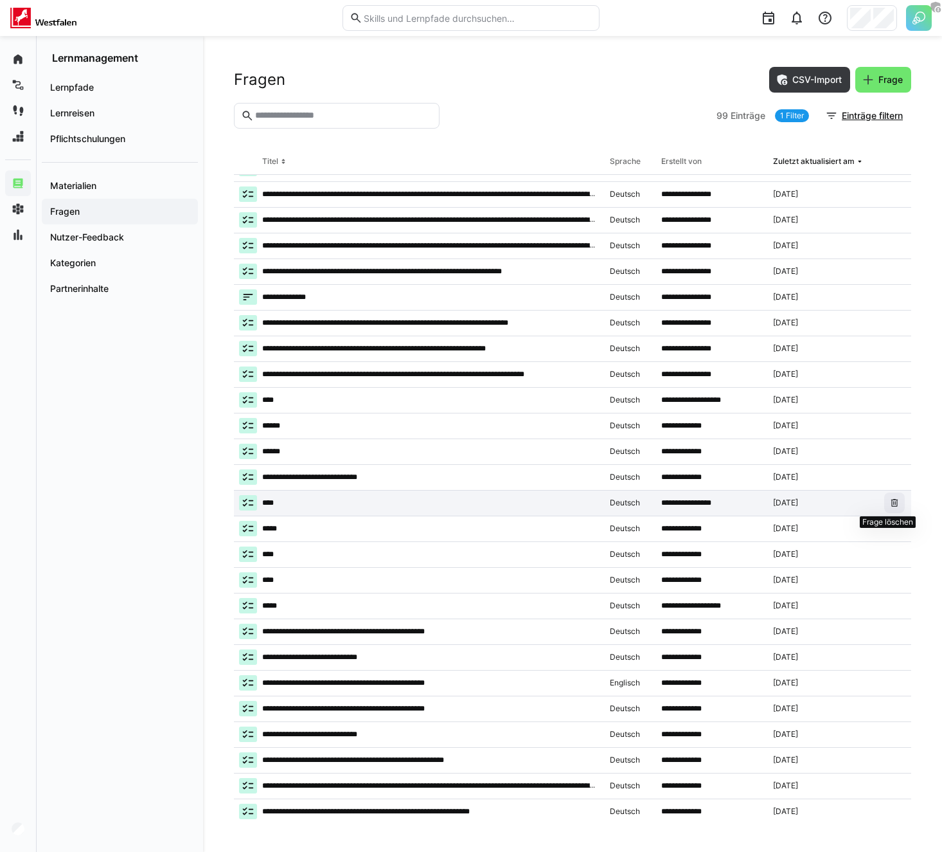
click at [890, 498] on eds-icon at bounding box center [895, 503] width 10 height 10
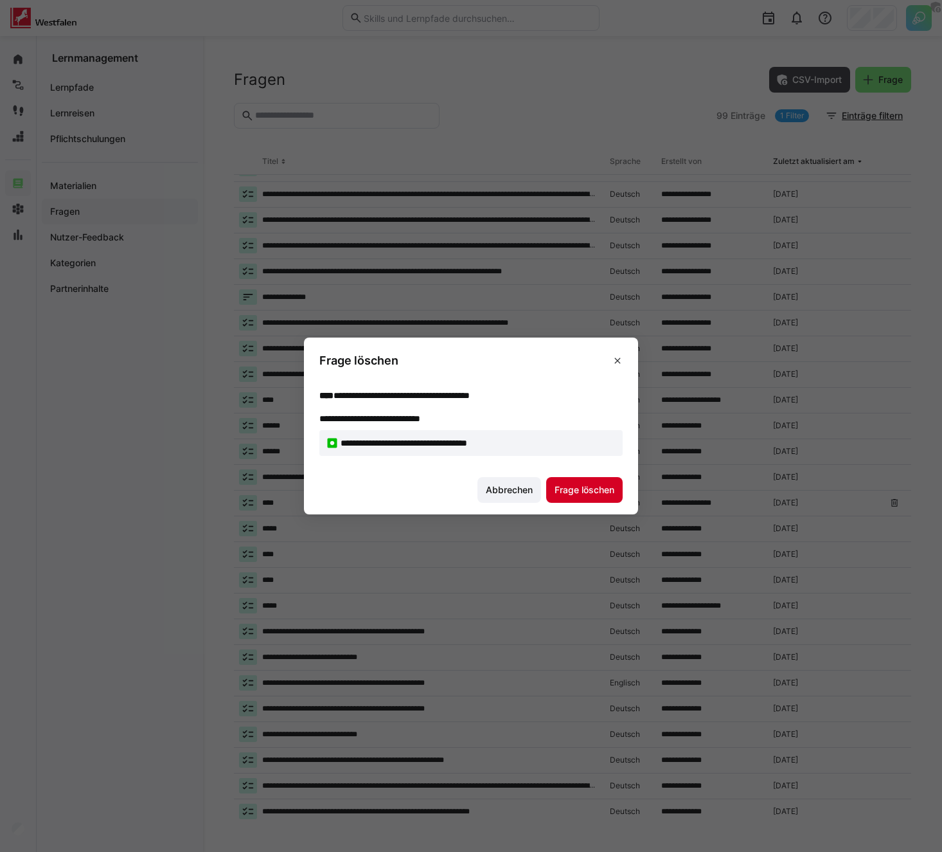
click at [593, 494] on span "Frage löschen" at bounding box center [585, 489] width 64 height 13
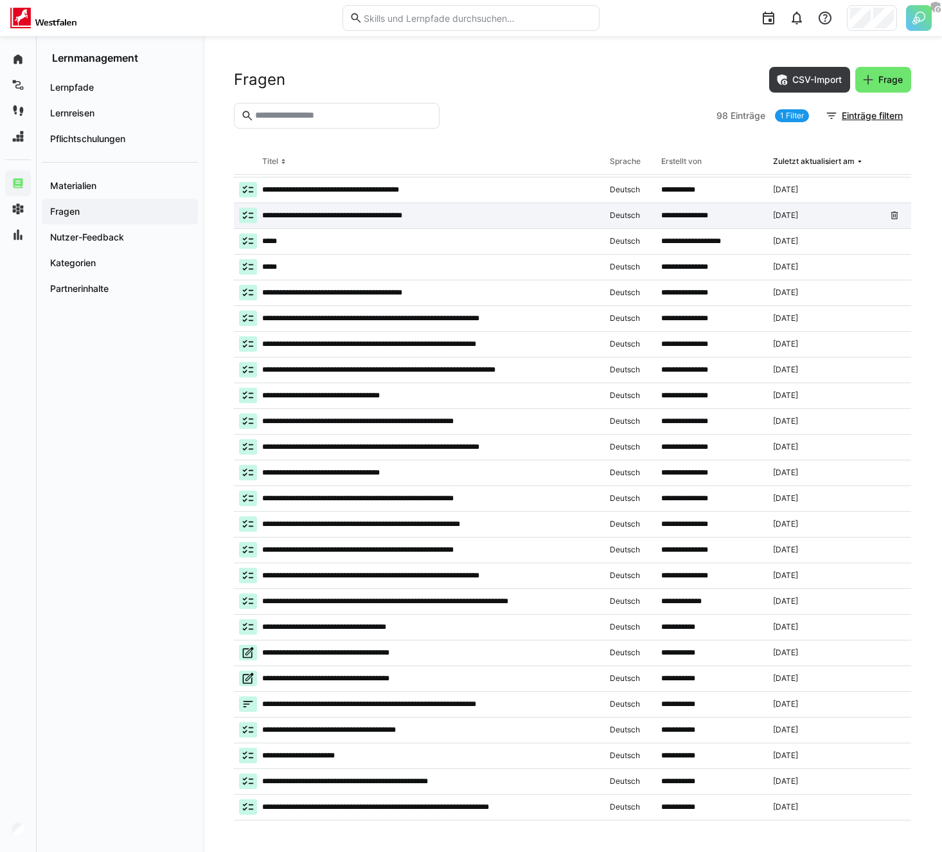
scroll to position [0, 0]
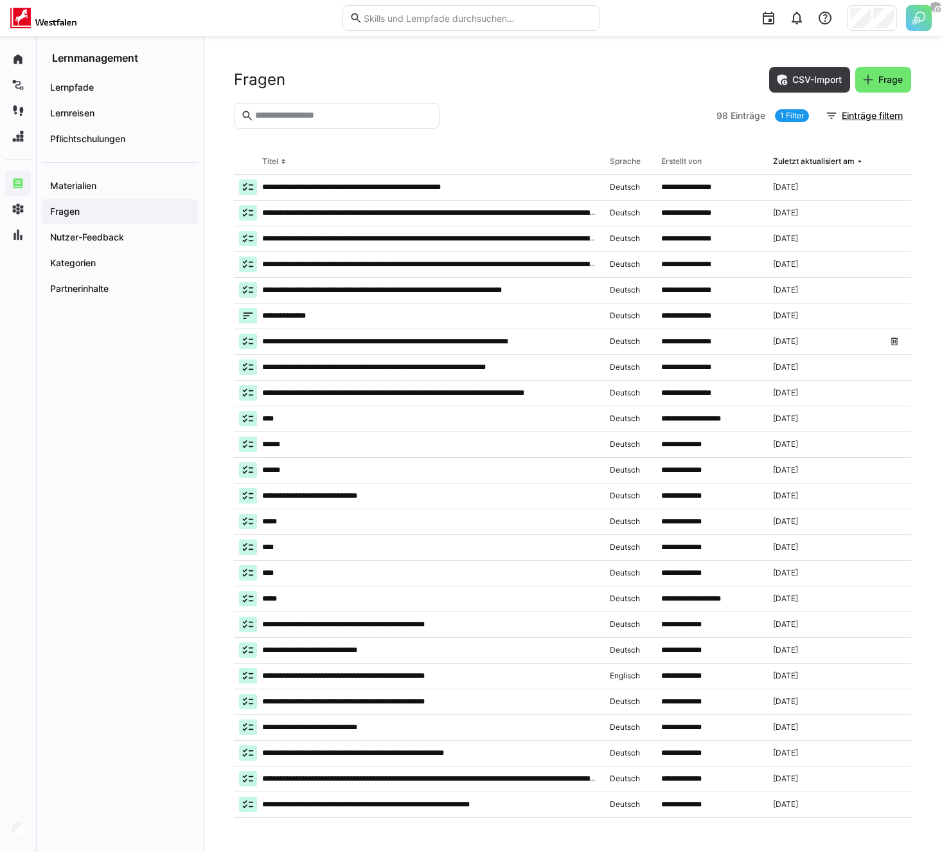
click at [494, 85] on div "Fragen CSV-Import Frage" at bounding box center [573, 80] width 678 height 26
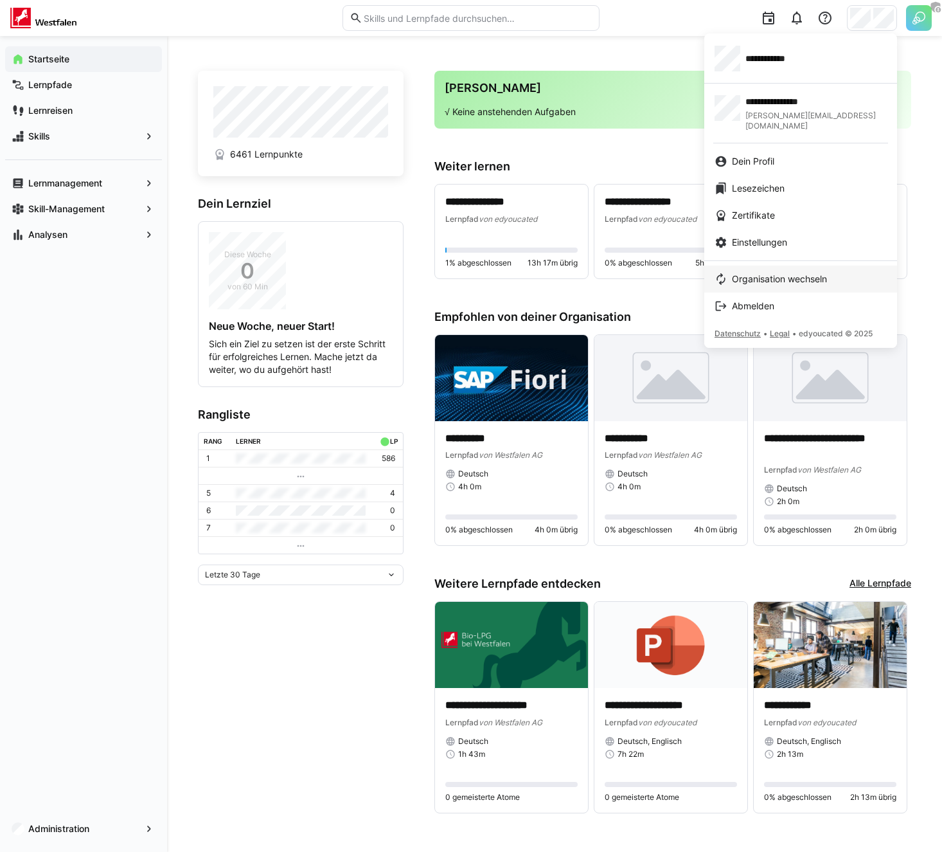
click at [761, 273] on span "Organisation wechseln" at bounding box center [779, 279] width 95 height 13
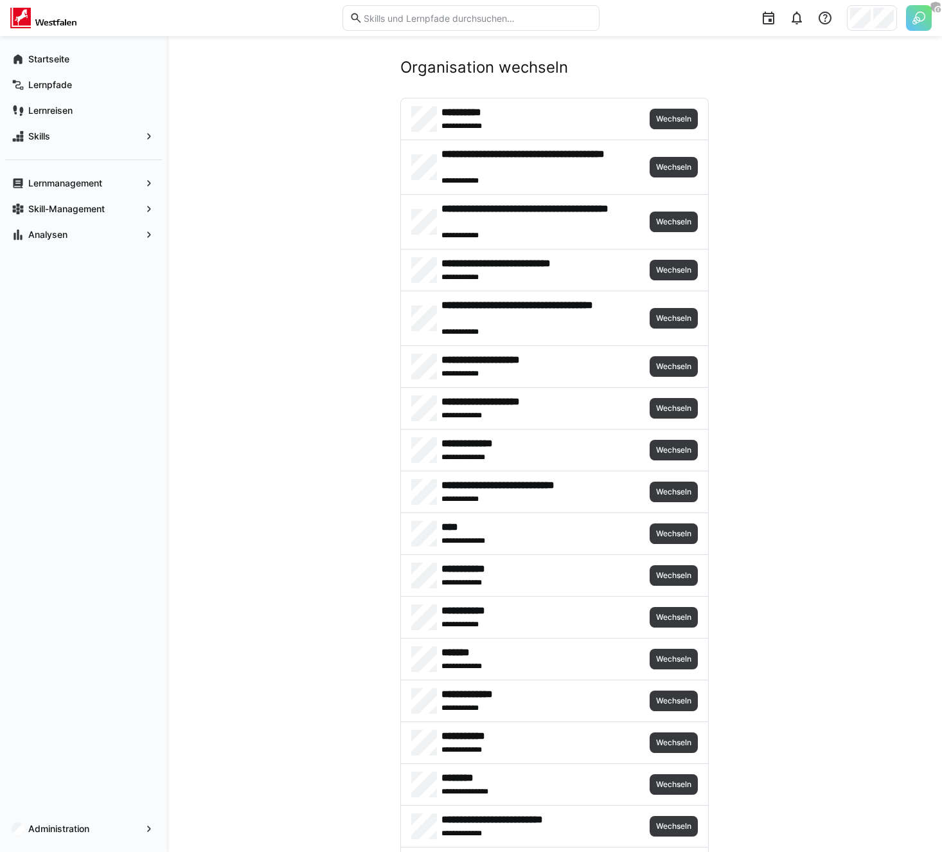
scroll to position [11, 0]
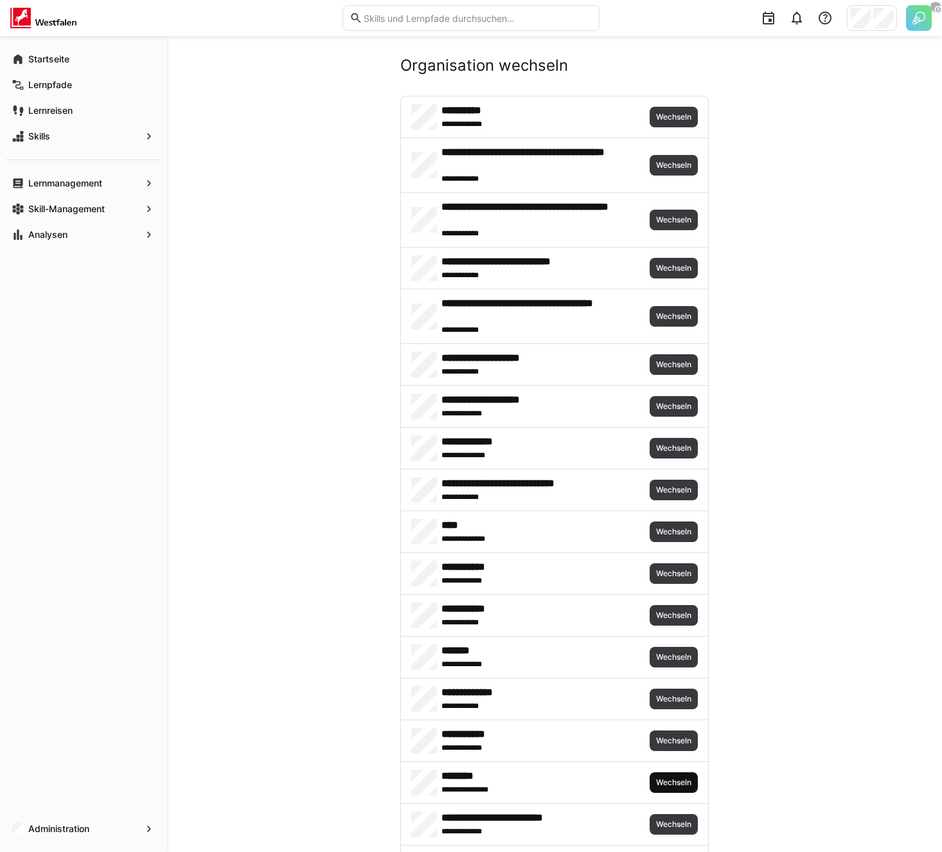
click at [683, 783] on span "Wechseln" at bounding box center [674, 782] width 38 height 10
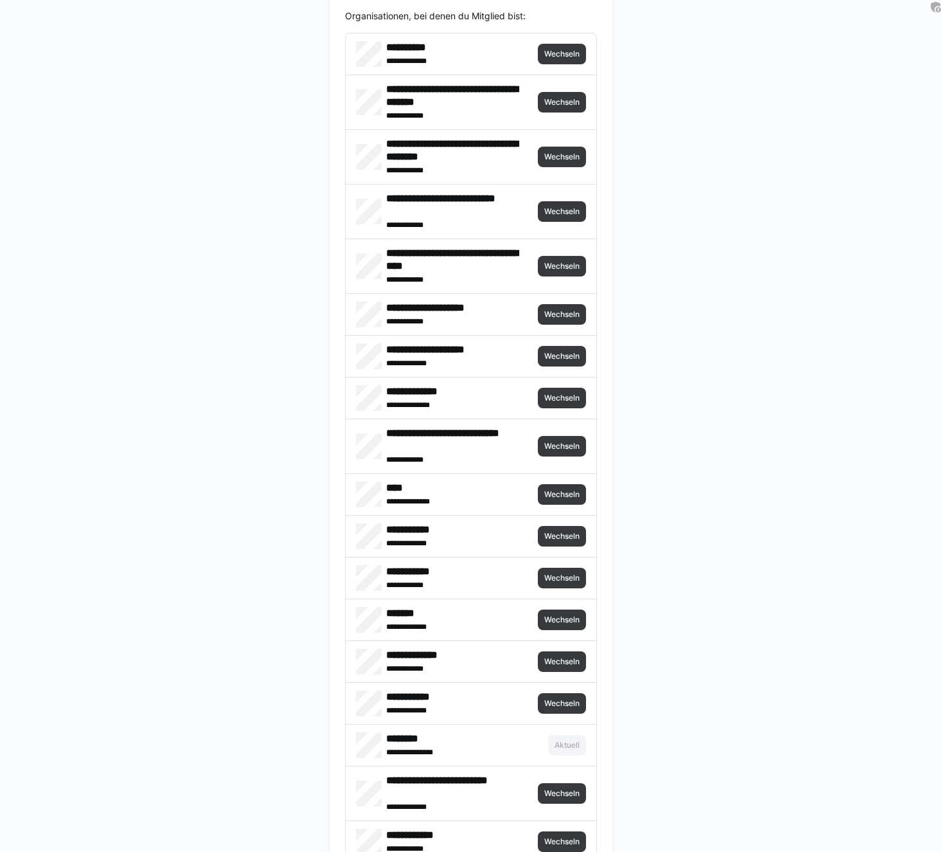
scroll to position [338, 0]
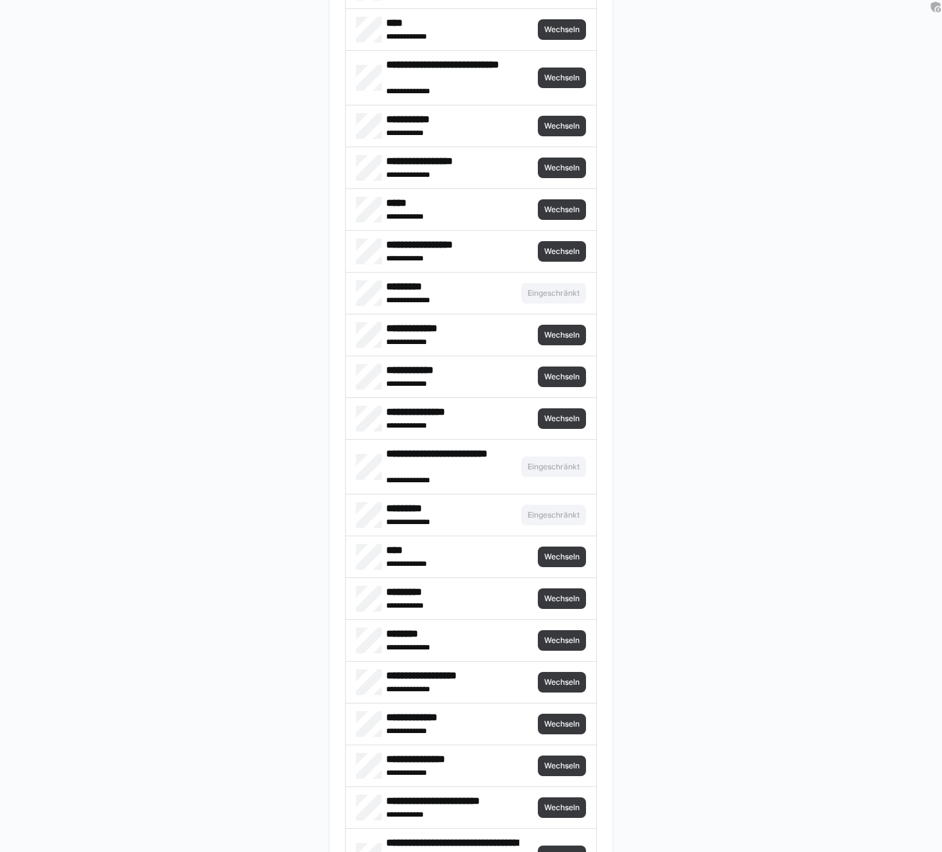
scroll to position [1233, 0]
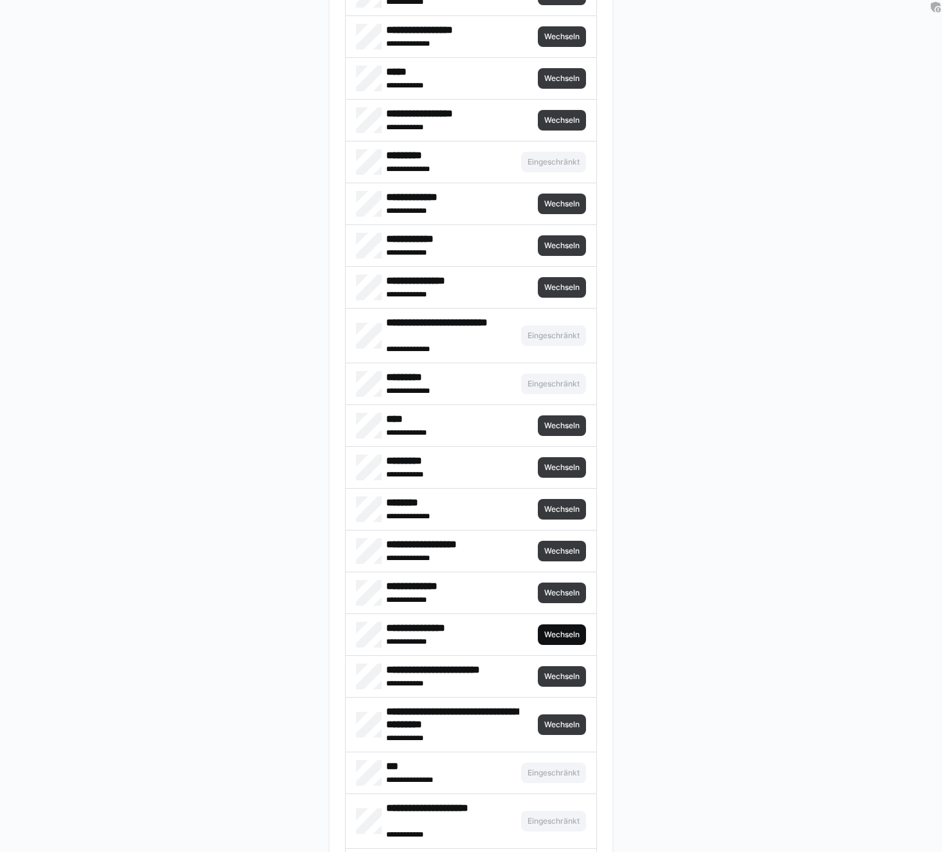
click at [538, 627] on span "Wechseln" at bounding box center [562, 634] width 48 height 21
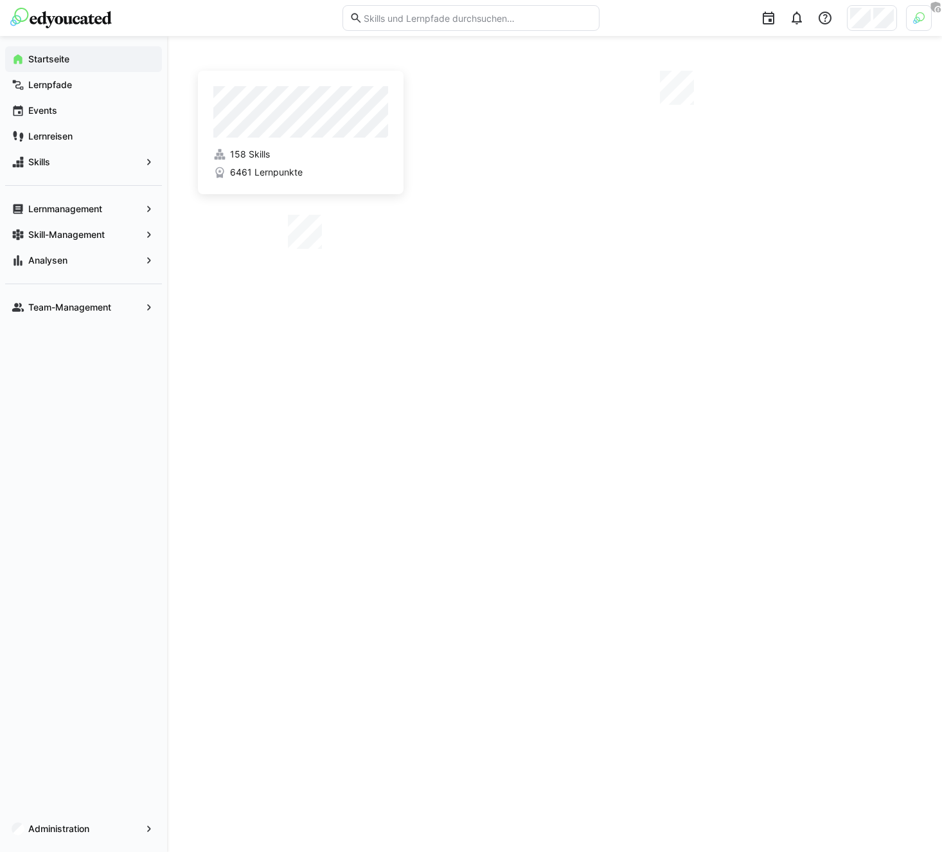
click at [930, 18] on div at bounding box center [919, 18] width 26 height 26
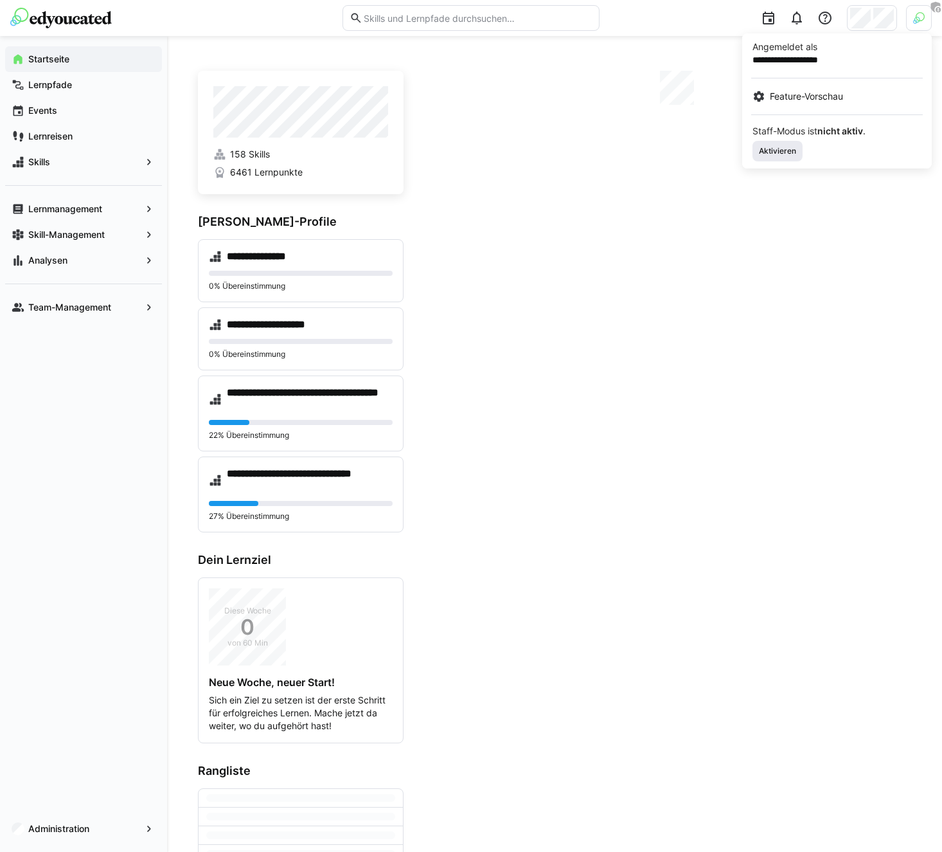
click at [777, 148] on span "Aktivieren" at bounding box center [778, 151] width 40 height 10
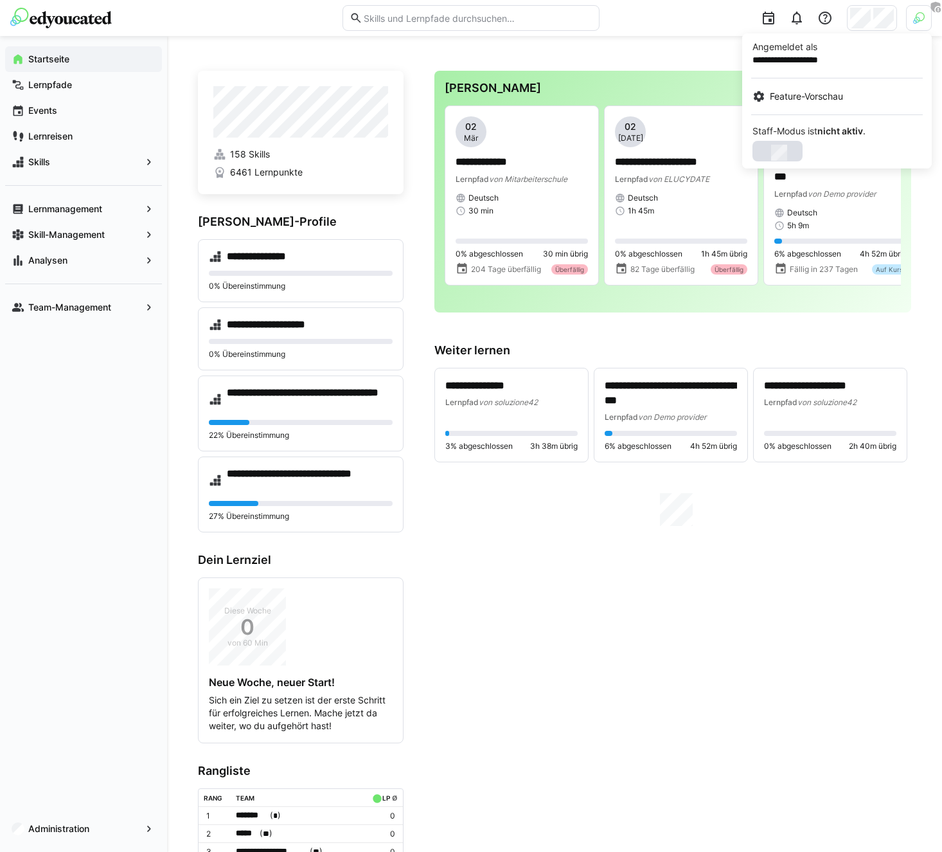
click at [866, 22] on div at bounding box center [471, 426] width 942 height 852
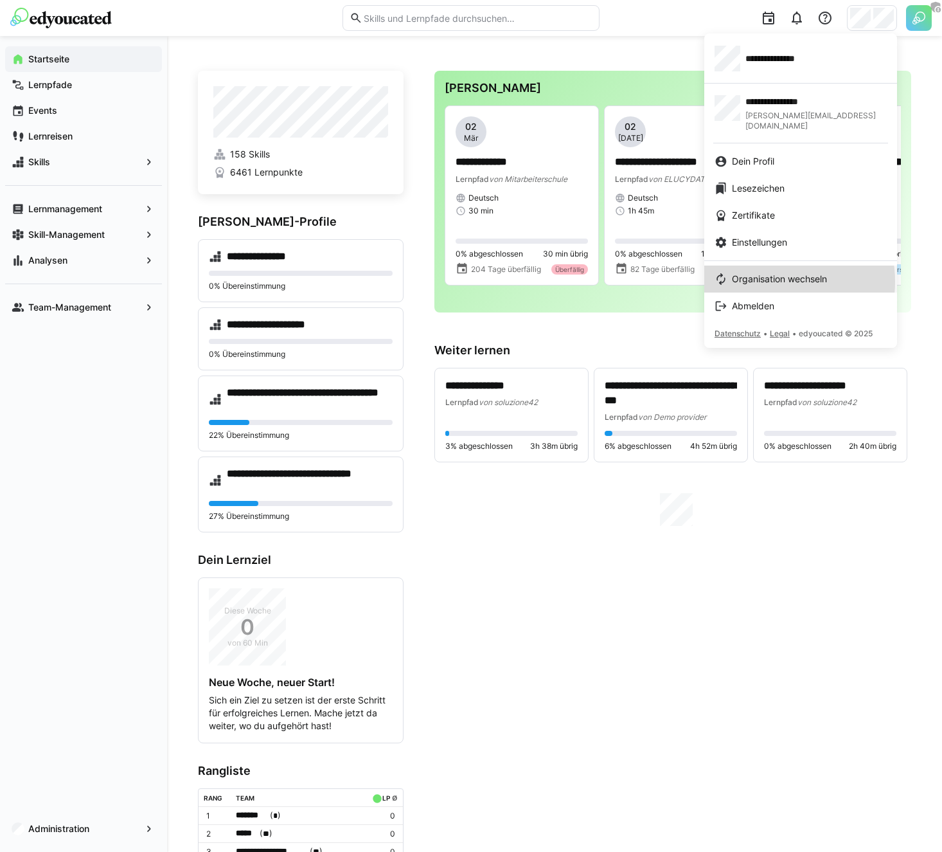
click at [775, 273] on span "Organisation wechseln" at bounding box center [779, 279] width 95 height 13
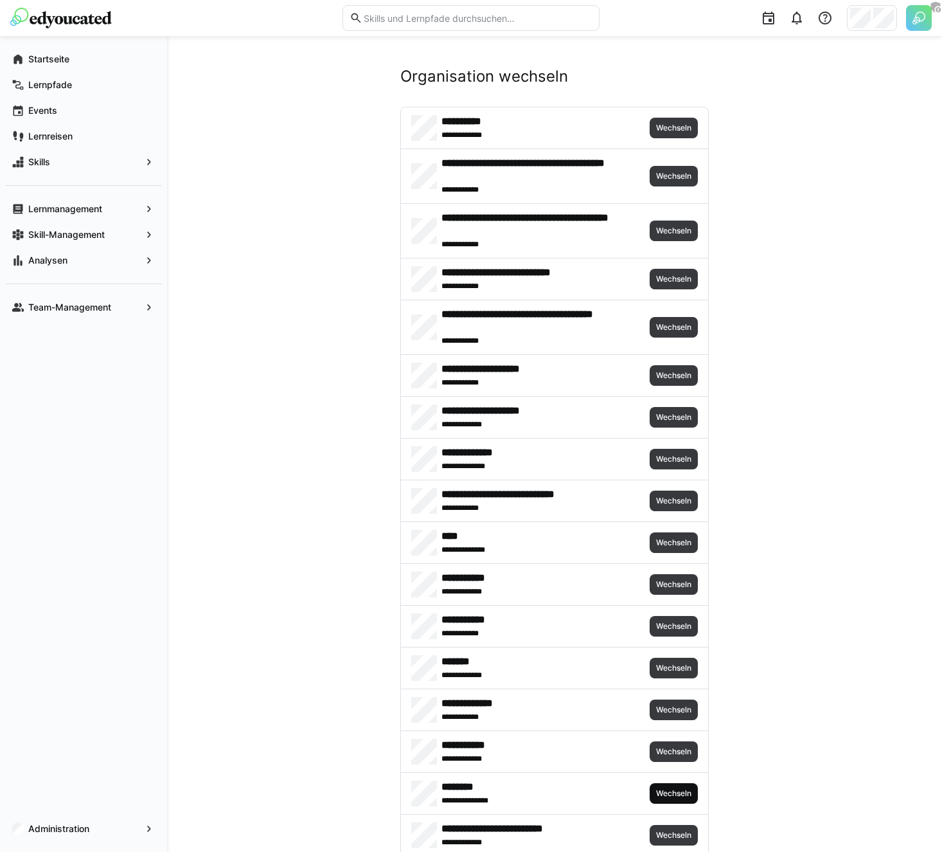
click at [665, 791] on span "Wechseln" at bounding box center [674, 793] width 38 height 10
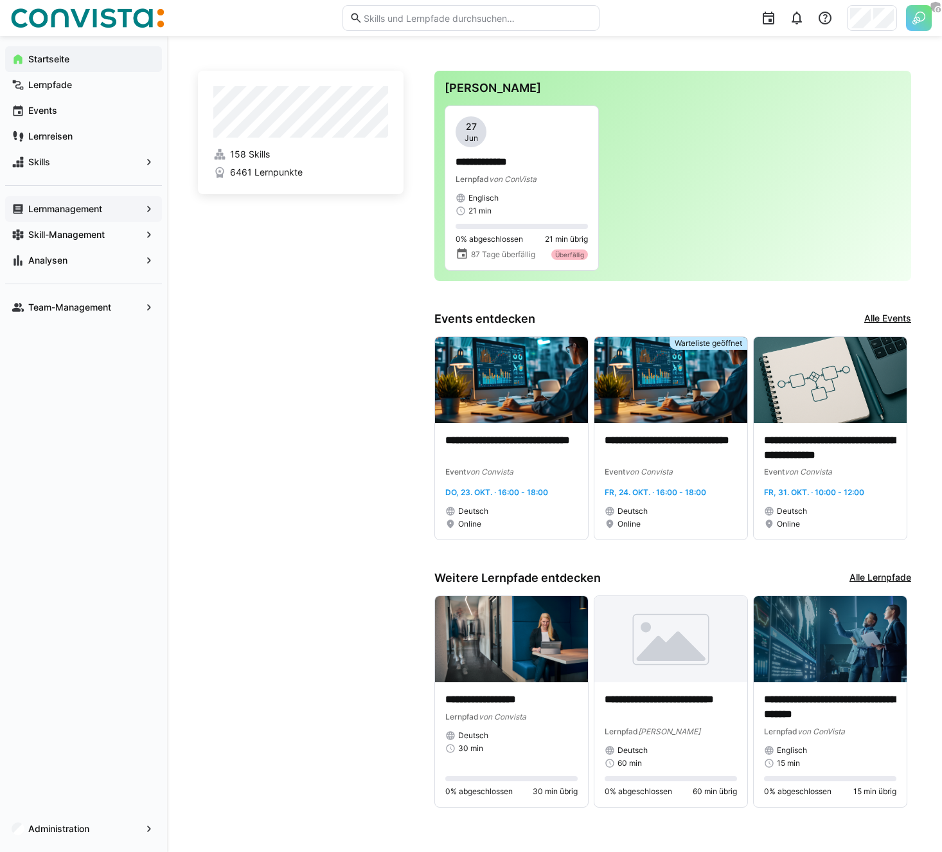
click at [0, 0] on app-navigation-label "Lernmanagement" at bounding box center [0, 0] width 0 height 0
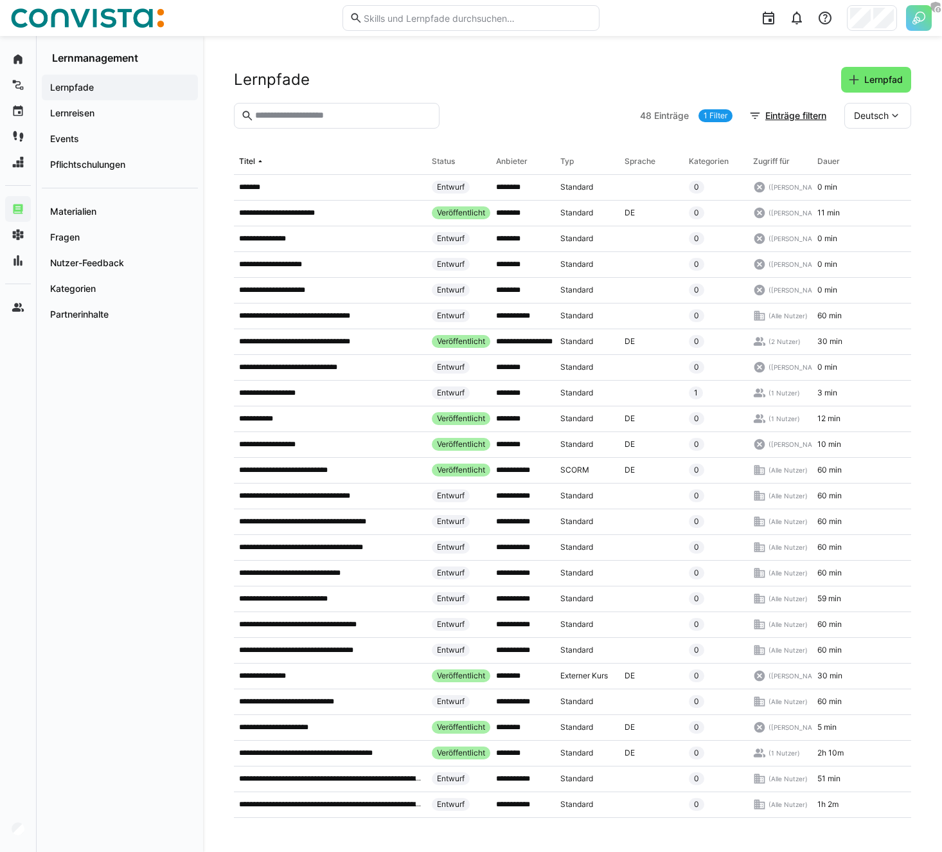
click at [346, 114] on input "text" at bounding box center [343, 116] width 179 height 12
click at [106, 138] on span "Events" at bounding box center [119, 138] width 143 height 13
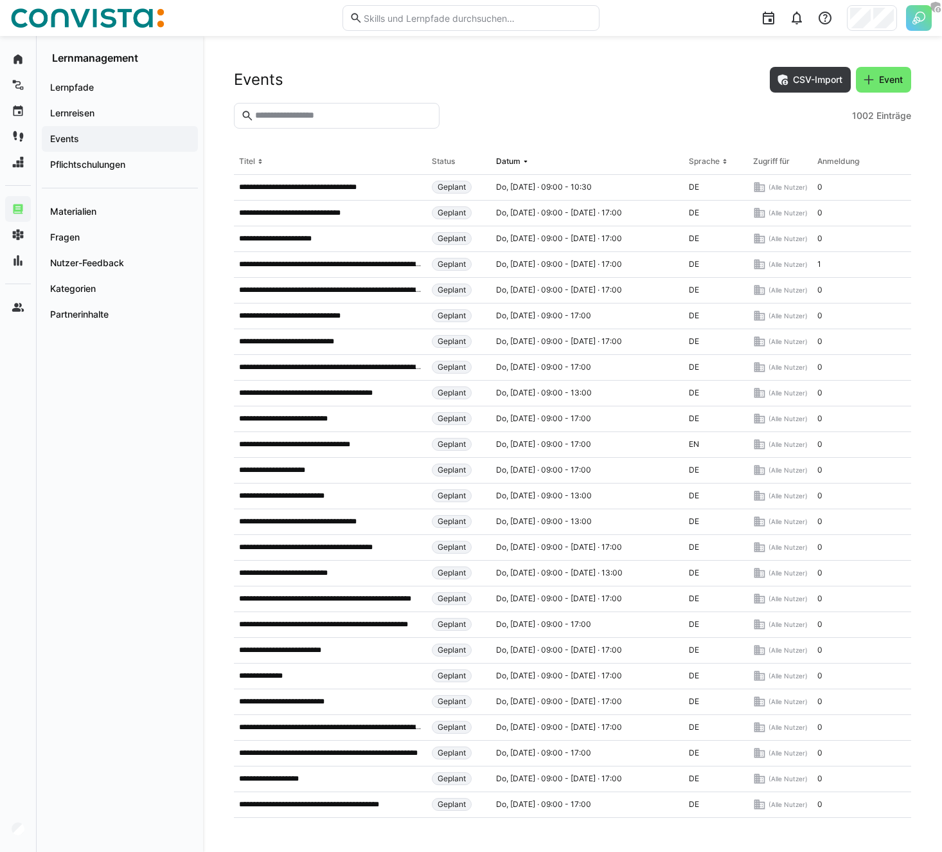
click at [319, 116] on input "text" at bounding box center [343, 116] width 179 height 12
type input "*******"
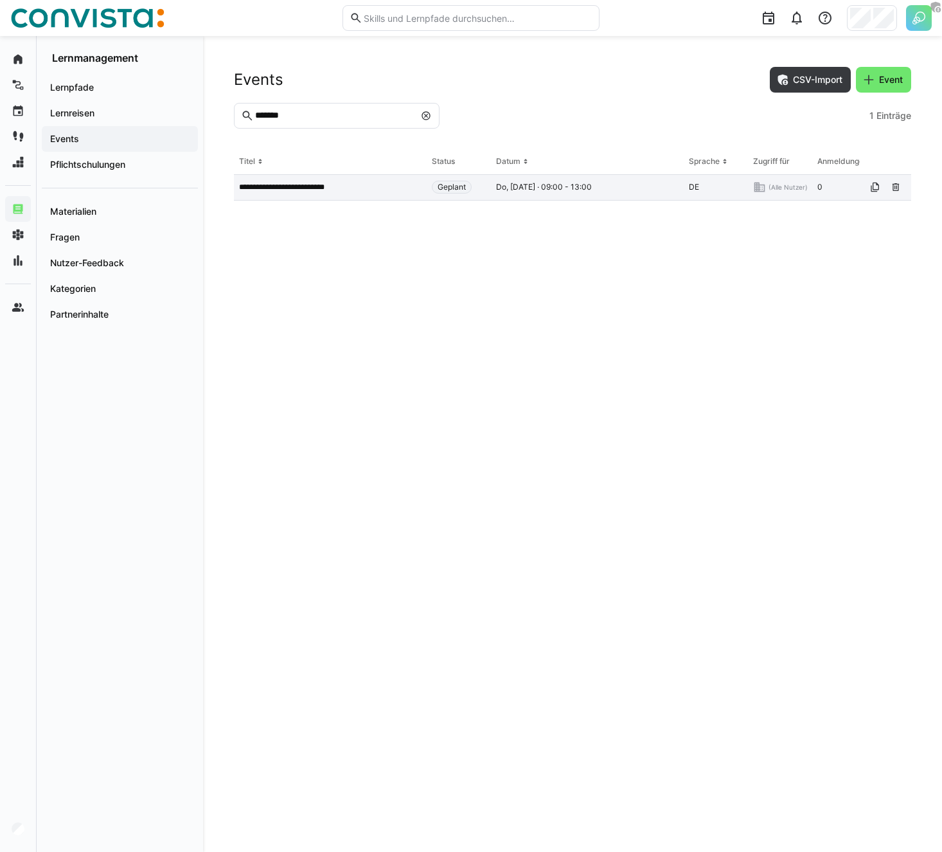
click at [341, 180] on div "**********" at bounding box center [330, 188] width 193 height 26
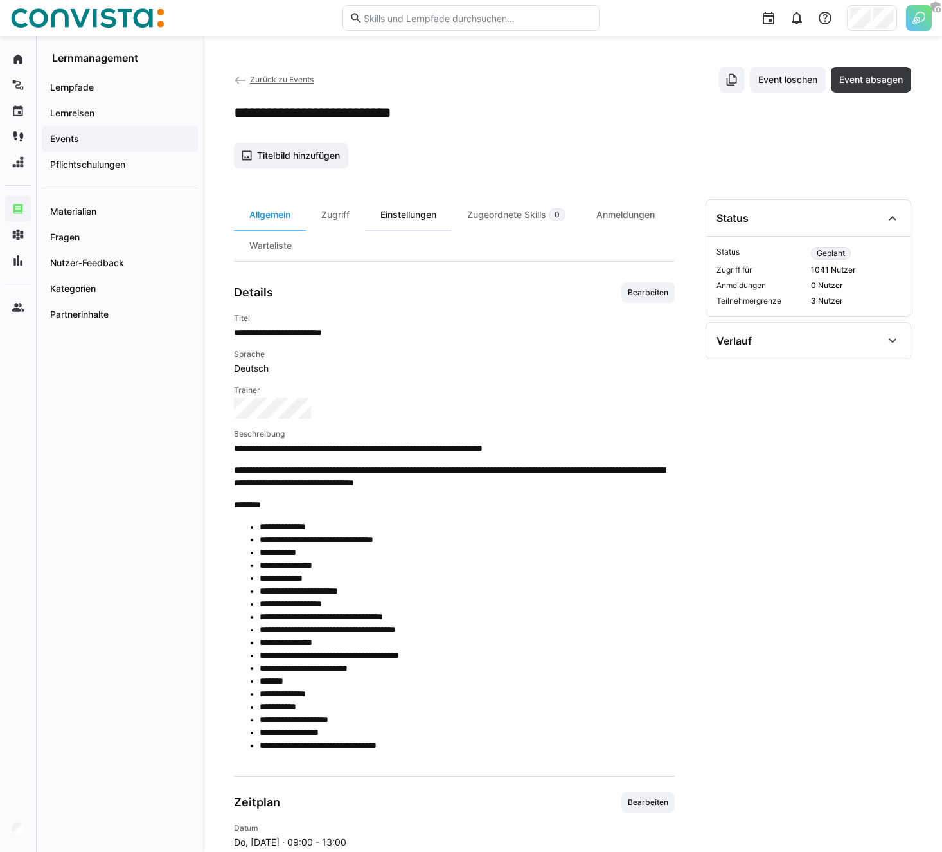
click at [419, 215] on div "Einstellungen" at bounding box center [408, 214] width 87 height 31
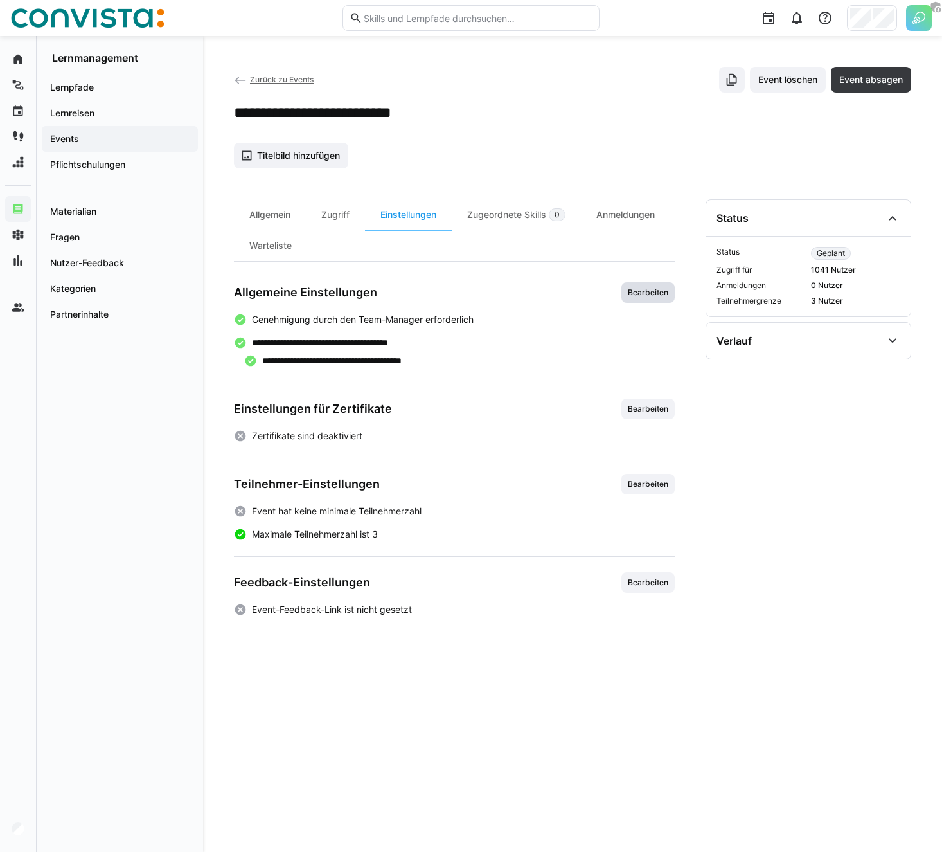
click at [652, 289] on span "Bearbeiten" at bounding box center [648, 292] width 43 height 10
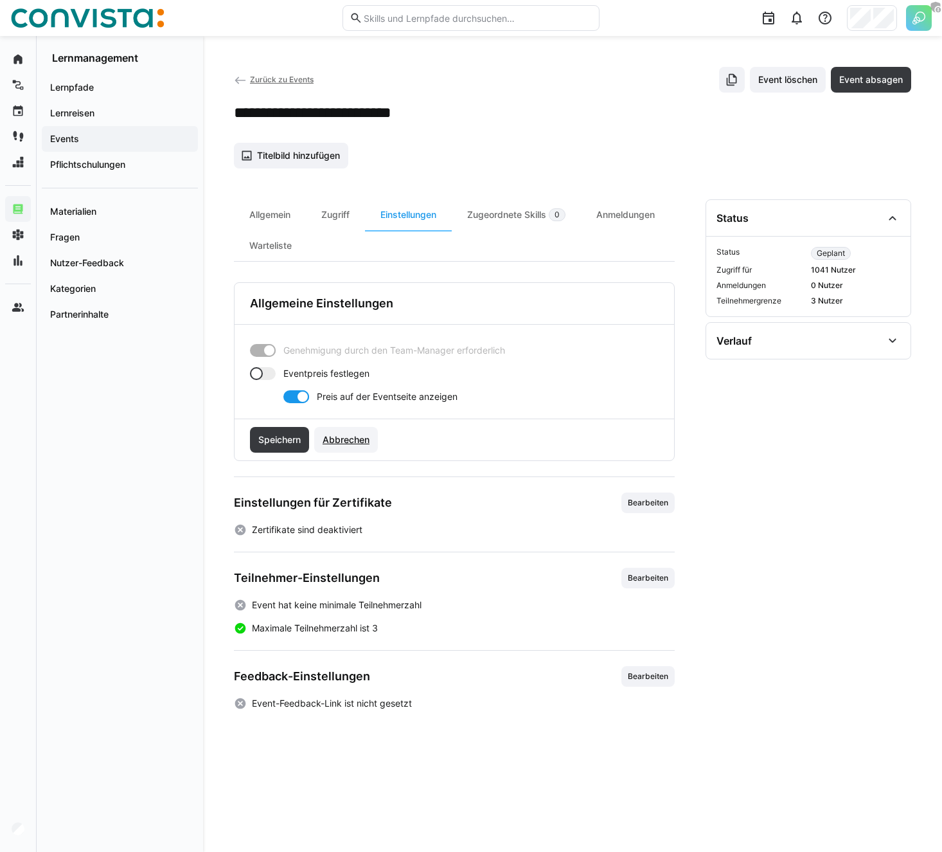
click at [327, 437] on span "Abbrechen" at bounding box center [346, 439] width 51 height 13
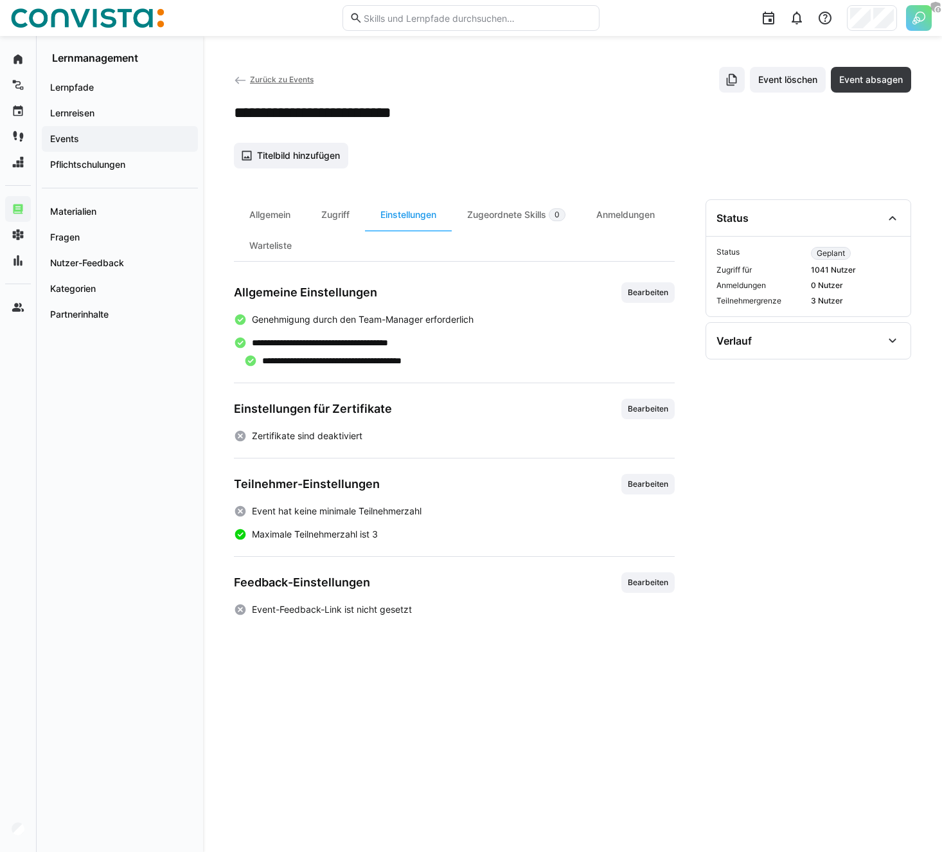
click at [417, 341] on p "**********" at bounding box center [340, 342] width 176 height 13
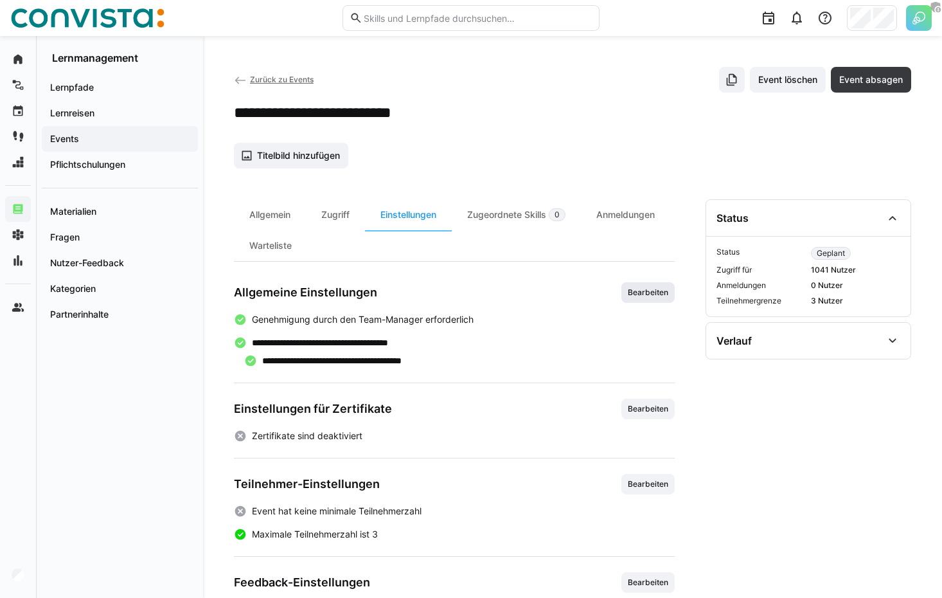
click at [632, 298] on span "Bearbeiten" at bounding box center [648, 292] width 53 height 21
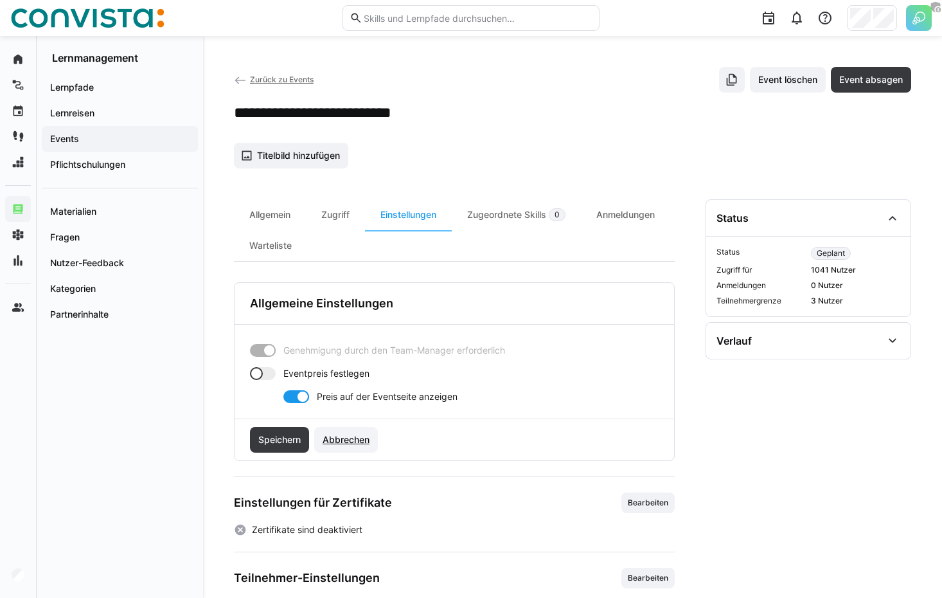
click at [341, 442] on span "Abbrechen" at bounding box center [346, 439] width 51 height 13
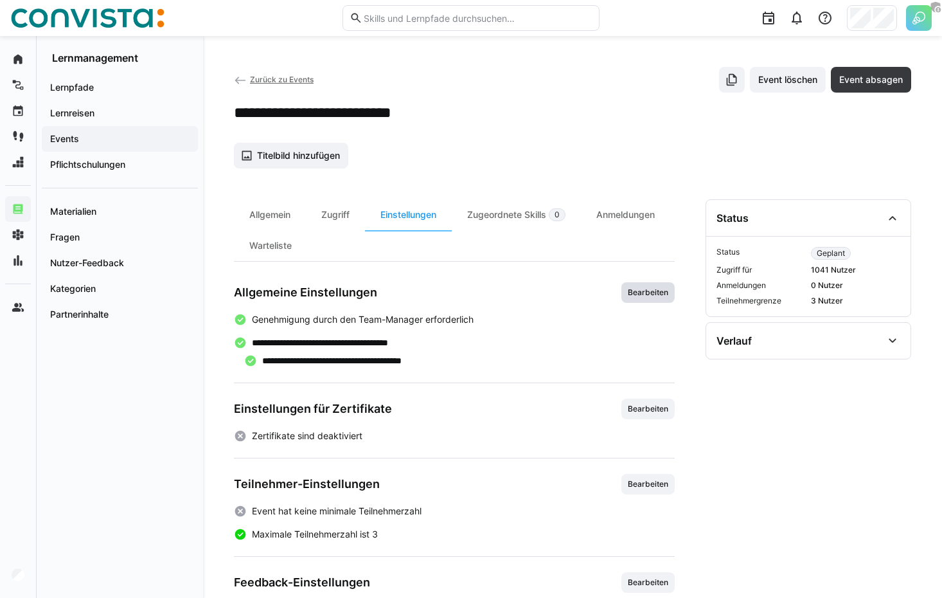
click at [645, 288] on span "Bearbeiten" at bounding box center [648, 292] width 43 height 10
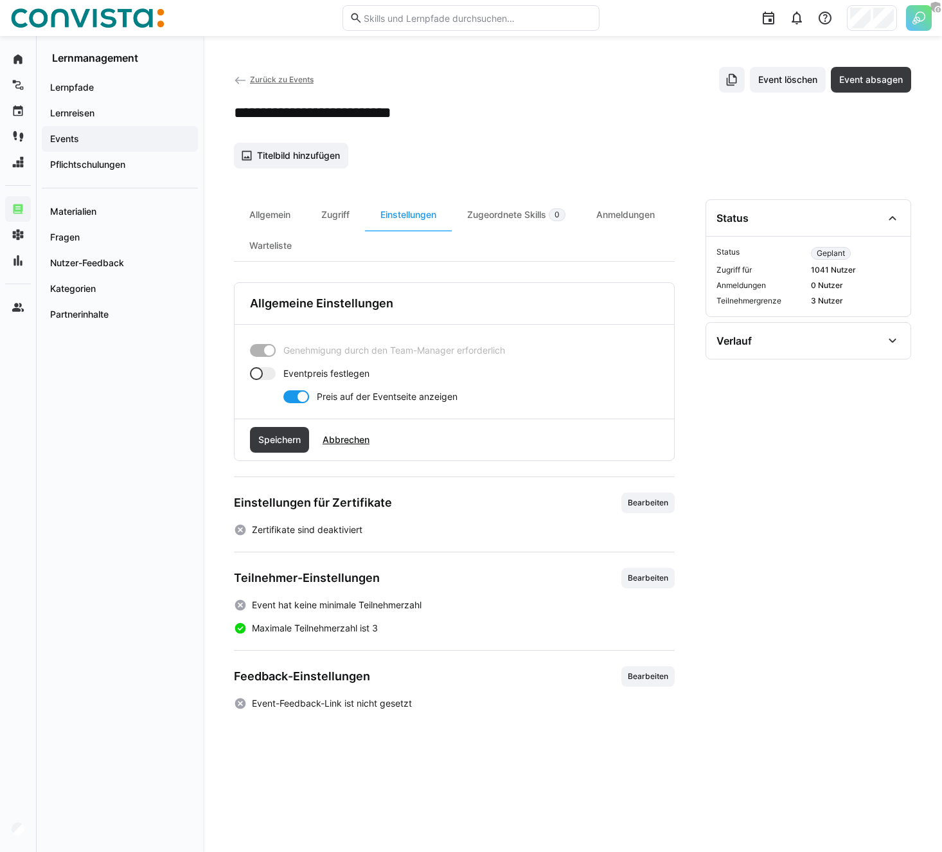
click at [267, 77] on span "Zurück zu Events" at bounding box center [282, 80] width 64 height 10
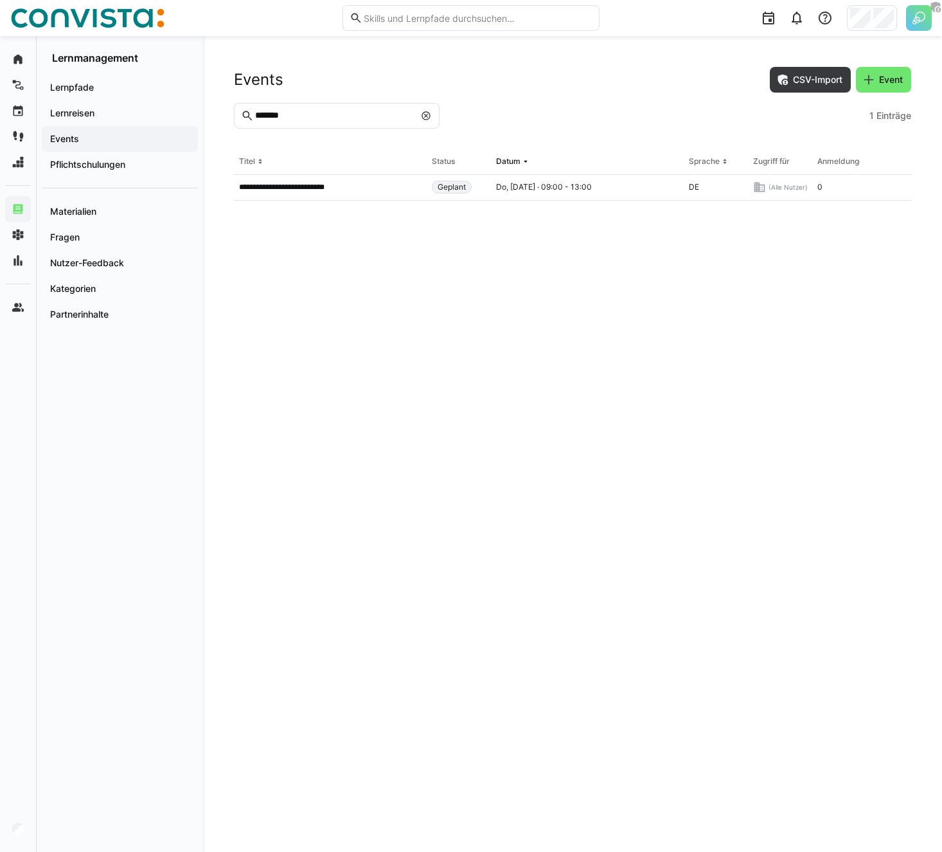
click at [423, 111] on eds-icon at bounding box center [426, 116] width 10 height 10
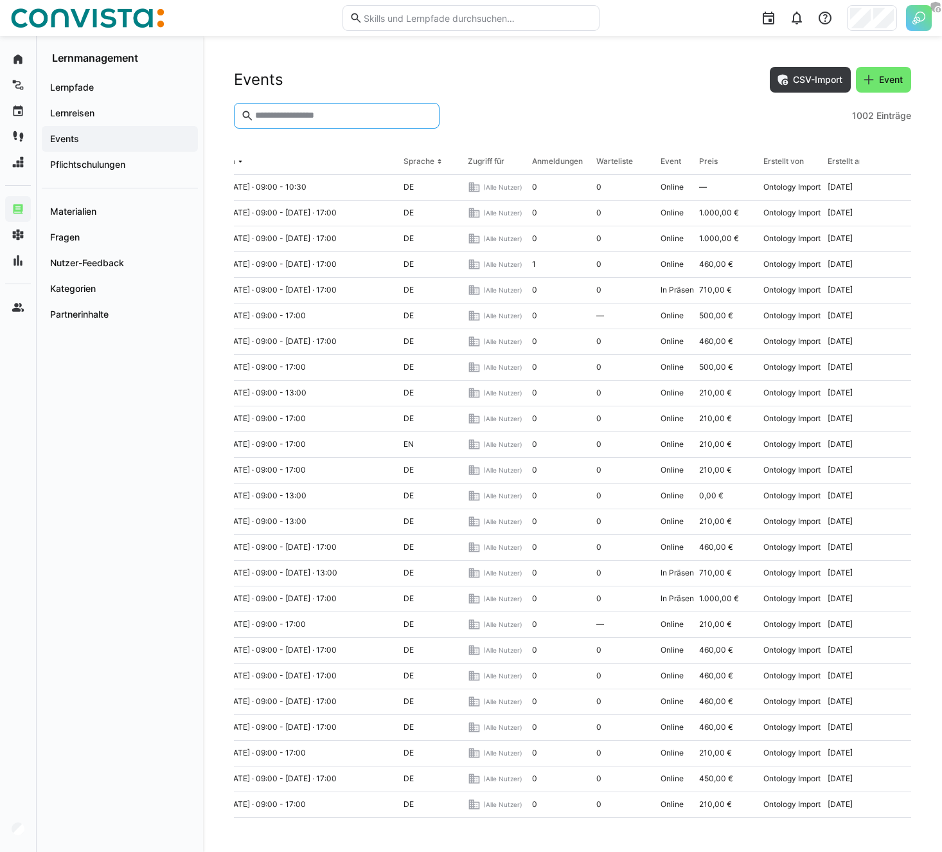
scroll to position [0, 309]
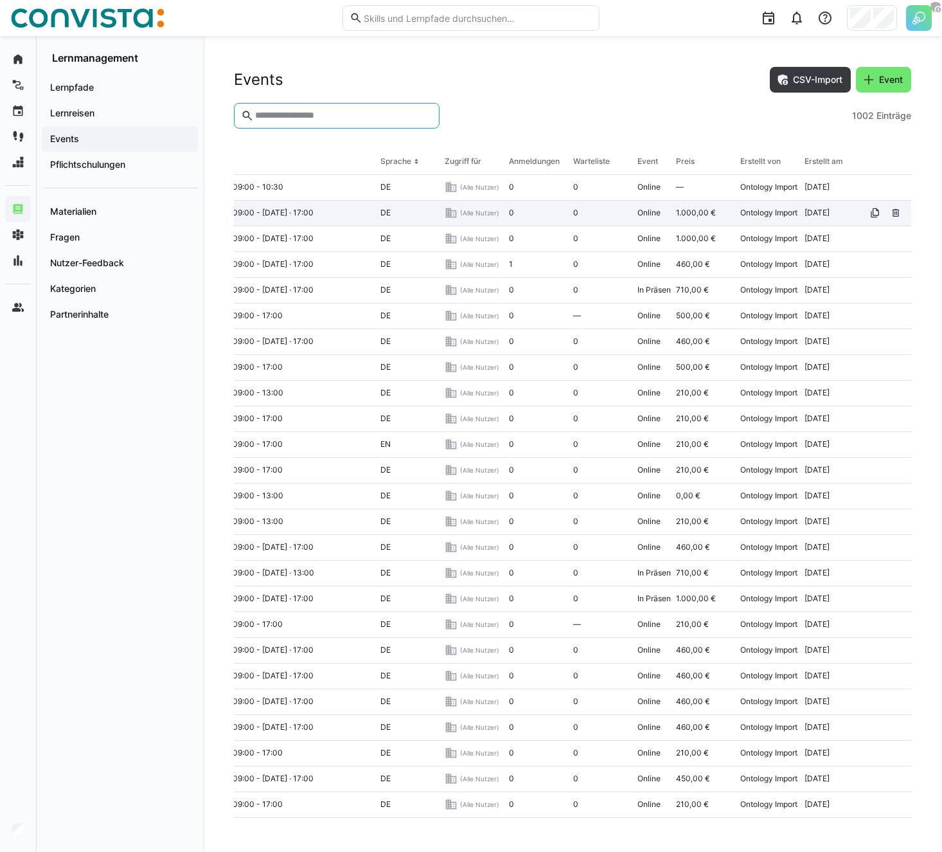
click at [604, 213] on div "0" at bounding box center [600, 214] width 64 height 26
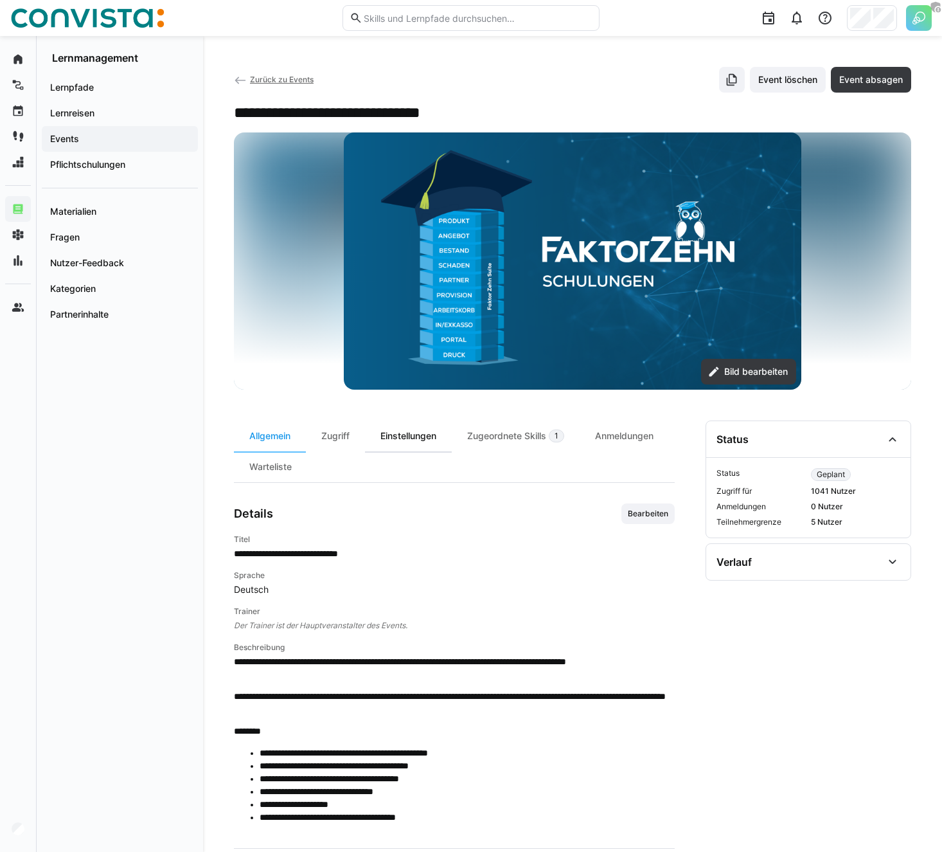
click at [391, 438] on div "Einstellungen" at bounding box center [408, 435] width 87 height 31
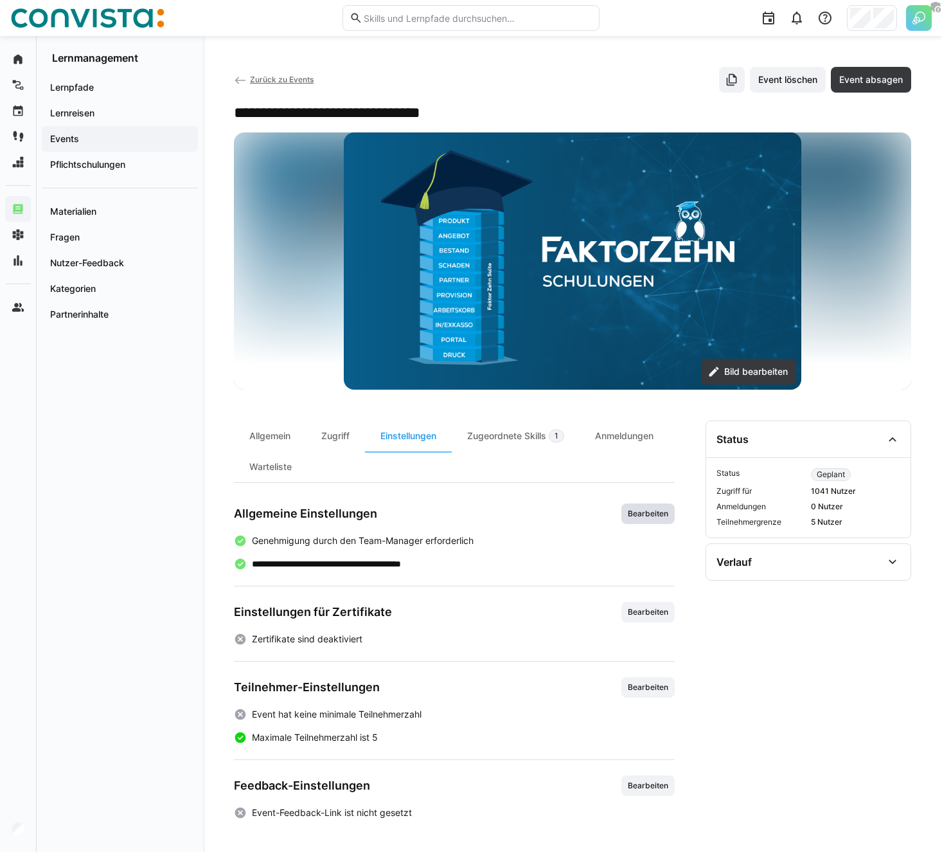
click at [642, 503] on span "Bearbeiten" at bounding box center [648, 513] width 53 height 21
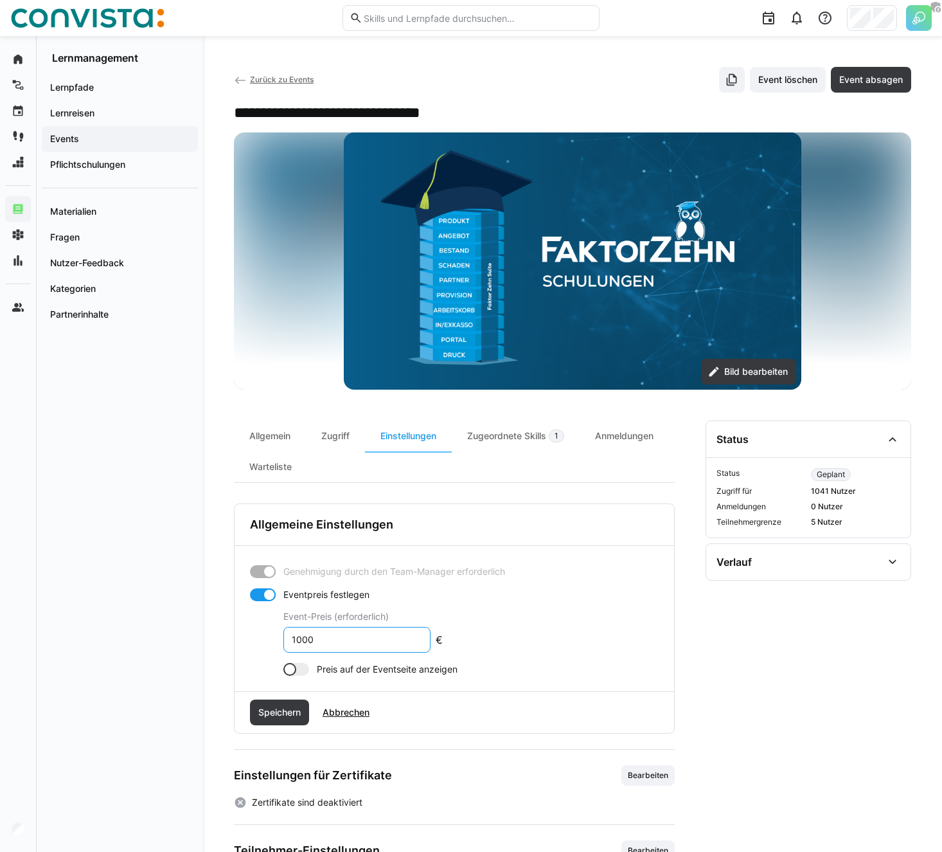
click at [352, 640] on input "1000" at bounding box center [357, 640] width 133 height 12
click at [358, 717] on span "Abbrechen" at bounding box center [346, 712] width 51 height 13
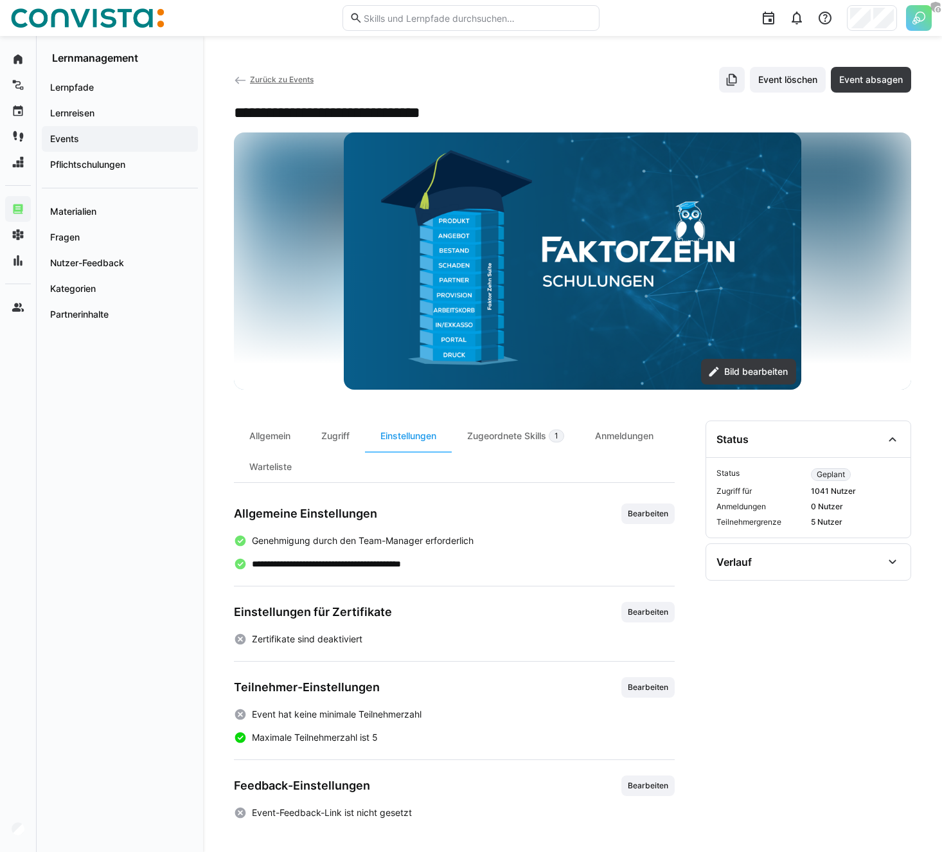
click at [433, 566] on p "**********" at bounding box center [348, 563] width 193 height 13
